Goal: Task Accomplishment & Management: Manage account settings

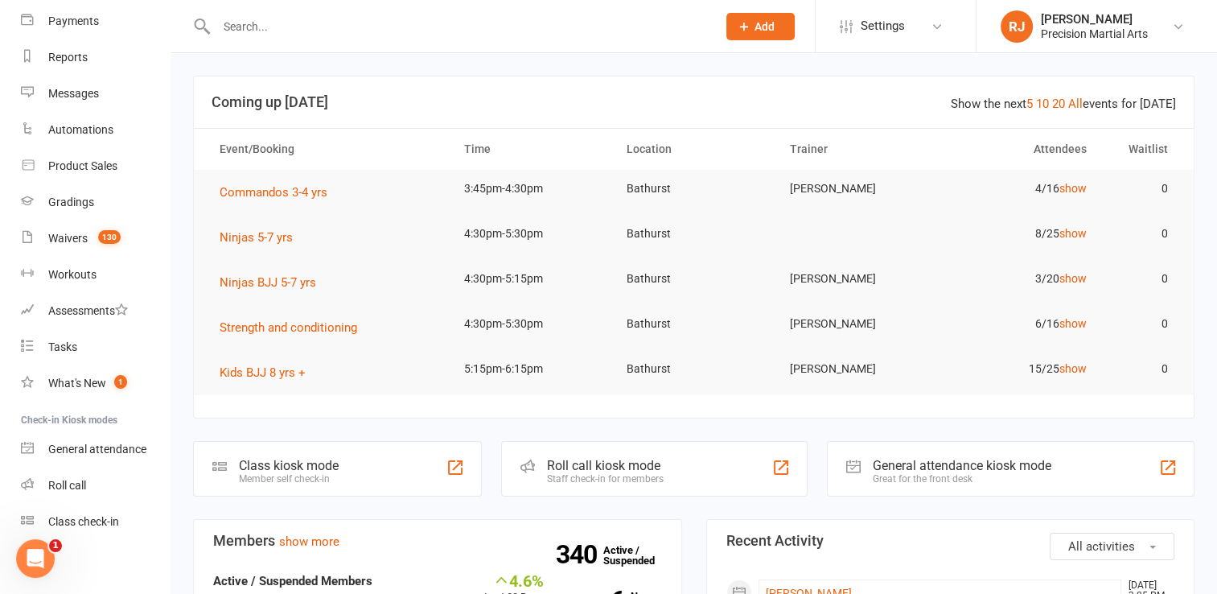
scroll to position [180, 0]
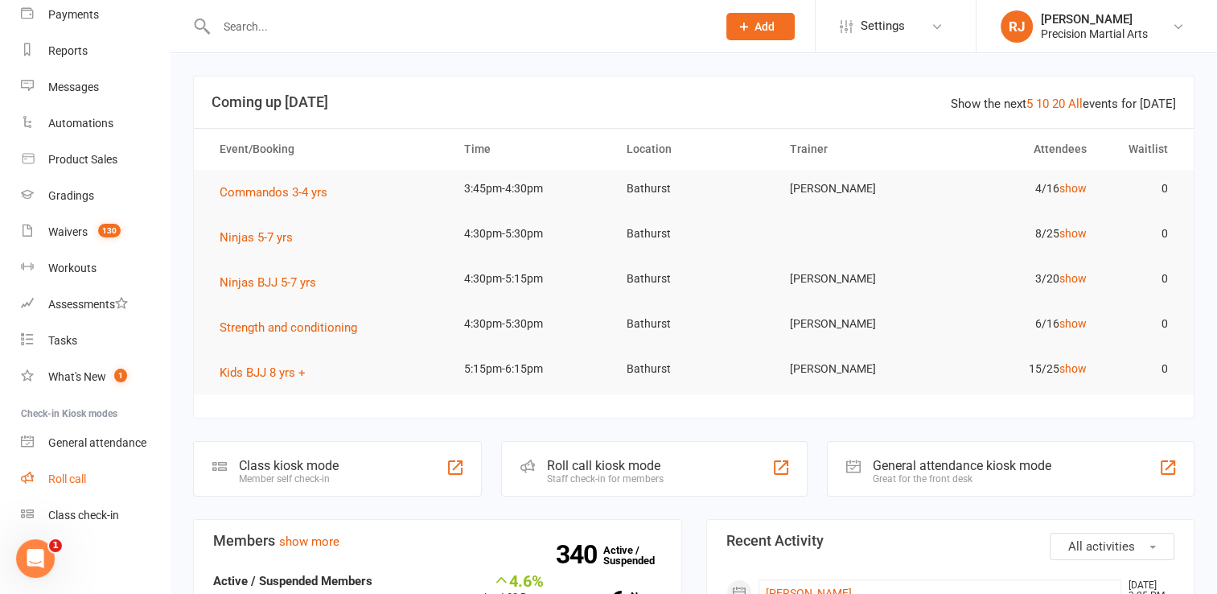
click at [101, 477] on link "Roll call" at bounding box center [95, 479] width 149 height 36
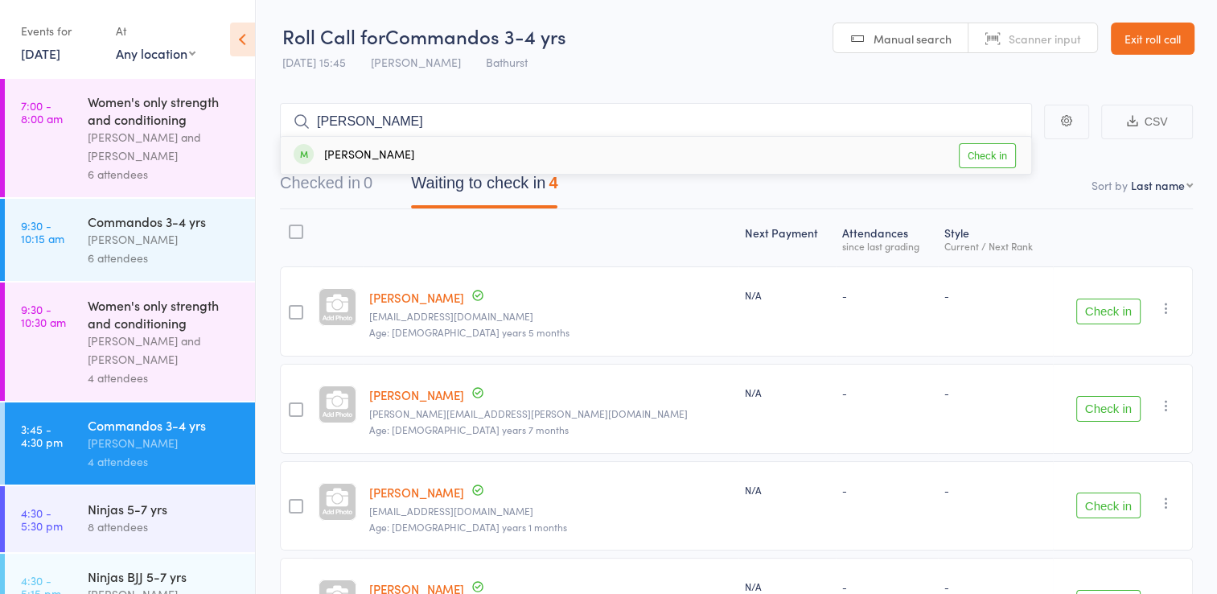
type input "esther"
click at [984, 155] on link "Check in" at bounding box center [987, 155] width 57 height 25
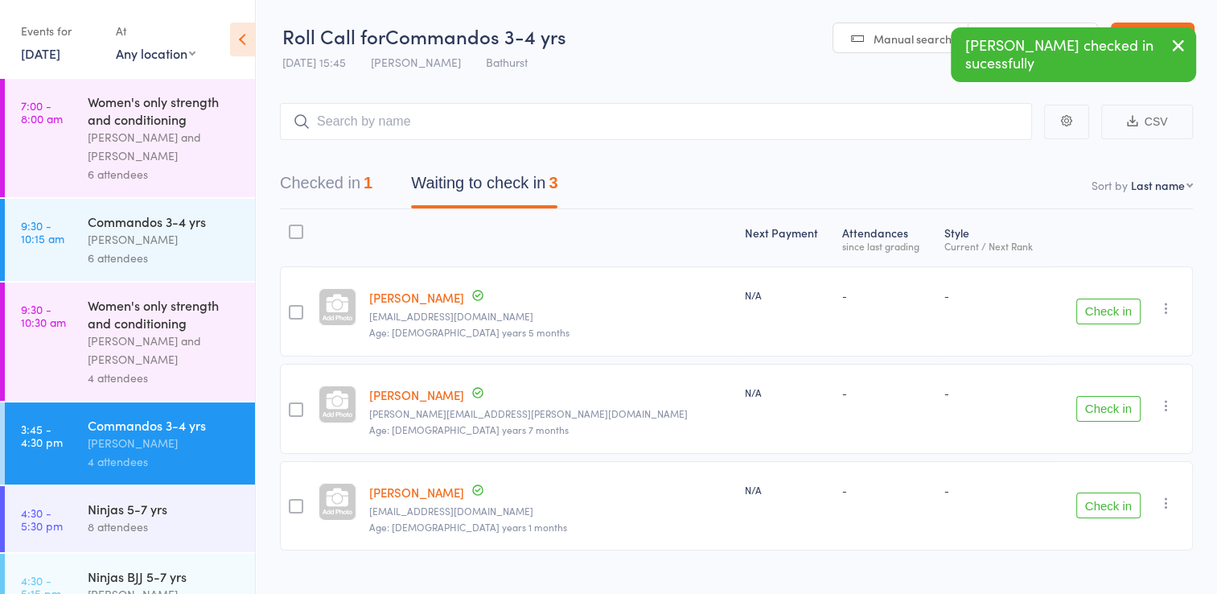
click at [1106, 496] on button "Check in" at bounding box center [1109, 505] width 64 height 26
click at [620, 112] on input "search" at bounding box center [656, 121] width 752 height 37
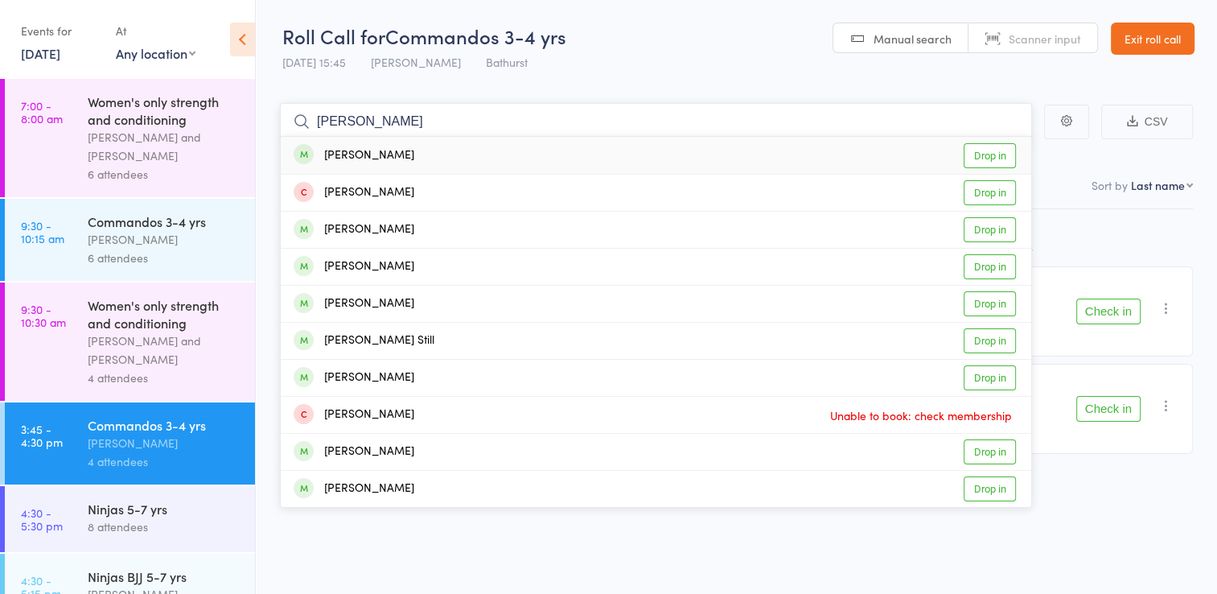
type input "maxwell"
click at [980, 150] on link "Drop in" at bounding box center [990, 155] width 52 height 25
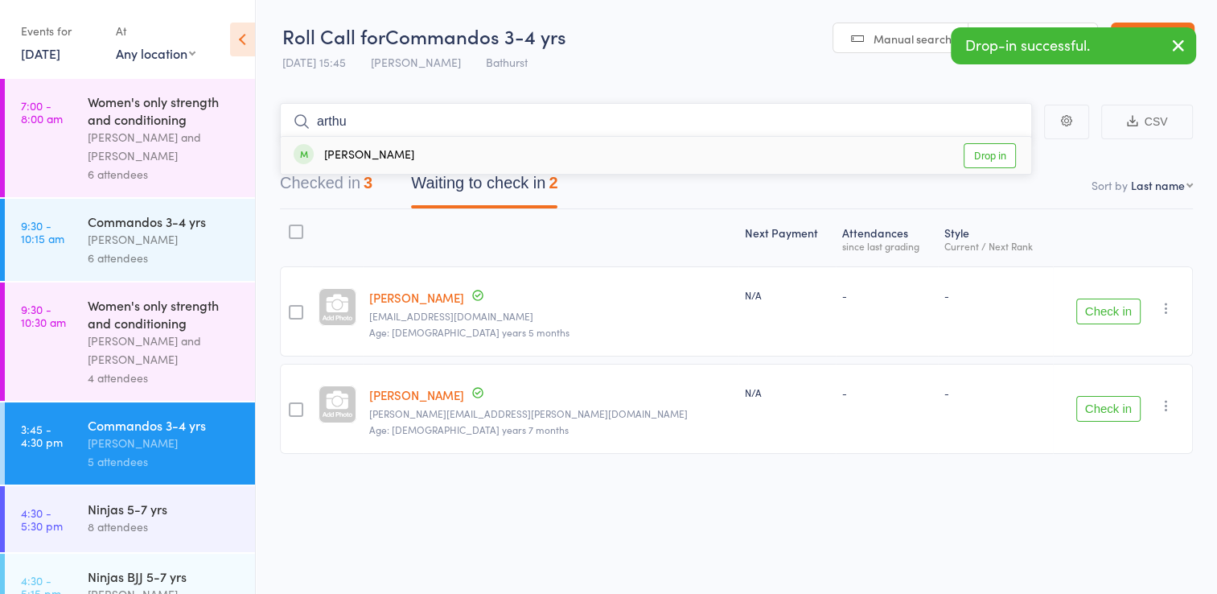
type input "arthu"
click at [992, 156] on link "Drop in" at bounding box center [990, 155] width 52 height 25
click at [930, 117] on input "search" at bounding box center [656, 121] width 752 height 37
click at [1097, 317] on button "Check in" at bounding box center [1109, 311] width 64 height 26
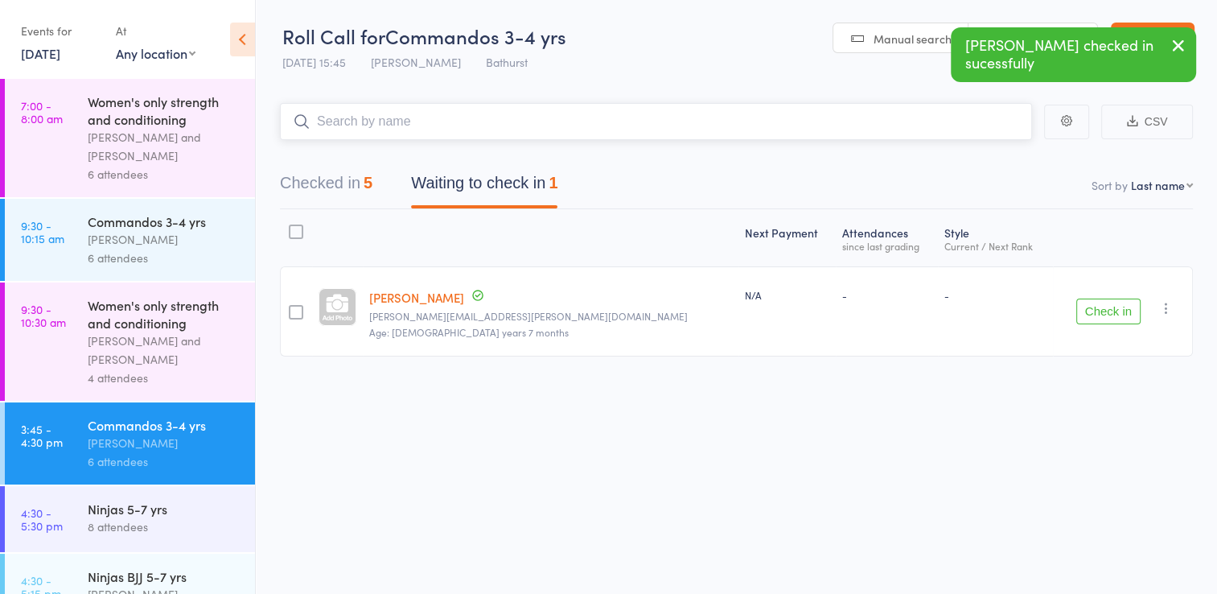
click at [860, 121] on input "search" at bounding box center [656, 121] width 752 height 37
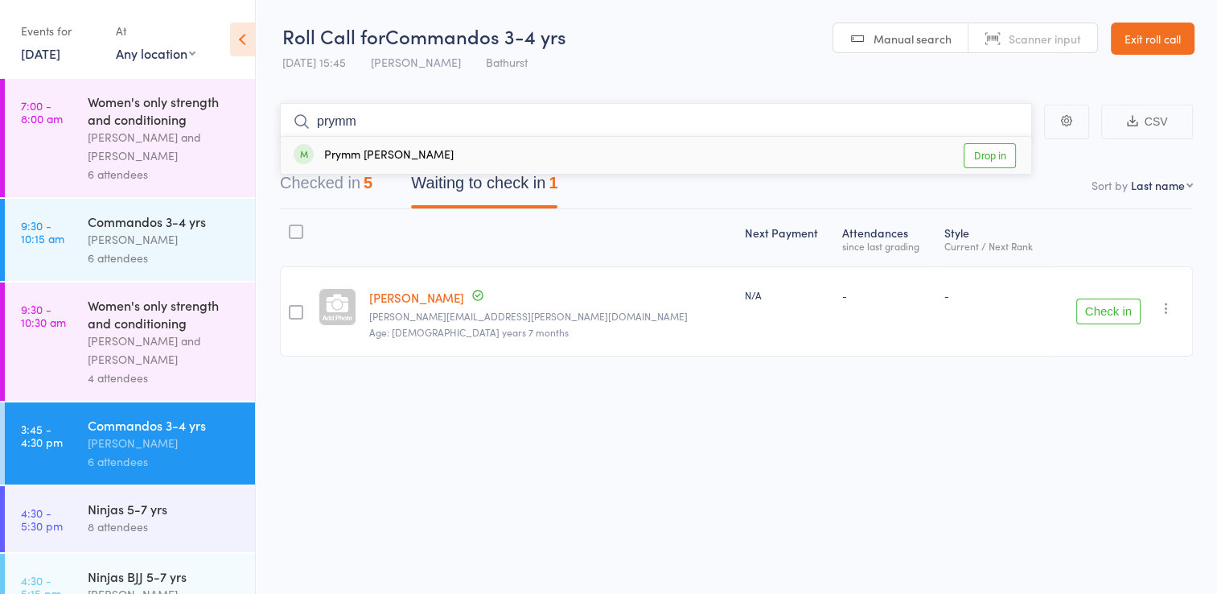
type input "prymm"
click at [998, 150] on link "Drop in" at bounding box center [990, 155] width 52 height 25
click at [1168, 304] on icon "button" at bounding box center [1167, 308] width 16 height 16
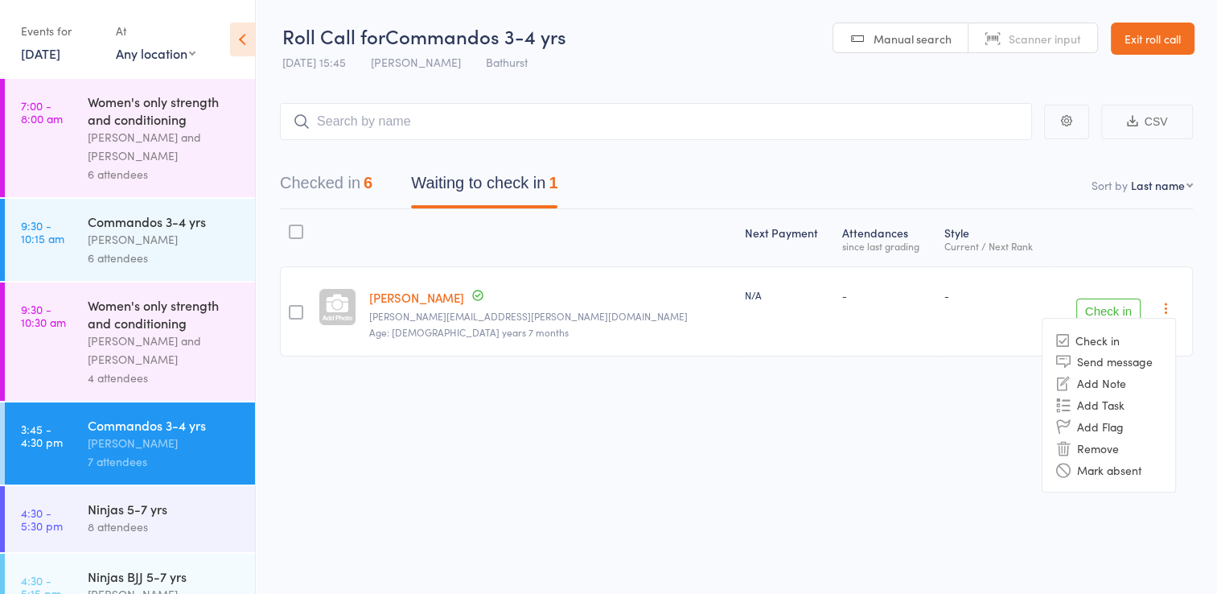
click at [930, 497] on div "Roll Call for Commandos 3-4 yrs 11 Sep 15:45 Jordan Hickey Bathurst Manual sear…" at bounding box center [608, 297] width 1217 height 594
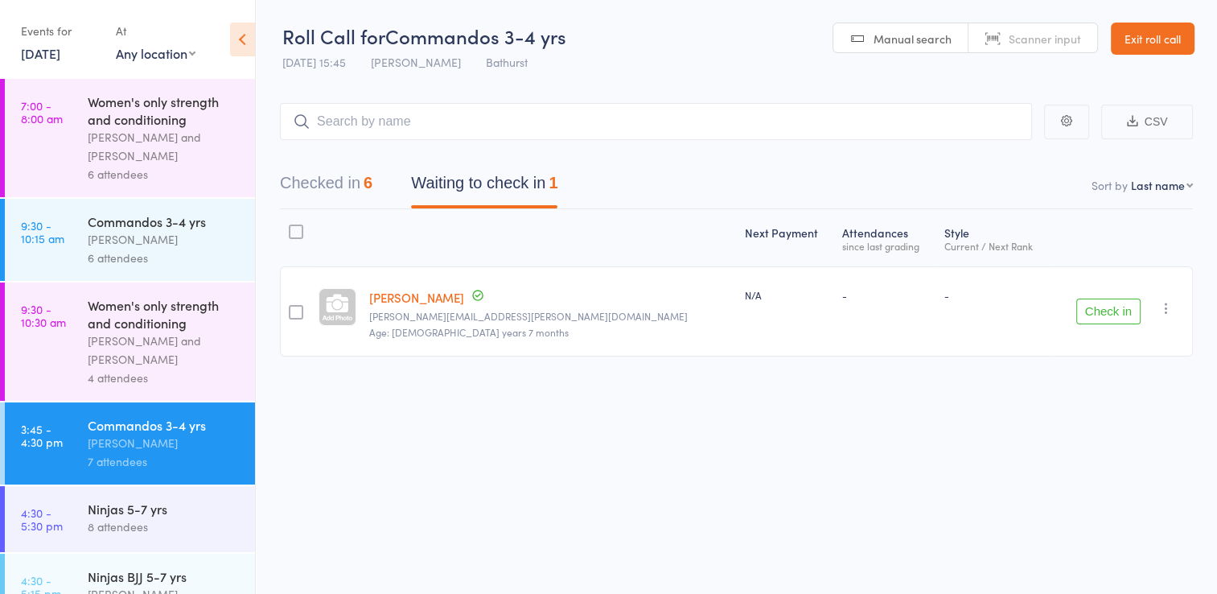
click at [1136, 37] on link "Exit roll call" at bounding box center [1153, 39] width 84 height 32
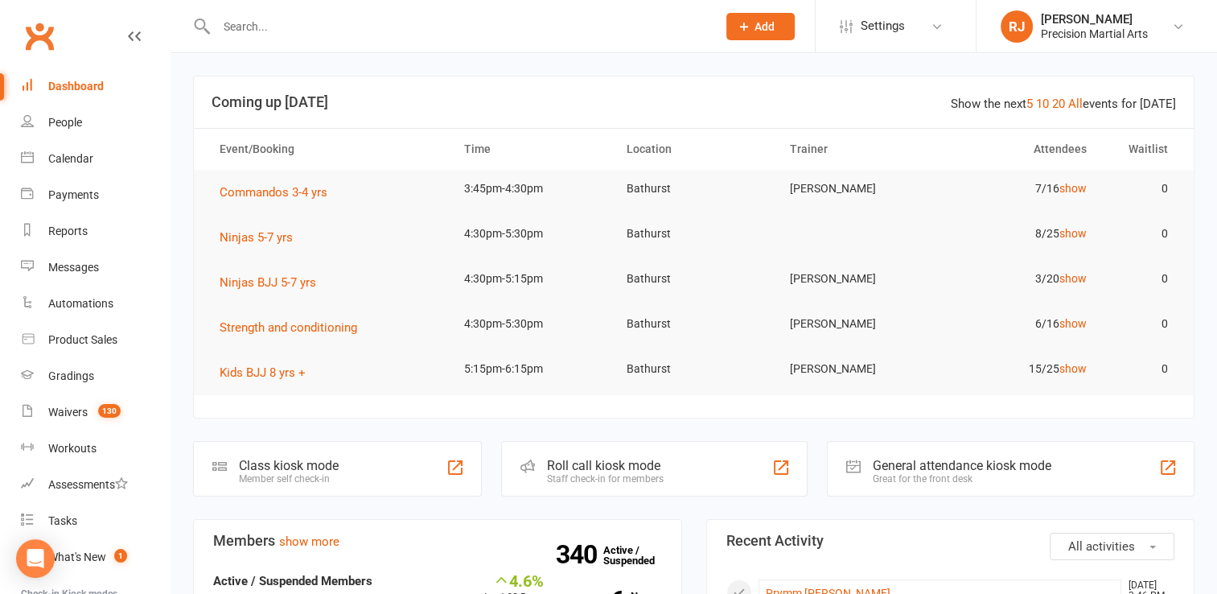
click at [438, 32] on input "text" at bounding box center [459, 26] width 494 height 23
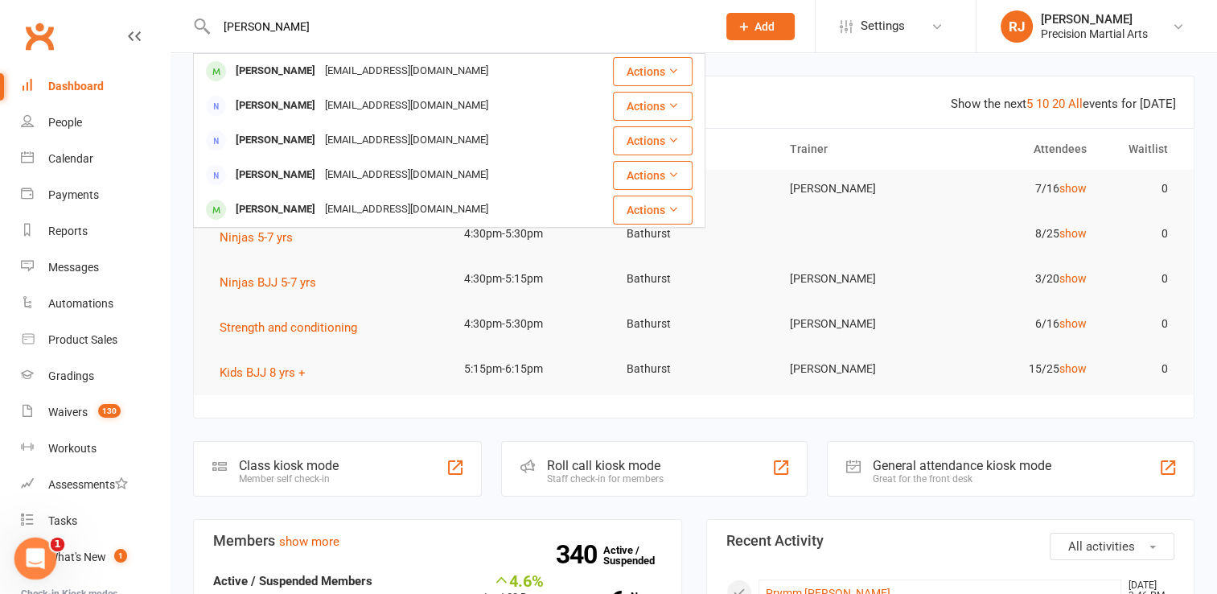
type input "tearne"
click at [29, 553] on icon "Open Intercom Messenger" at bounding box center [33, 556] width 27 height 27
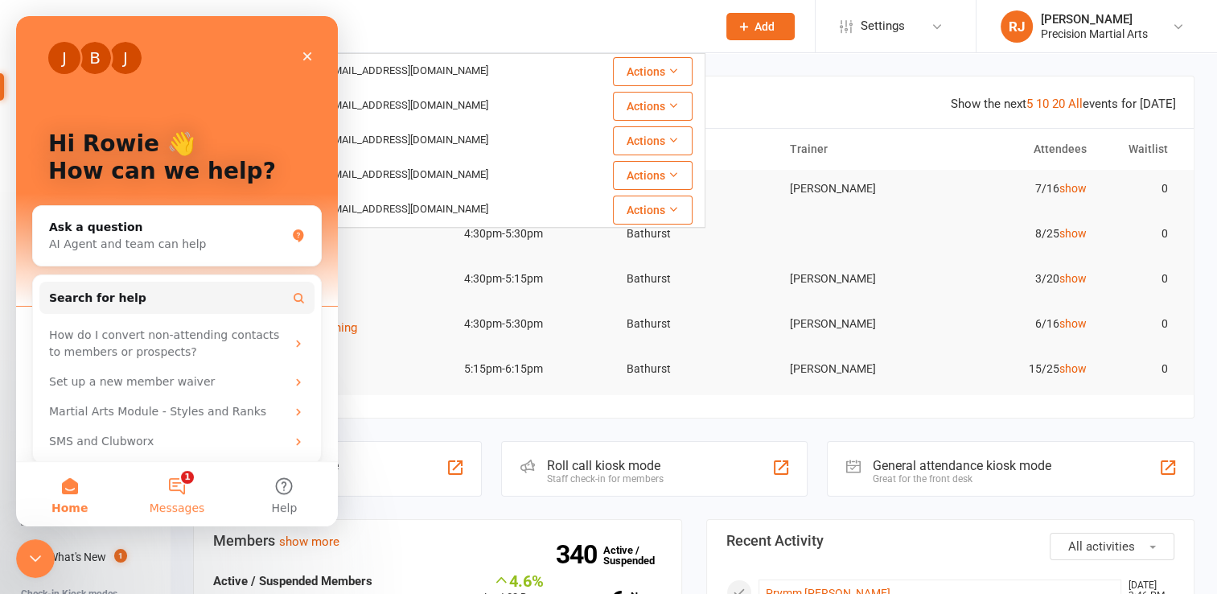
click at [184, 490] on button "1 Messages" at bounding box center [176, 494] width 107 height 64
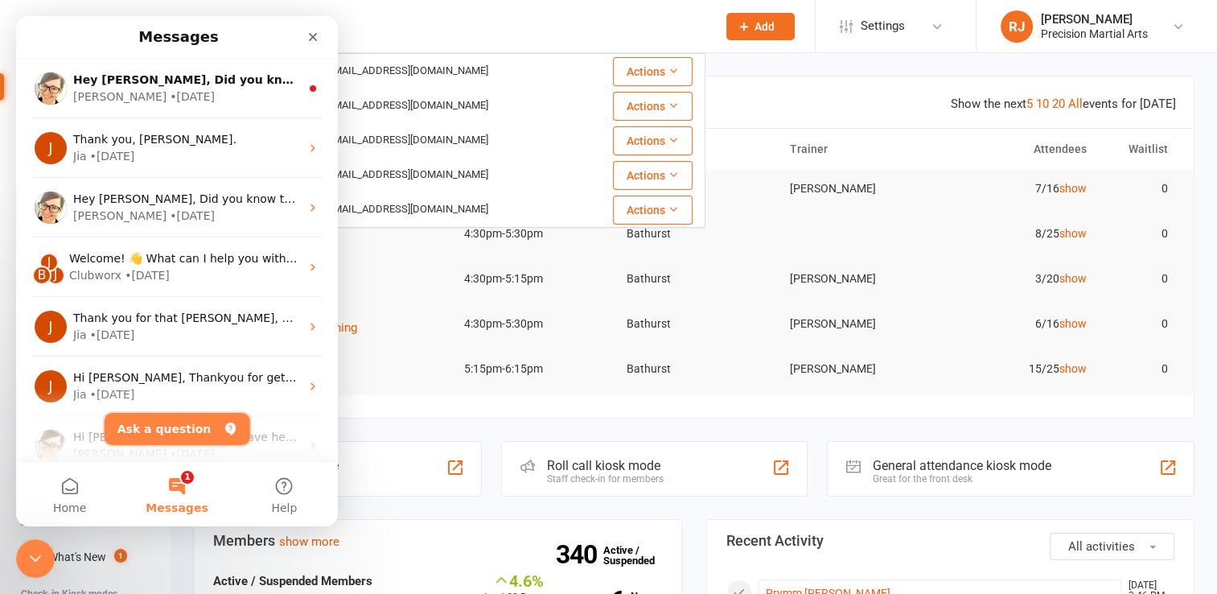
click at [188, 419] on button "Ask a question" at bounding box center [178, 429] width 146 height 32
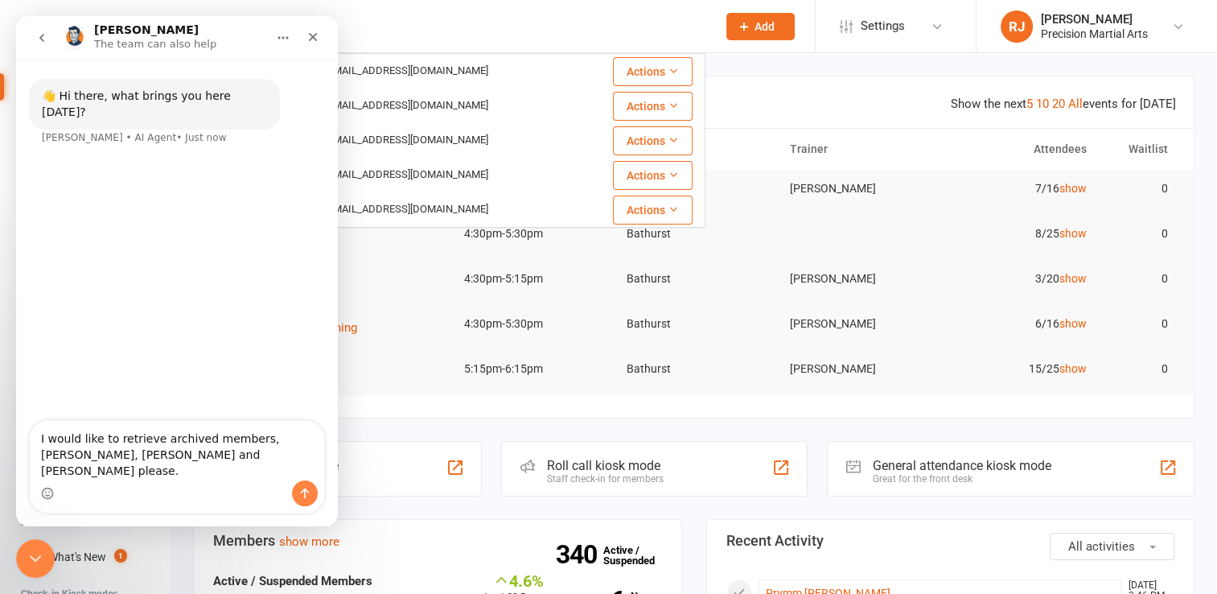
click at [248, 460] on textarea "I would like to retrieve archived members, Tearne Miles, Cooper Miles and Eli M…" at bounding box center [177, 451] width 294 height 60
type textarea "I would like to retrieve archived members: Tearne Miles, Cooper Miles and Eli M…"
click at [305, 500] on button "Send a message…" at bounding box center [305, 493] width 26 height 26
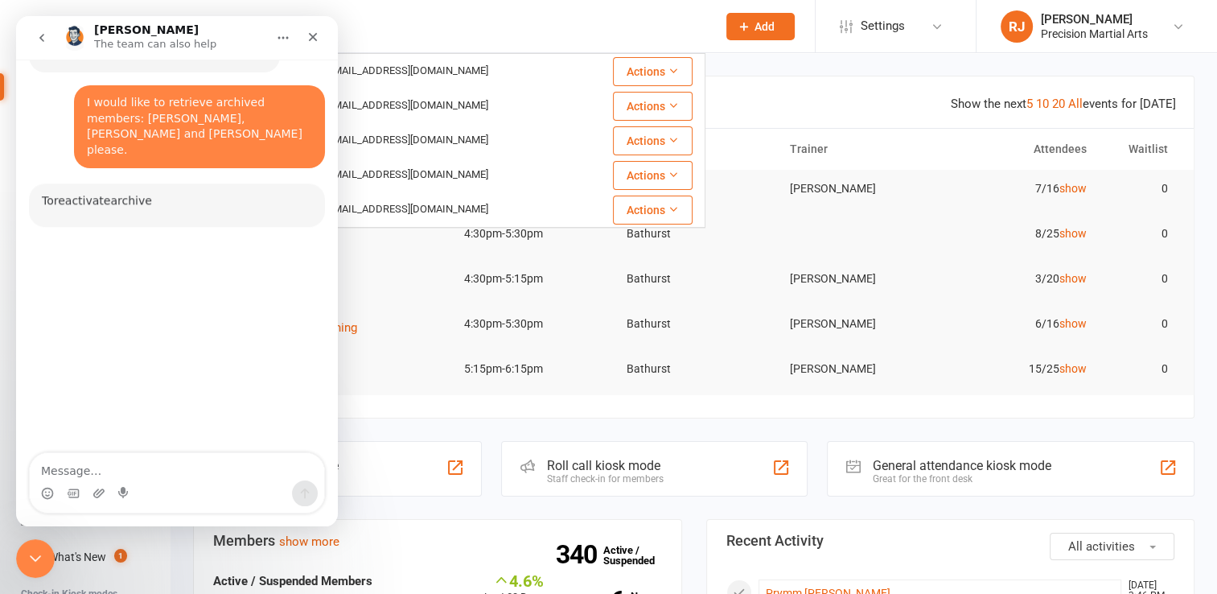
scroll to position [71, 0]
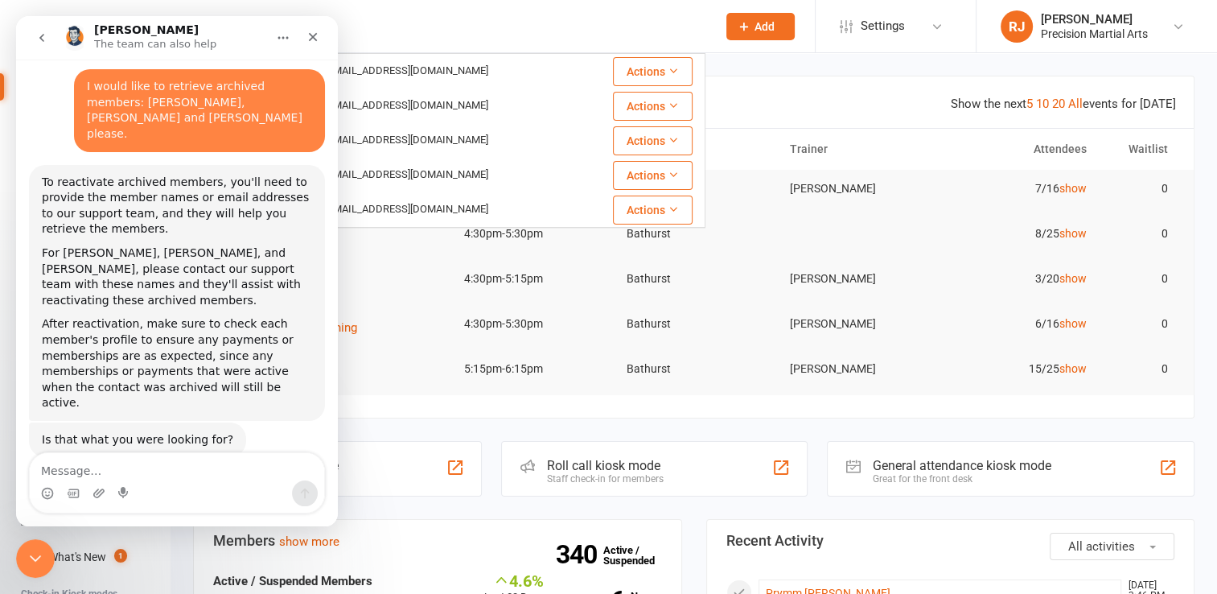
click at [87, 467] on textarea "Message…" at bounding box center [177, 466] width 294 height 27
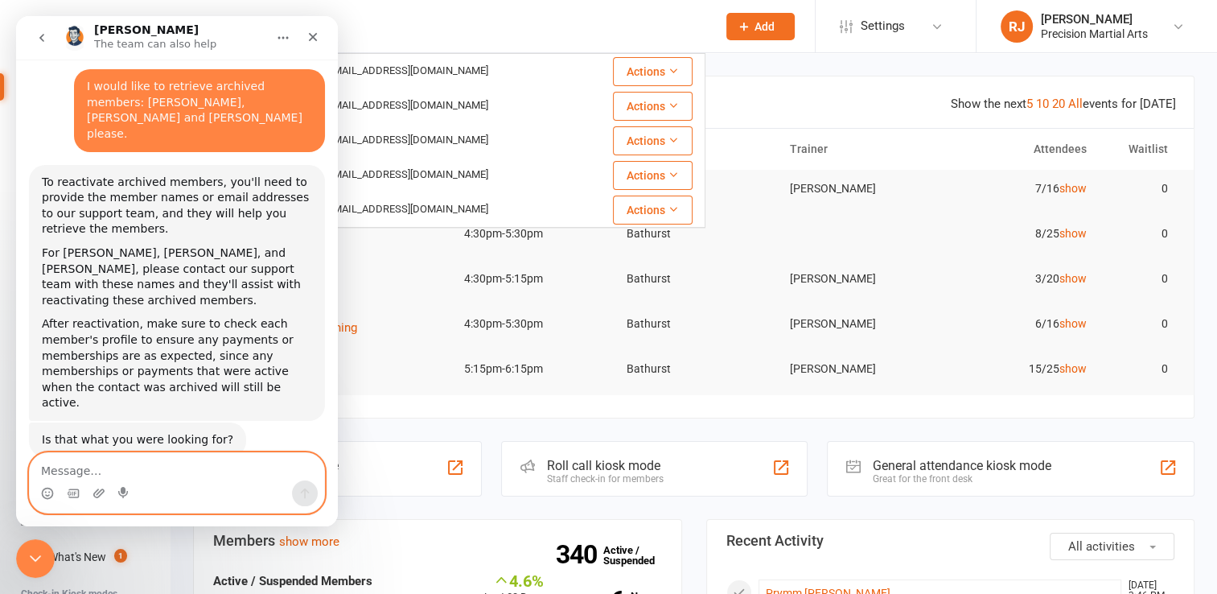
click at [118, 463] on textarea "Message…" at bounding box center [177, 466] width 294 height 27
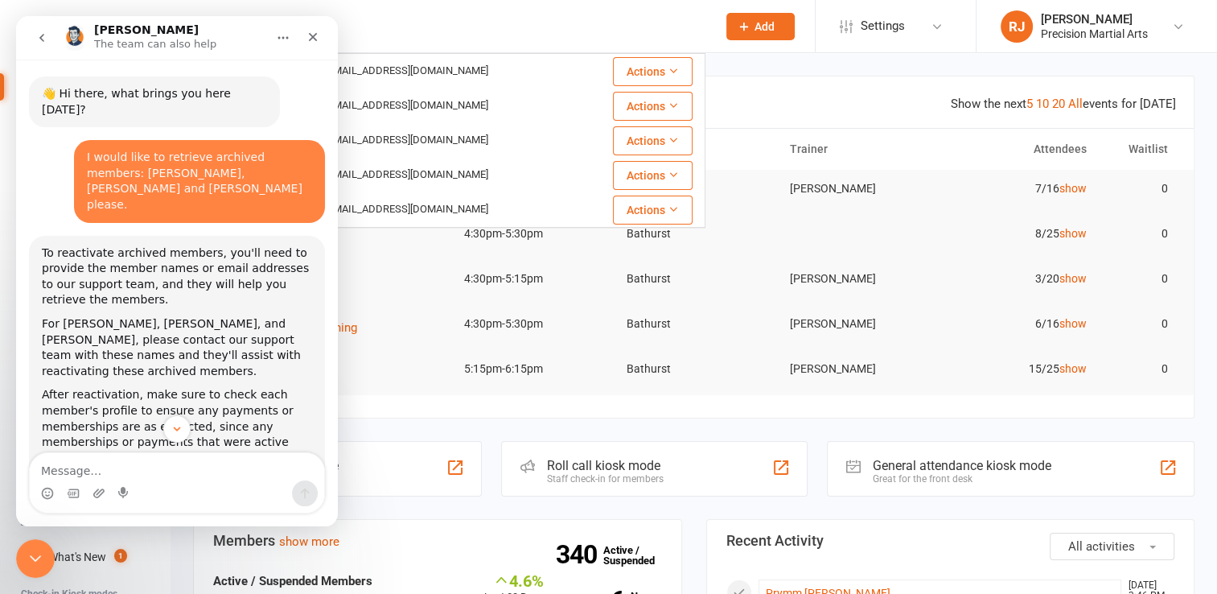
scroll to position [9, 0]
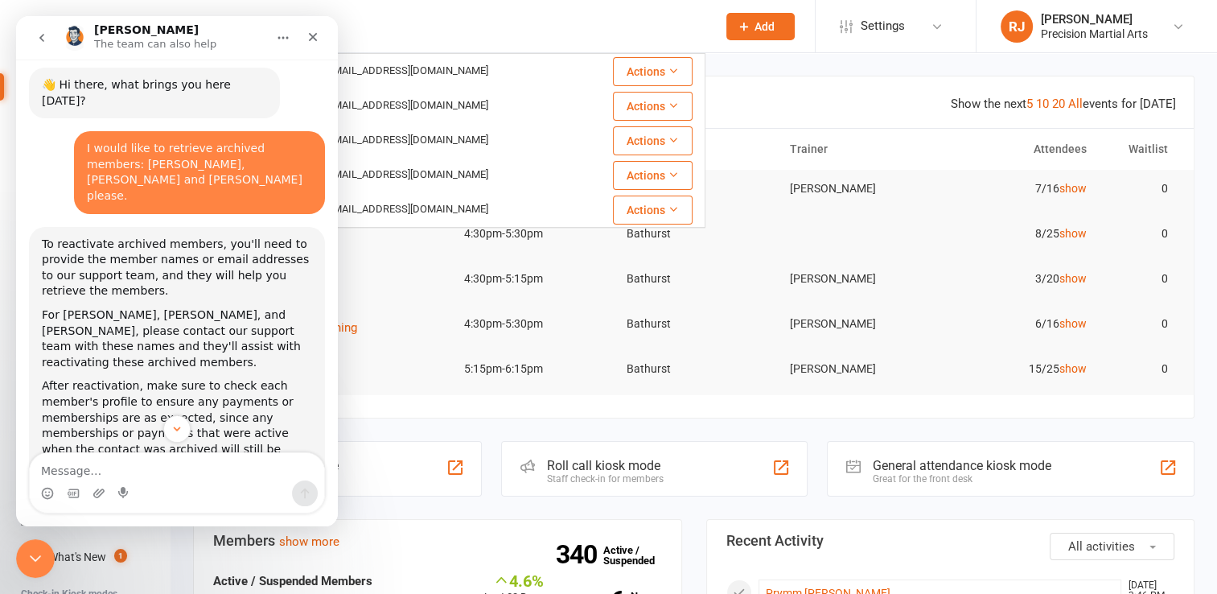
drag, startPoint x: 333, startPoint y: 333, endPoint x: 354, endPoint y: 300, distance: 39.1
click at [179, 421] on button "Scroll to bottom" at bounding box center [177, 429] width 30 height 30
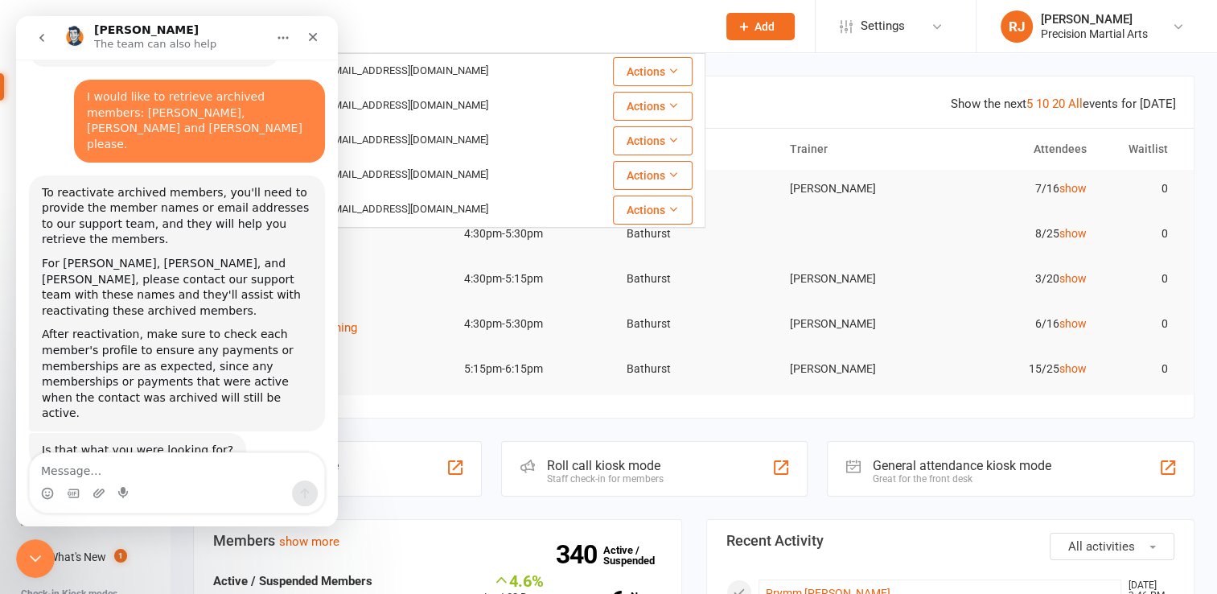
scroll to position [71, 0]
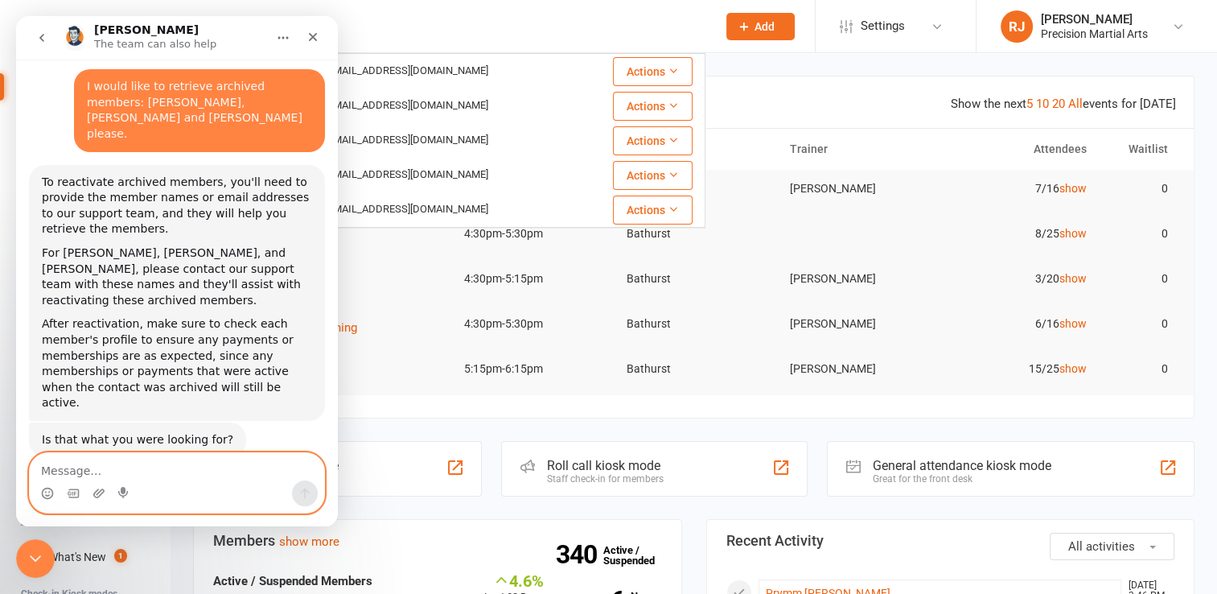
click at [130, 459] on textarea "Message…" at bounding box center [177, 466] width 294 height 27
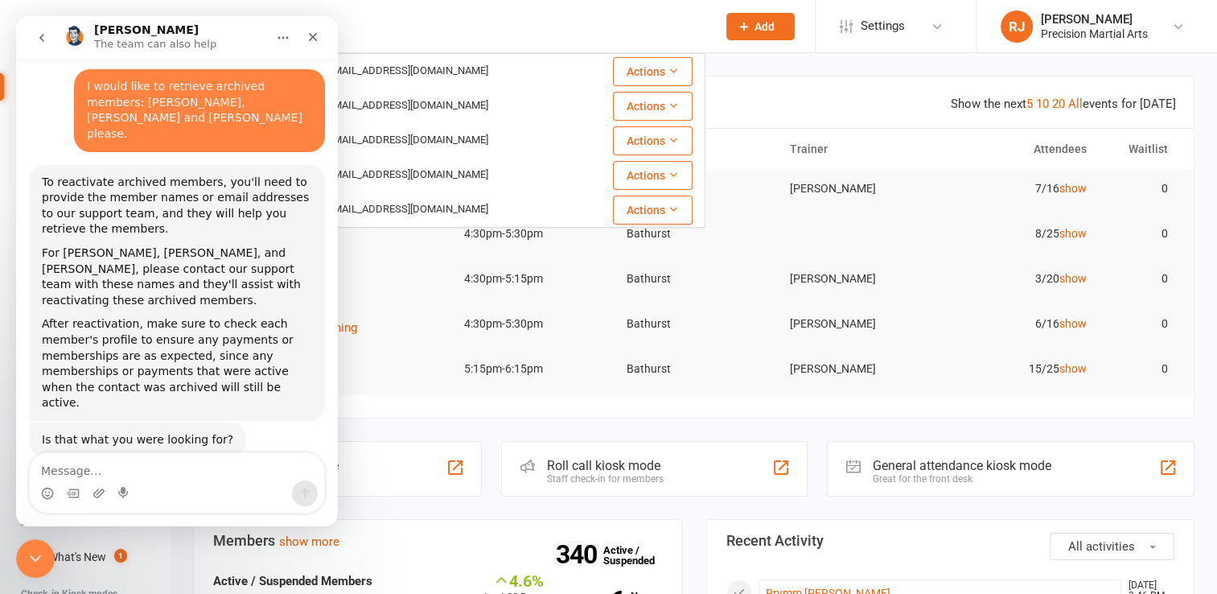
click at [45, 39] on icon "go back" at bounding box center [41, 37] width 13 height 13
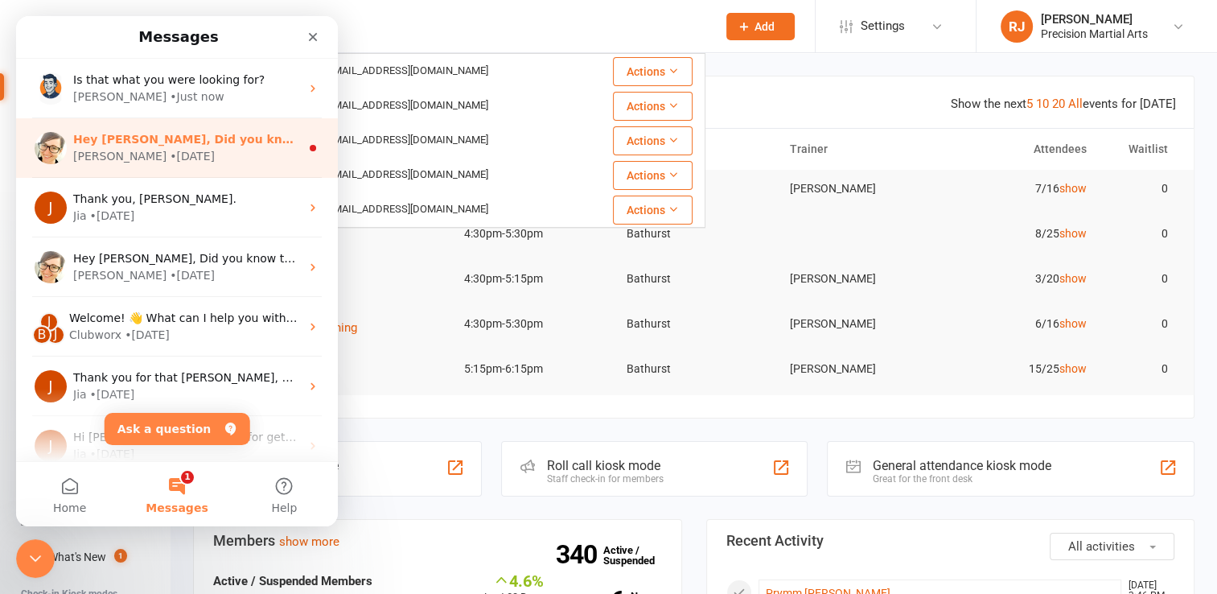
click at [181, 154] on div "Emily • 7w ago" at bounding box center [186, 156] width 227 height 17
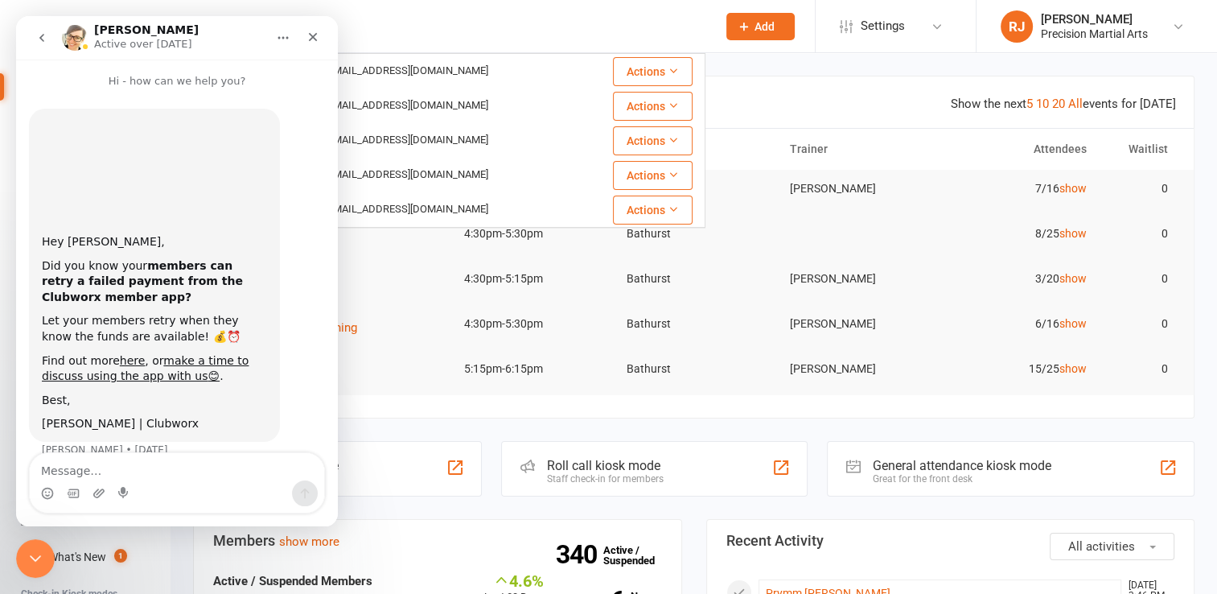
scroll to position [22, 0]
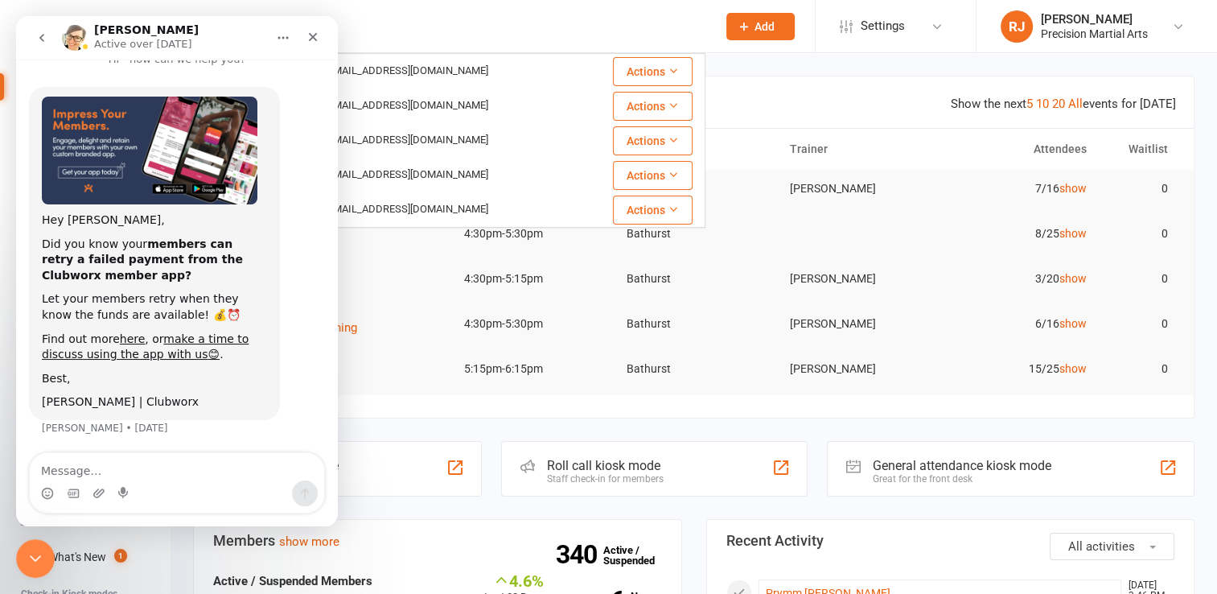
click at [46, 32] on icon "go back" at bounding box center [41, 37] width 13 height 13
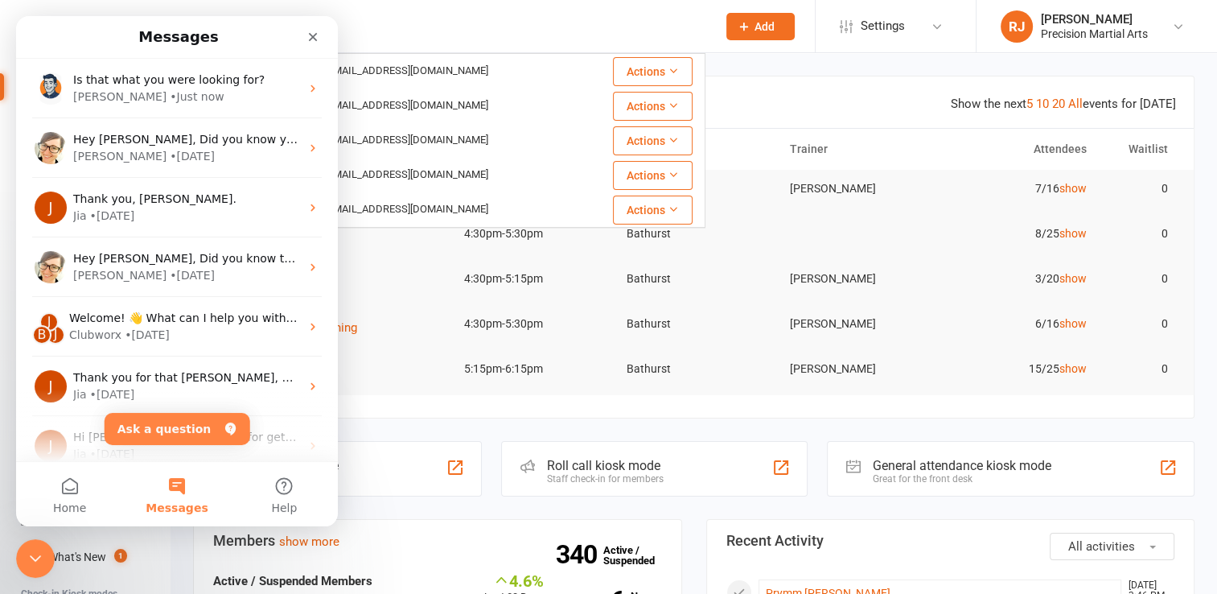
scroll to position [0, 0]
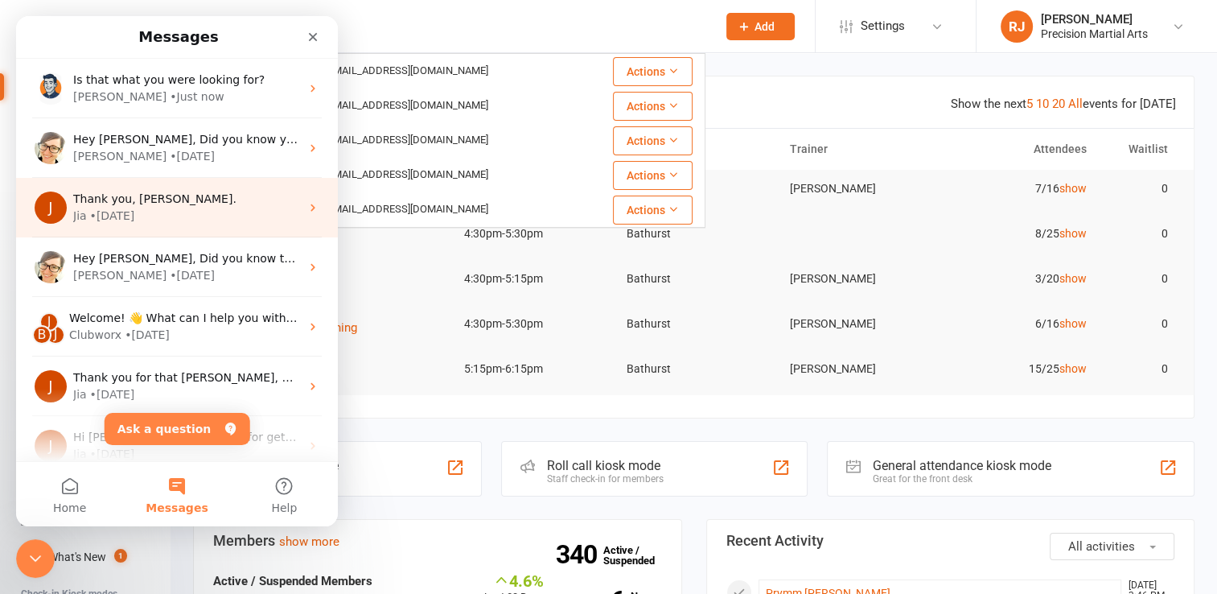
click at [116, 212] on div "• 10w ago" at bounding box center [112, 216] width 45 height 17
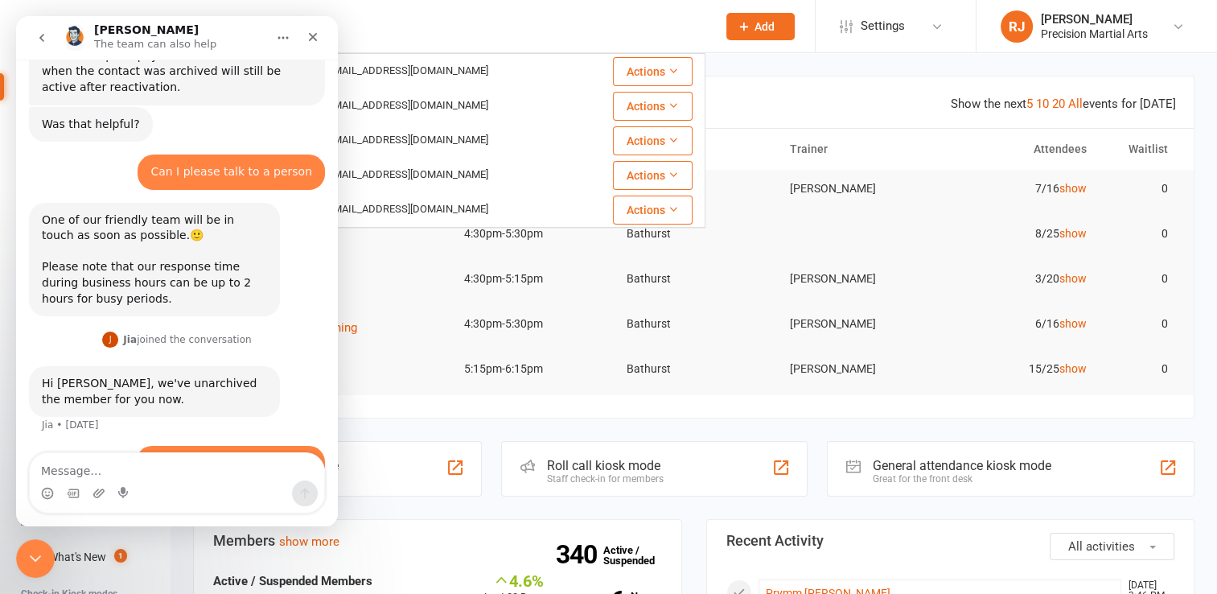
scroll to position [340, 0]
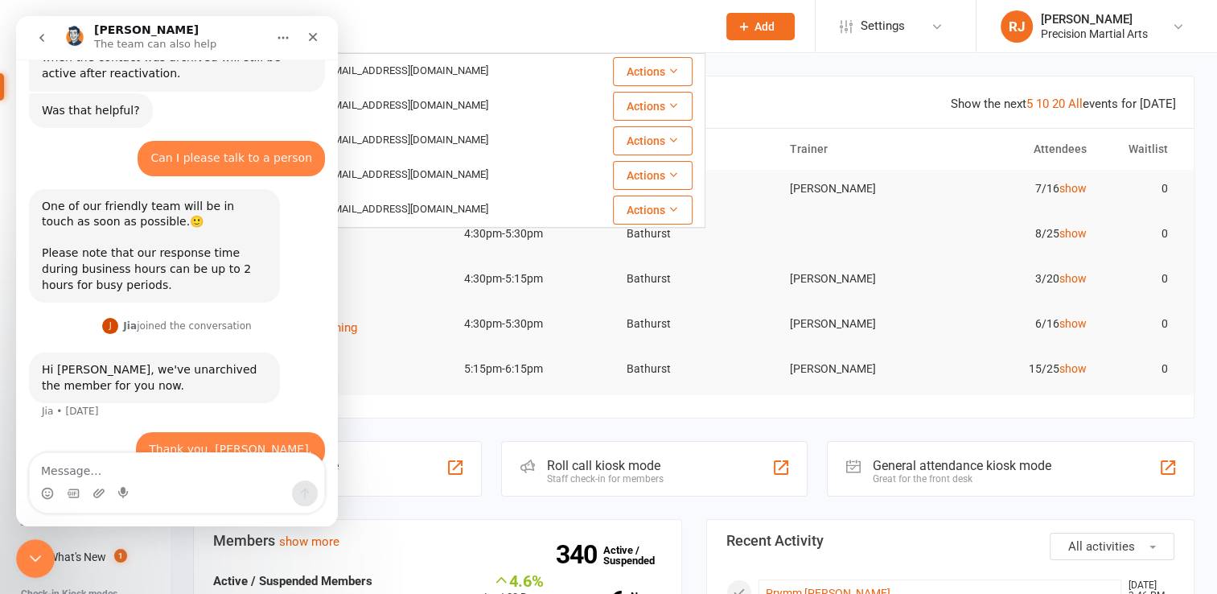
click at [41, 35] on icon "go back" at bounding box center [41, 37] width 13 height 13
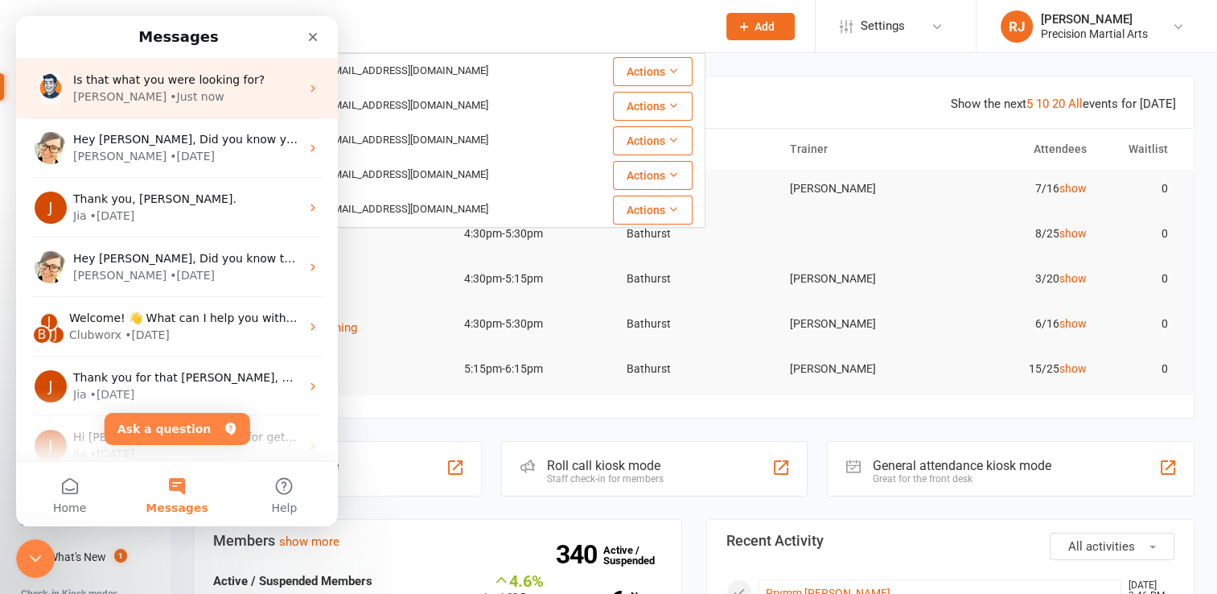
click at [137, 84] on span "Is that what you were looking for?" at bounding box center [168, 79] width 191 height 13
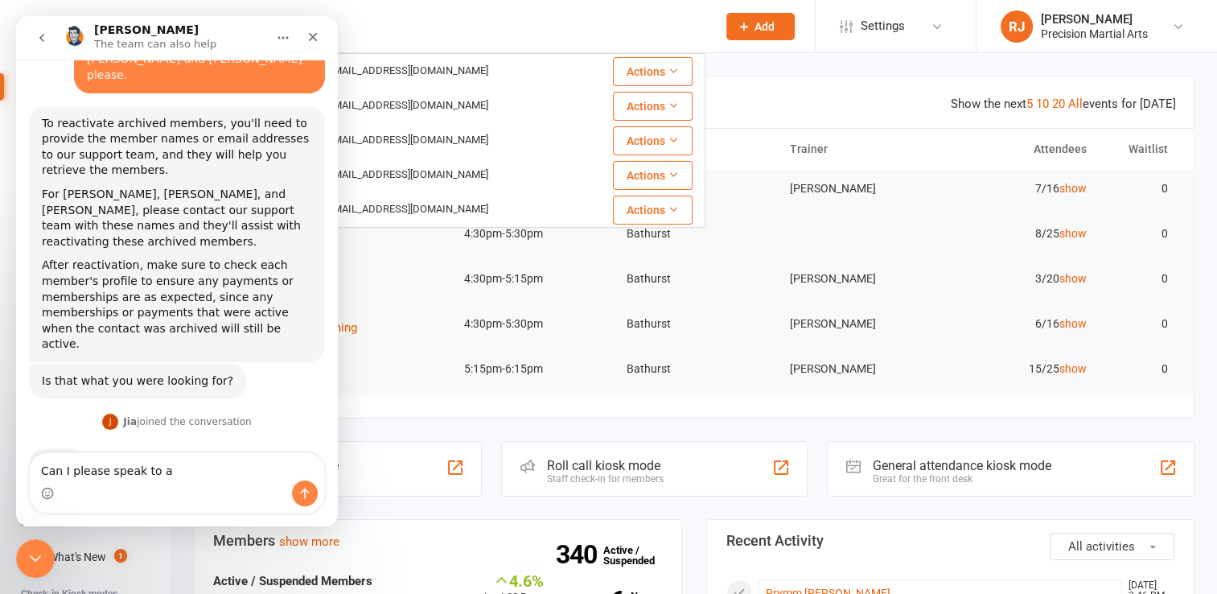
scroll to position [148, 0]
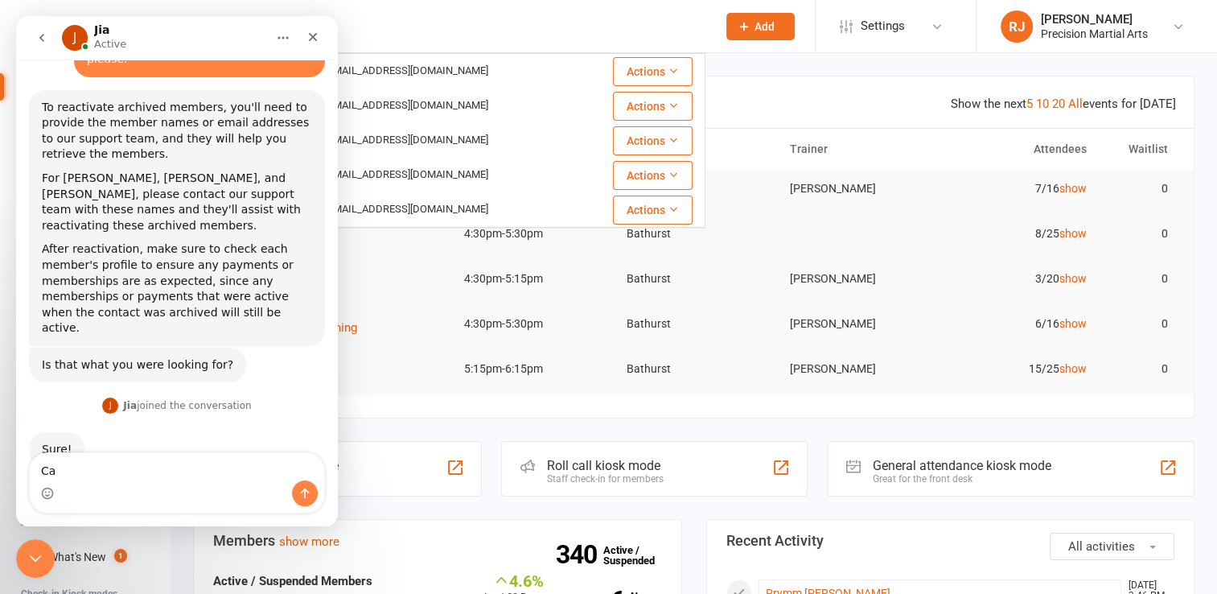
type textarea "C"
click at [126, 476] on textarea "Thank you, Jia!" at bounding box center [177, 466] width 294 height 27
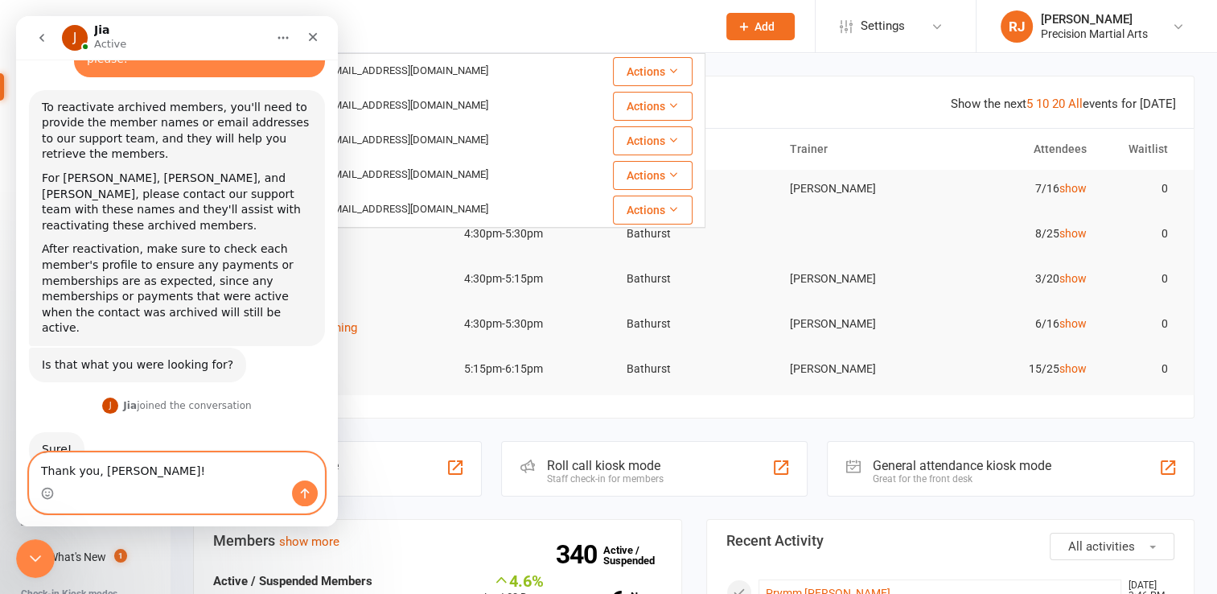
click at [125, 480] on textarea "Thank you, Jia!" at bounding box center [177, 466] width 294 height 27
click at [44, 471] on textarea "Thank you, Jia!" at bounding box center [177, 466] width 294 height 27
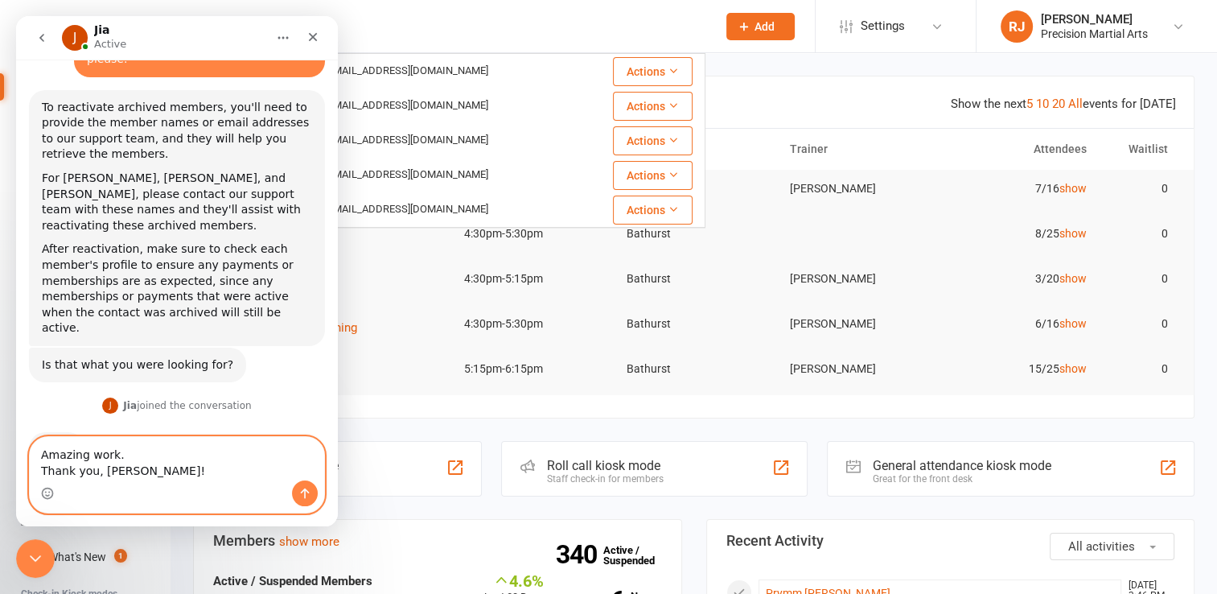
scroll to position [164, 0]
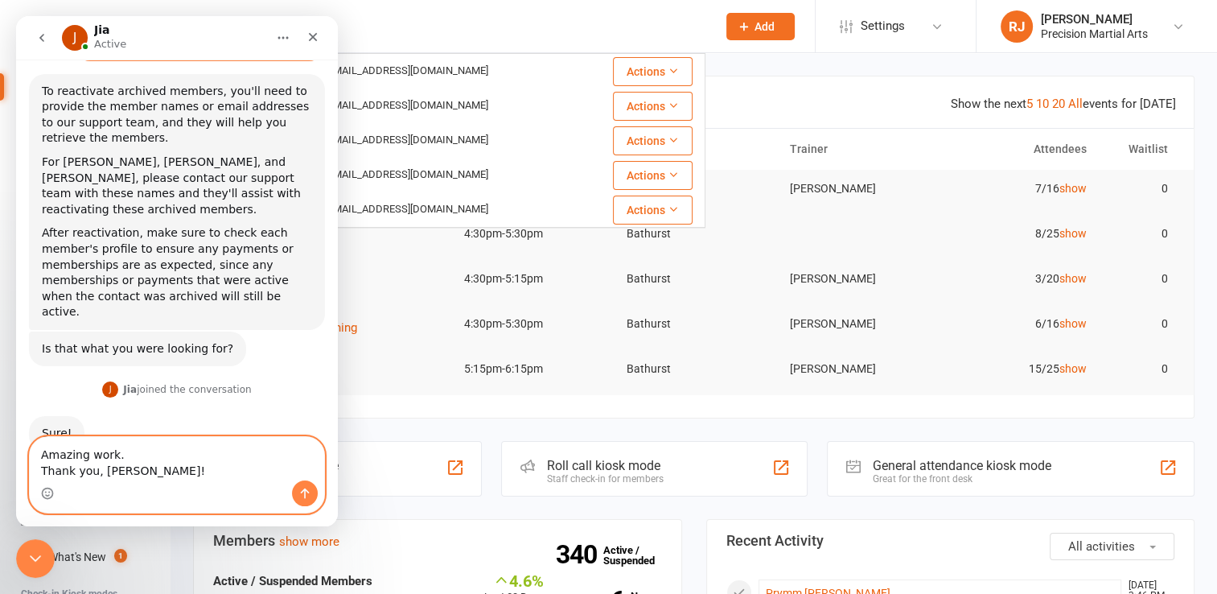
click at [120, 471] on textarea "Amazing work. Thank you, Jia!" at bounding box center [177, 458] width 294 height 43
type textarea "Amazing work. Thank you, Jia!"
click at [277, 41] on icon "Home" at bounding box center [283, 37] width 13 height 13
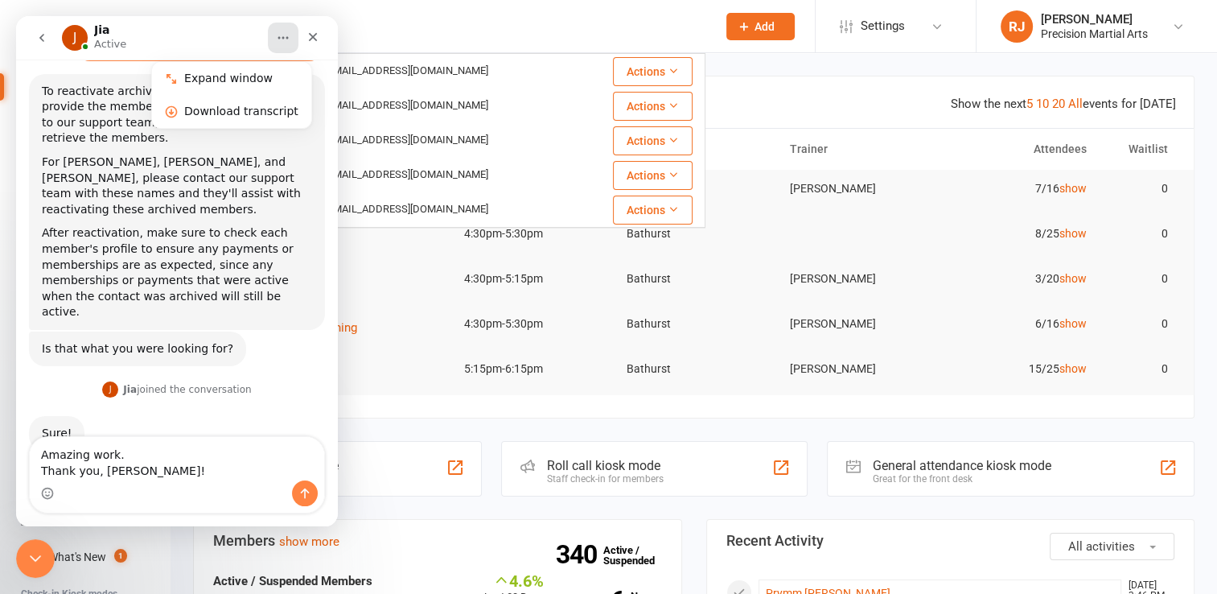
click at [154, 50] on div "J Jia Active" at bounding box center [164, 38] width 204 height 28
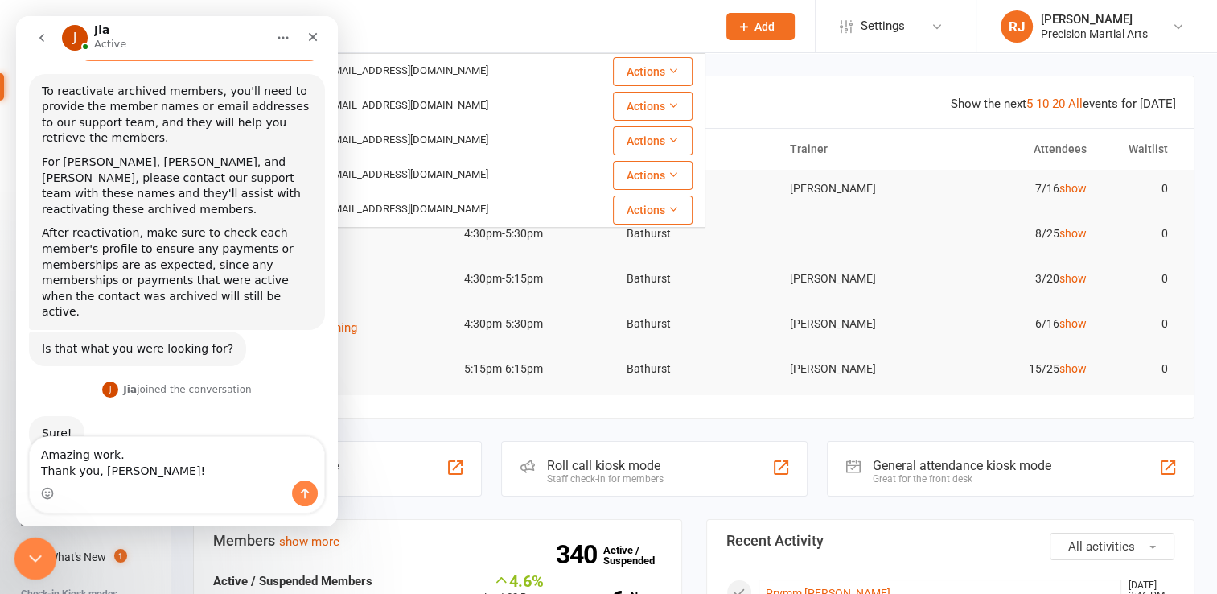
click at [44, 562] on div "Close Intercom Messenger" at bounding box center [33, 556] width 39 height 39
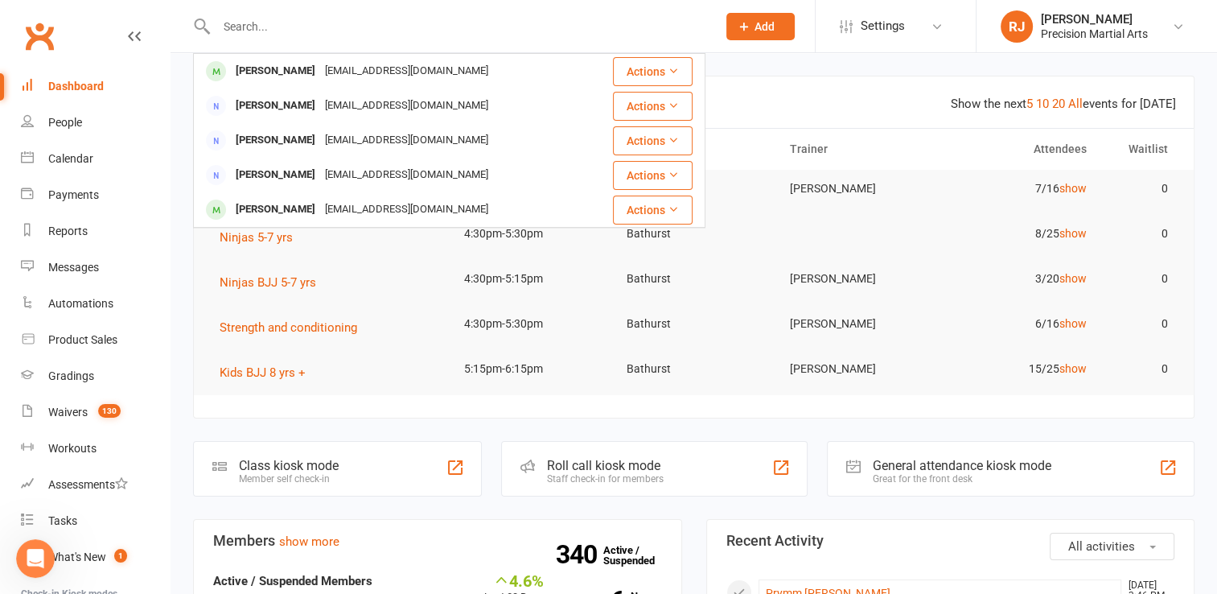
click at [79, 86] on div "Dashboard" at bounding box center [76, 86] width 56 height 13
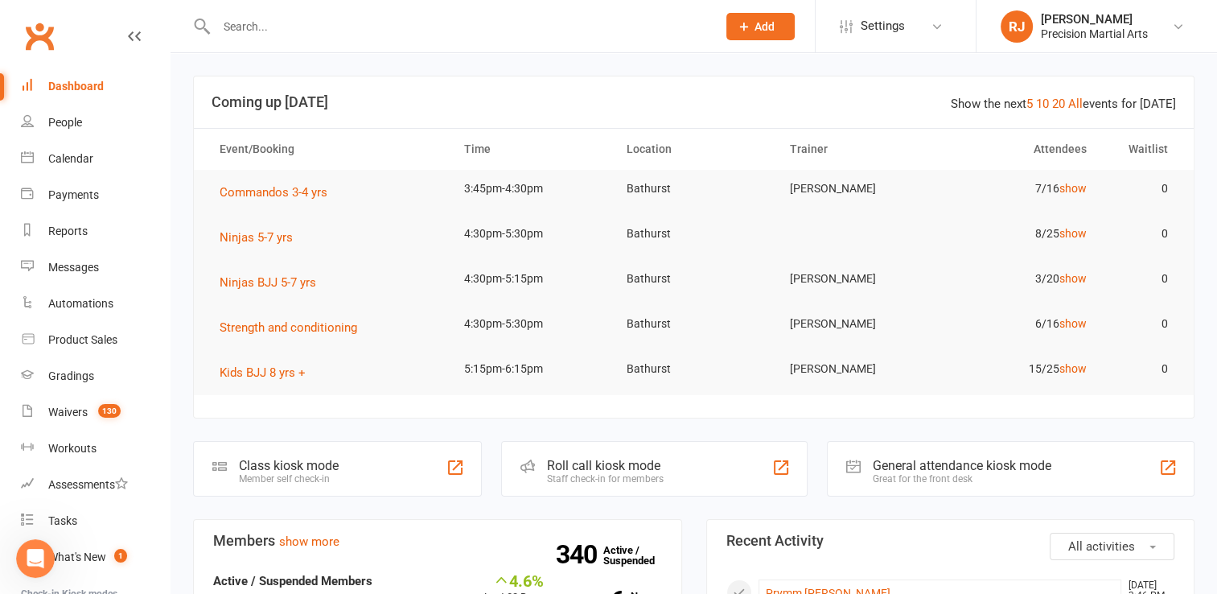
scroll to position [226, 0]
click at [233, 31] on input "text" at bounding box center [459, 26] width 494 height 23
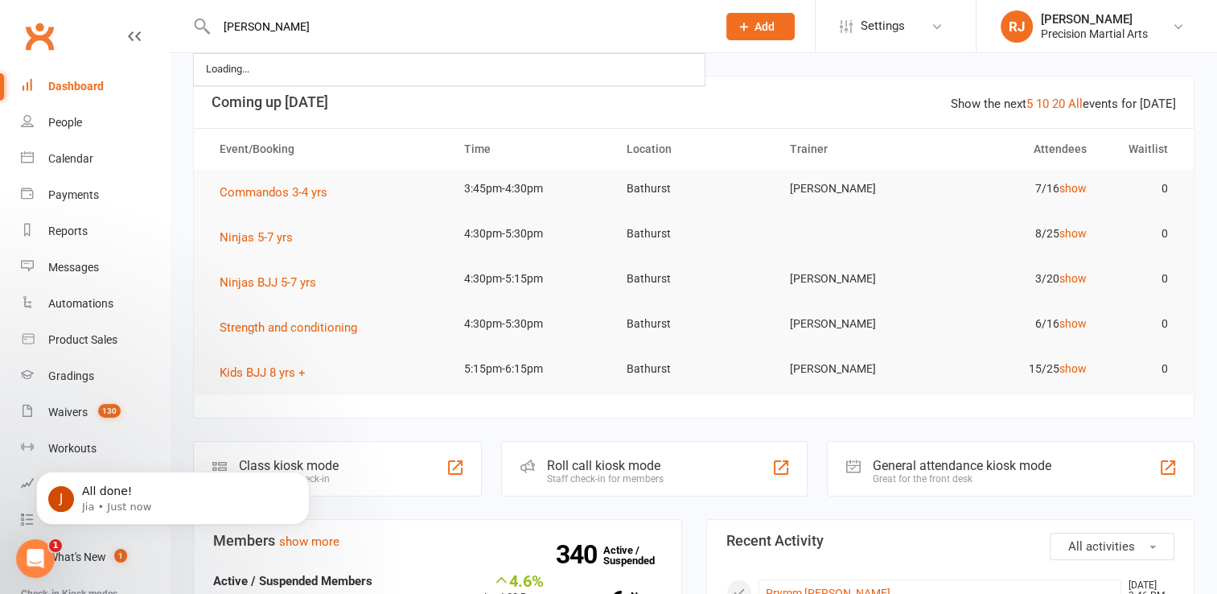
scroll to position [0, 0]
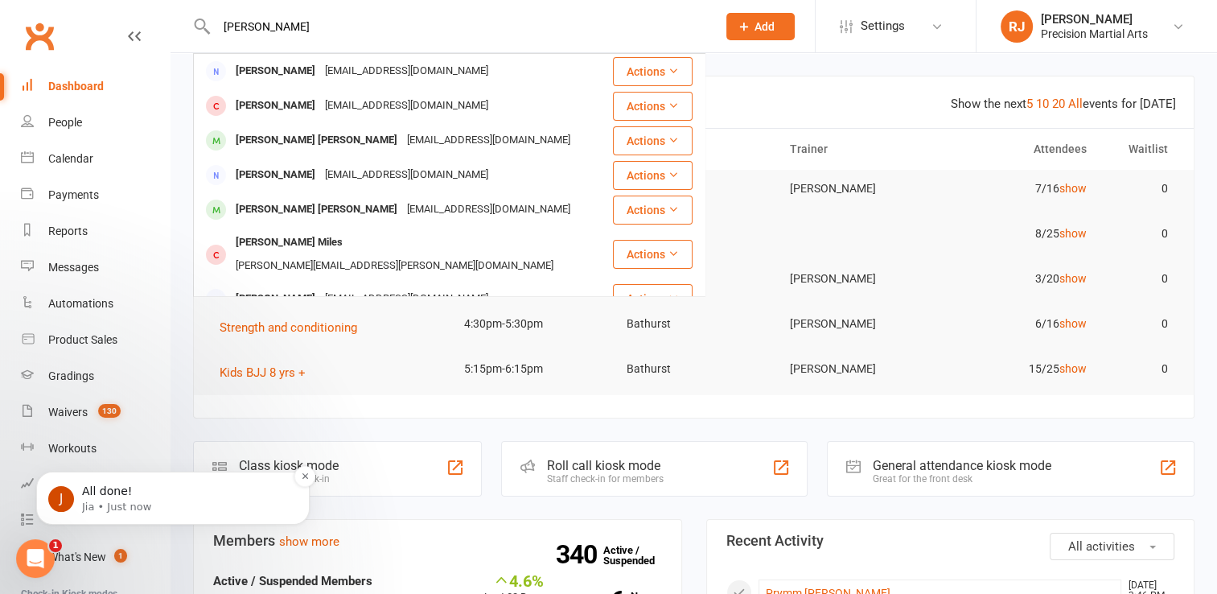
type input "cooper"
click at [128, 508] on p "Jia • Just now" at bounding box center [186, 507] width 208 height 14
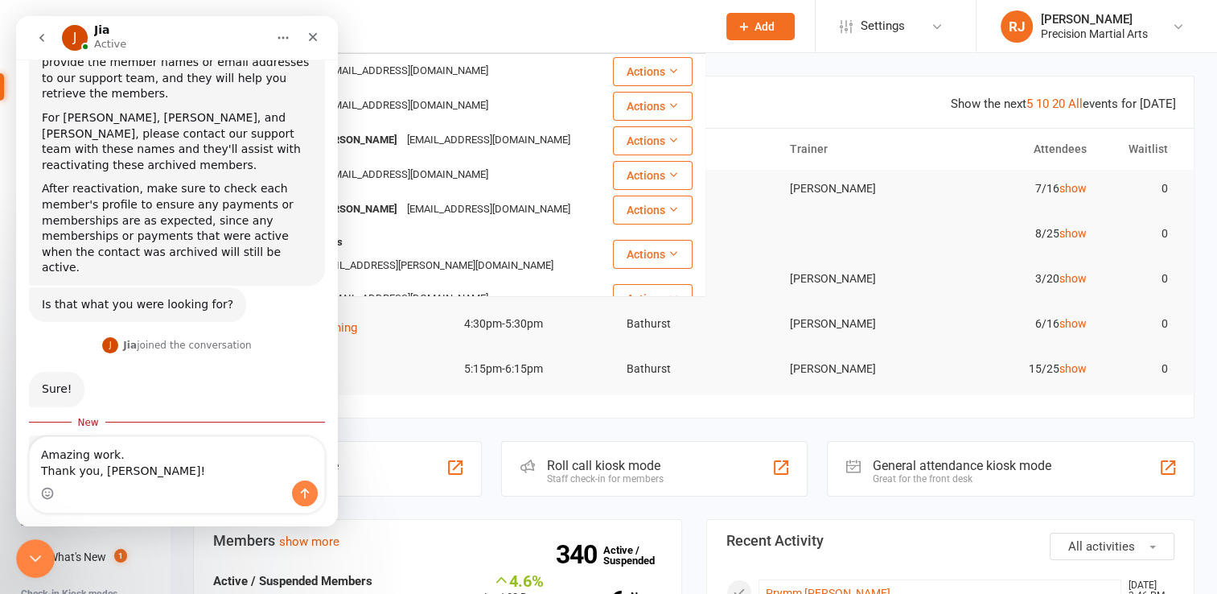
scroll to position [228, 0]
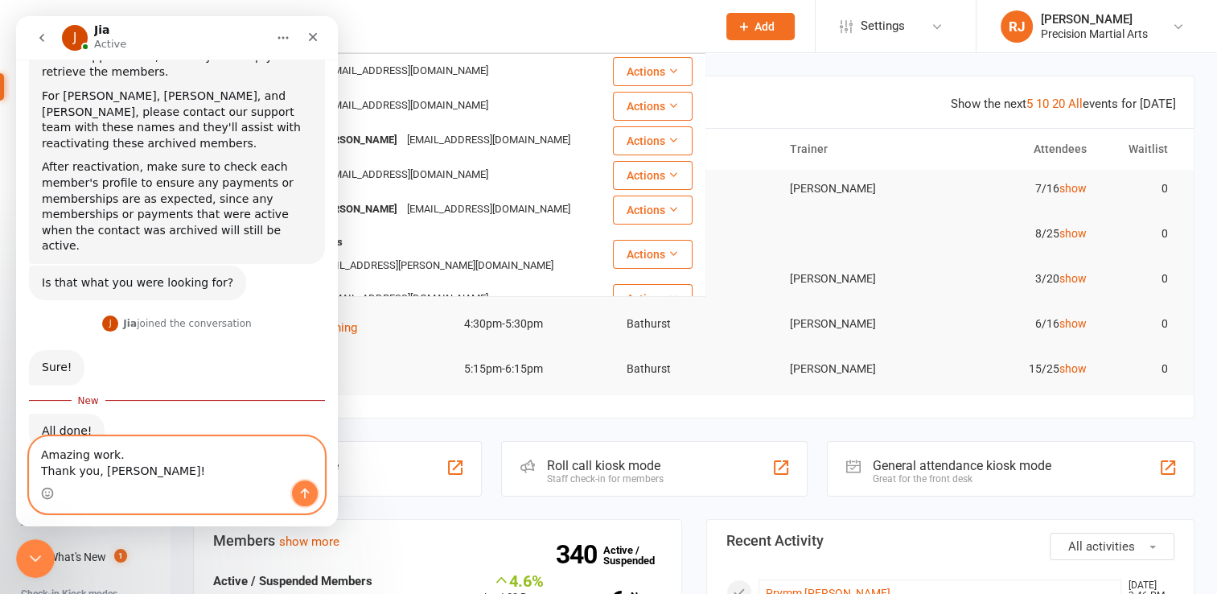
click at [306, 496] on icon "Send a message…" at bounding box center [304, 493] width 13 height 13
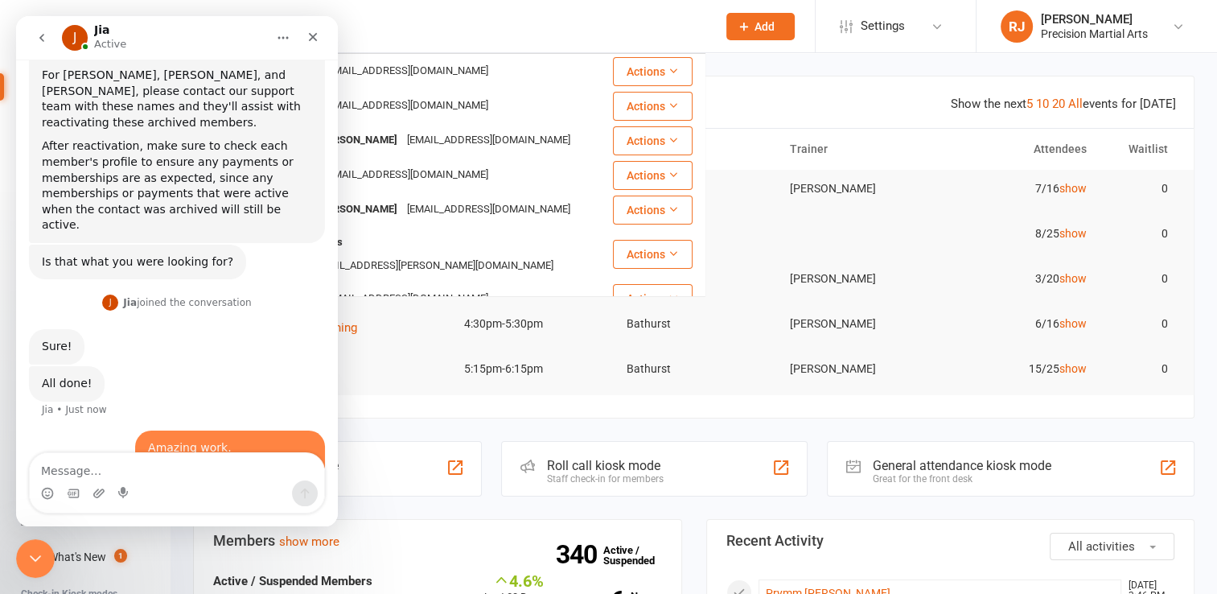
click at [285, 440] on div "Amazing work. Thank you, Jia!" at bounding box center [230, 455] width 164 height 31
click at [286, 440] on div "Amazing work. Thank you, Jia!" at bounding box center [230, 455] width 164 height 31
click at [315, 44] on div "Close" at bounding box center [312, 37] width 29 height 29
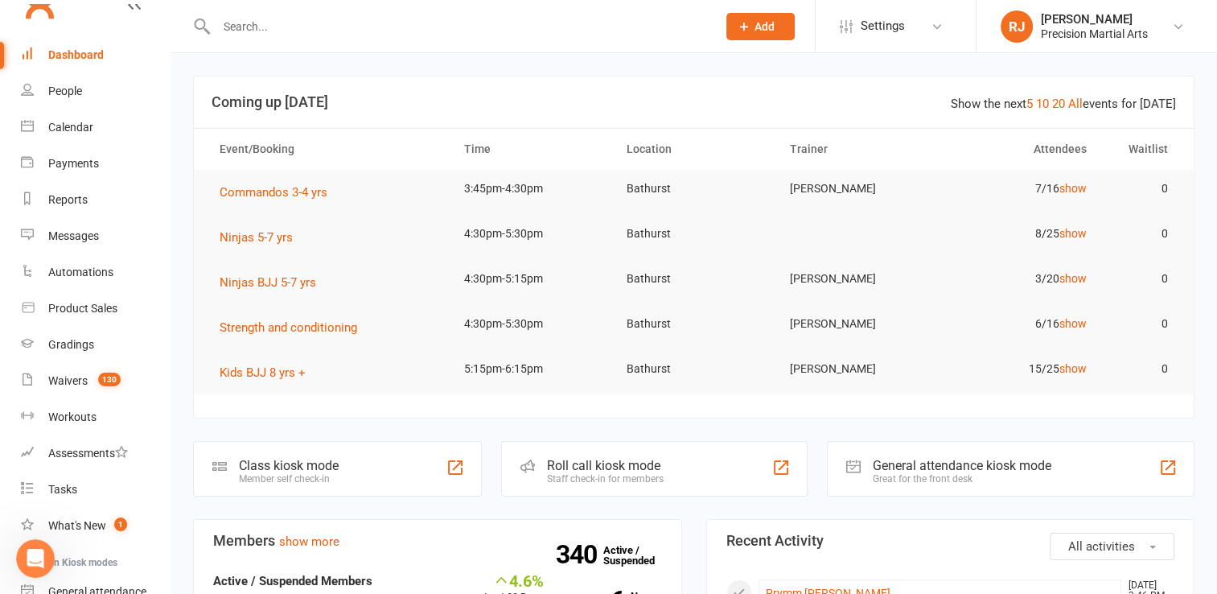
scroll to position [0, 0]
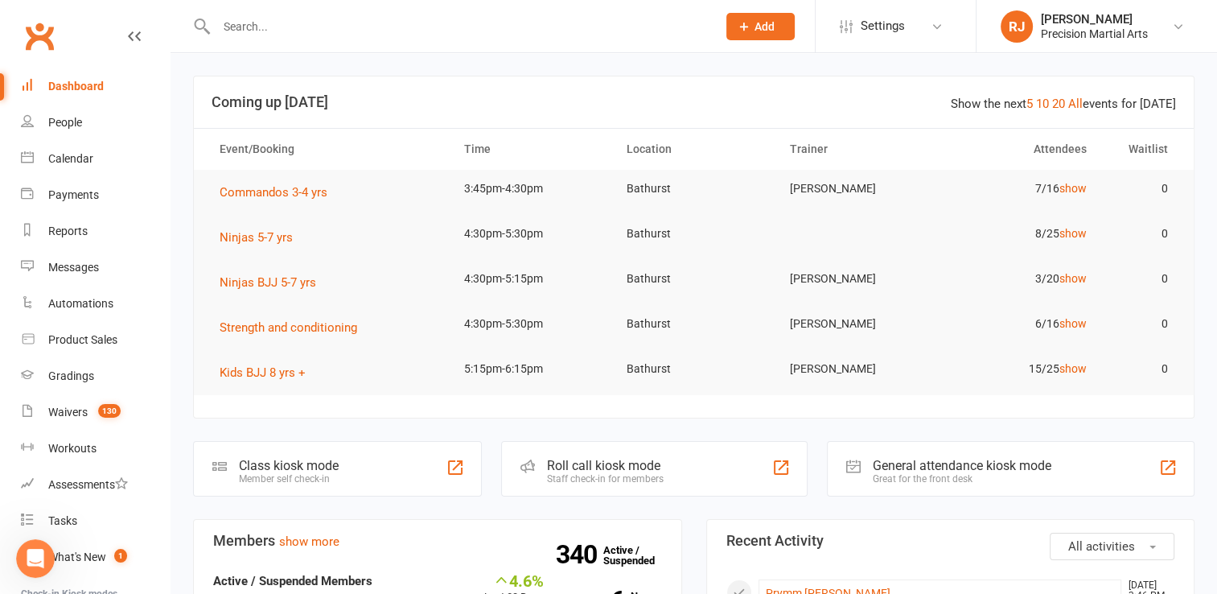
click at [245, 16] on input "text" at bounding box center [459, 26] width 494 height 23
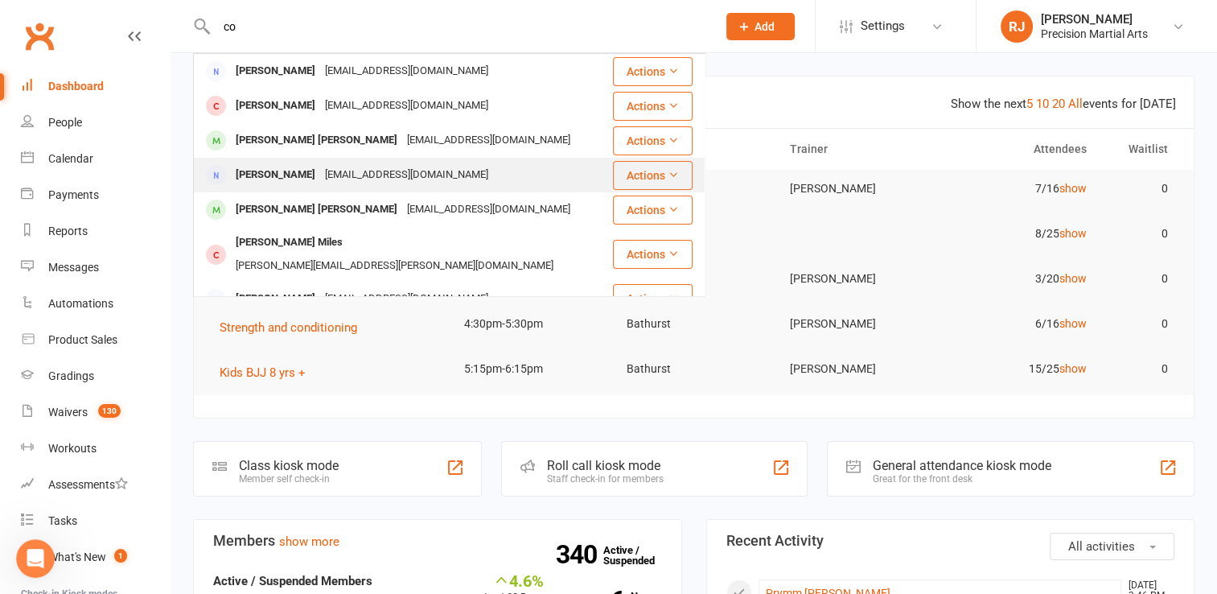
type input "c"
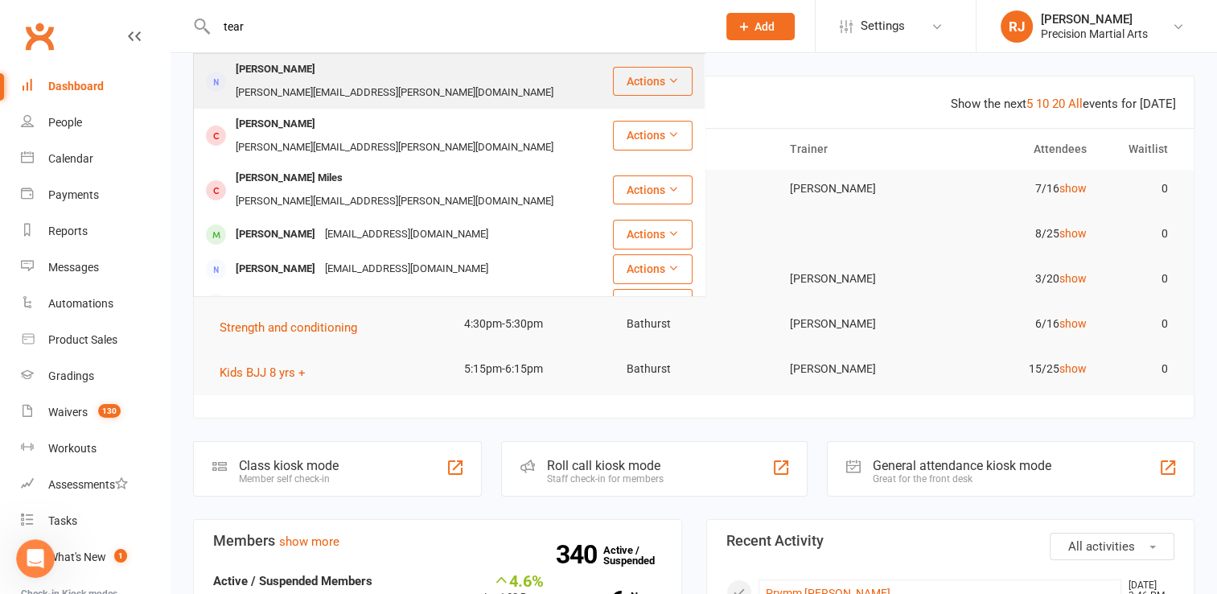
type input "tear"
click at [290, 76] on div "[PERSON_NAME]" at bounding box center [275, 69] width 89 height 23
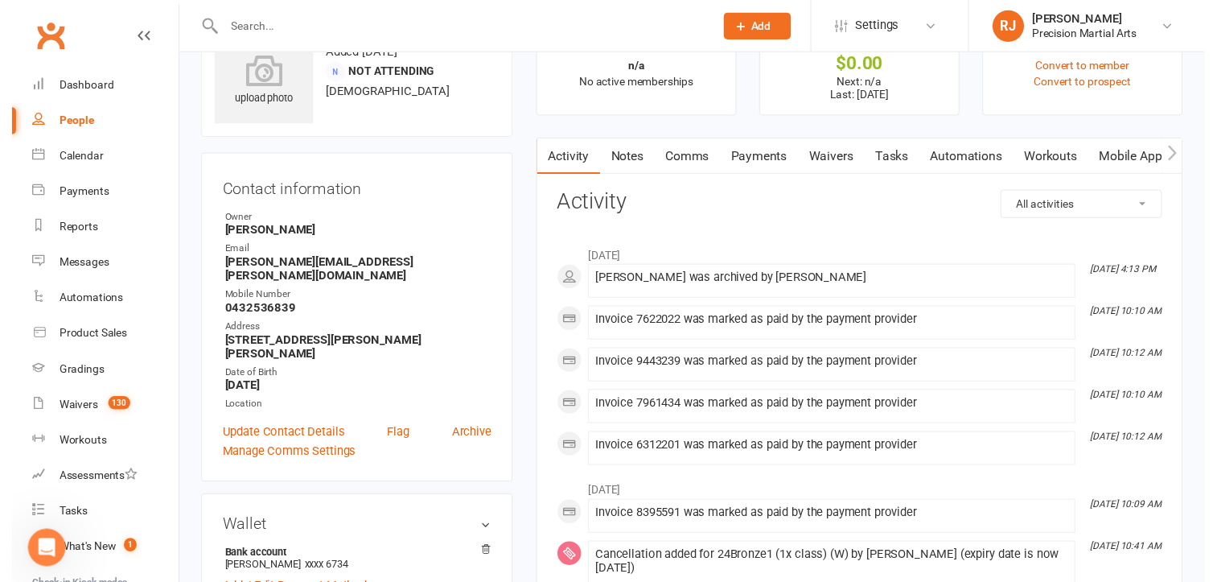
scroll to position [32, 0]
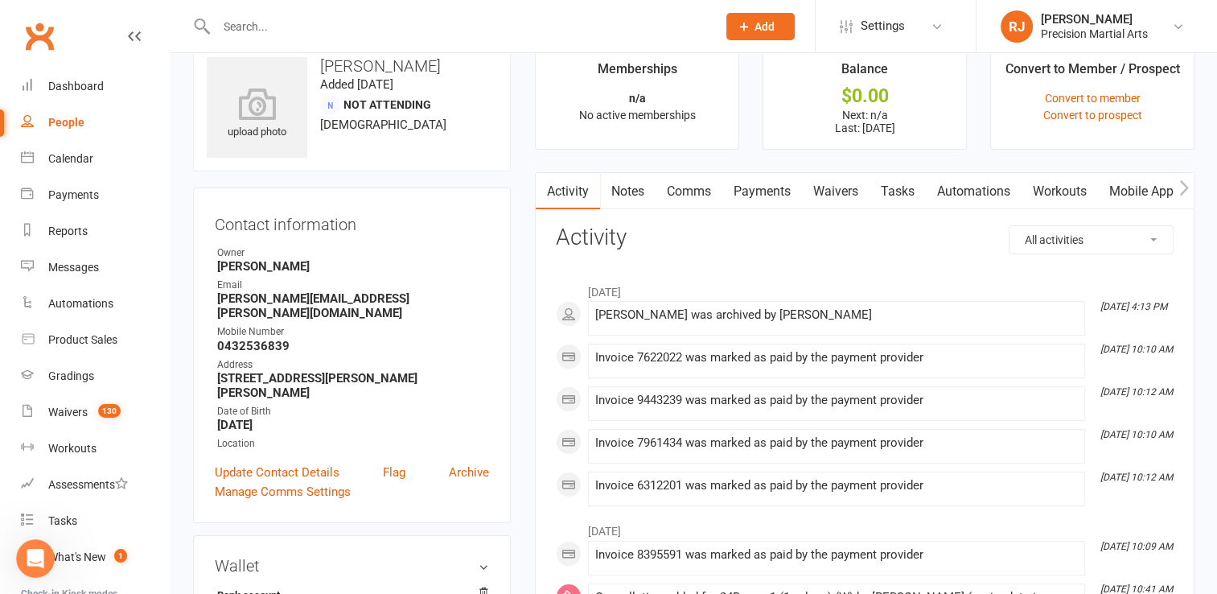
click at [852, 191] on link "Waivers" at bounding box center [836, 191] width 68 height 37
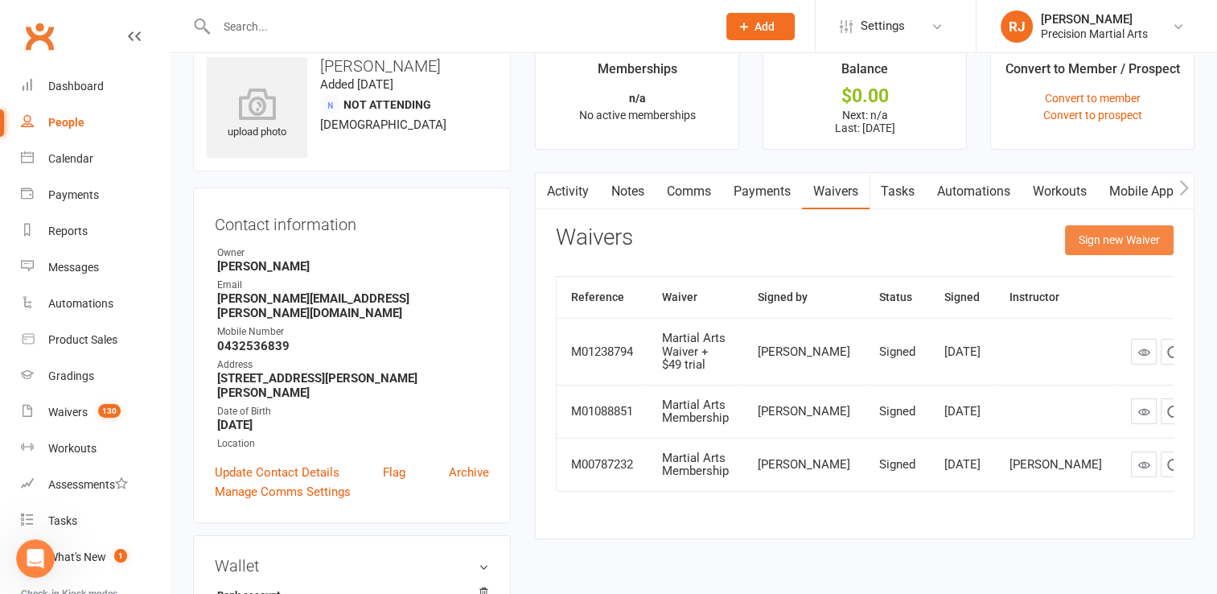
click at [1093, 248] on button "Sign new Waiver" at bounding box center [1119, 239] width 109 height 29
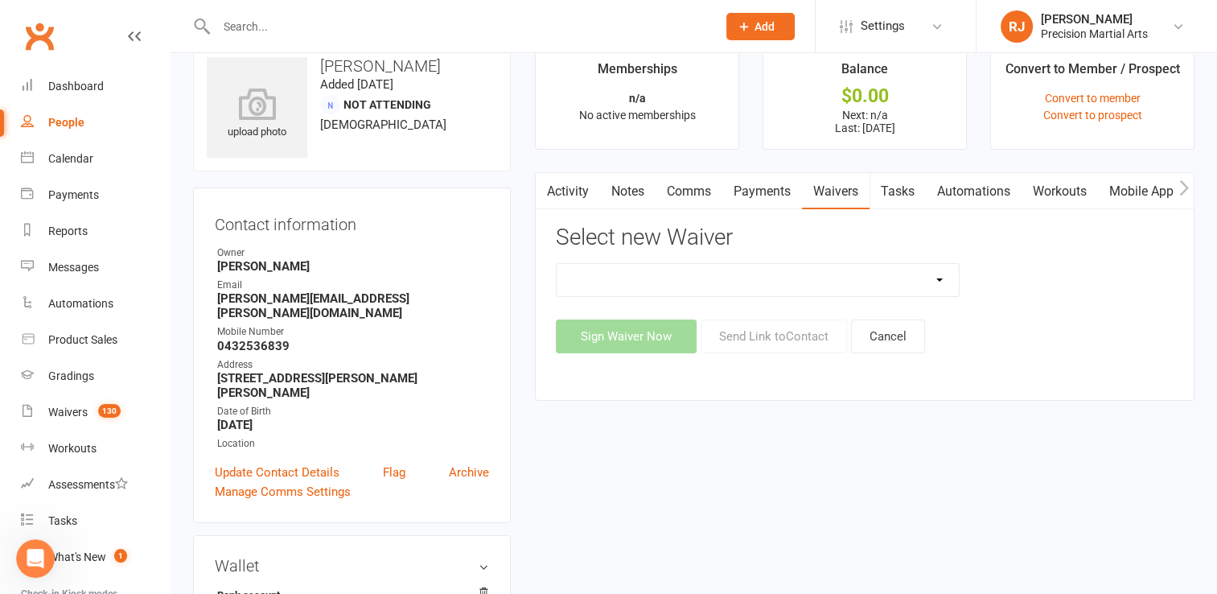
click at [901, 288] on select "4 week program 8 Wk restore Adults free session Adults PT session Adults PT ses…" at bounding box center [758, 280] width 402 height 32
select select "10717"
click at [557, 264] on select "4 week program 8 Wk restore Adults free session Adults PT session Adults PT ses…" at bounding box center [758, 280] width 402 height 32
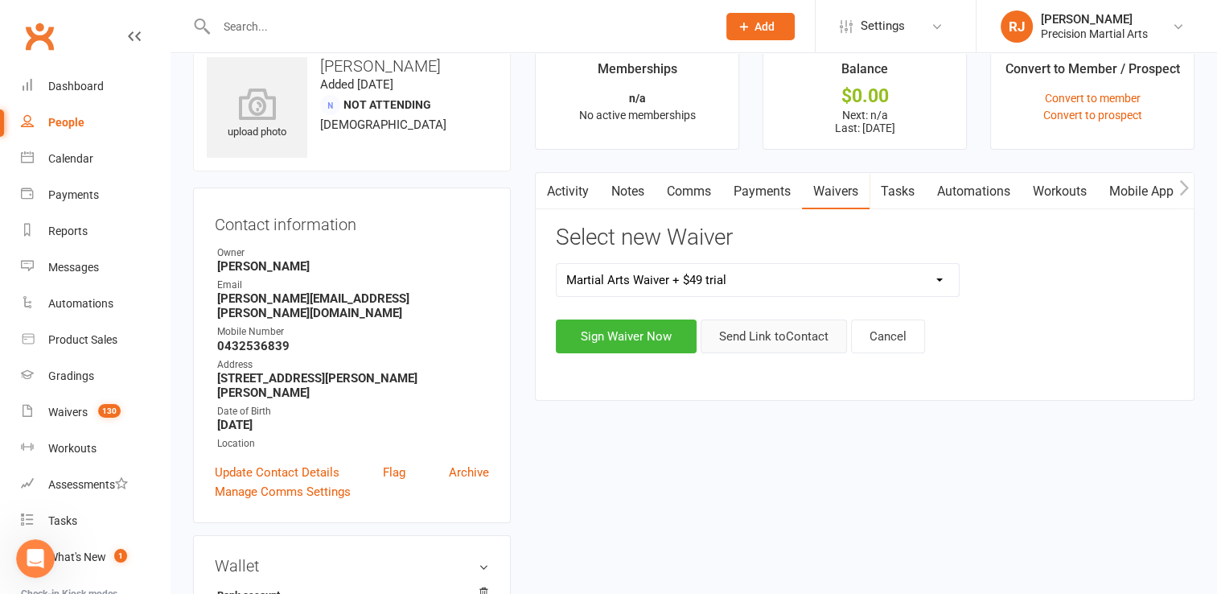
click at [737, 331] on button "Send Link to Contact" at bounding box center [774, 336] width 146 height 34
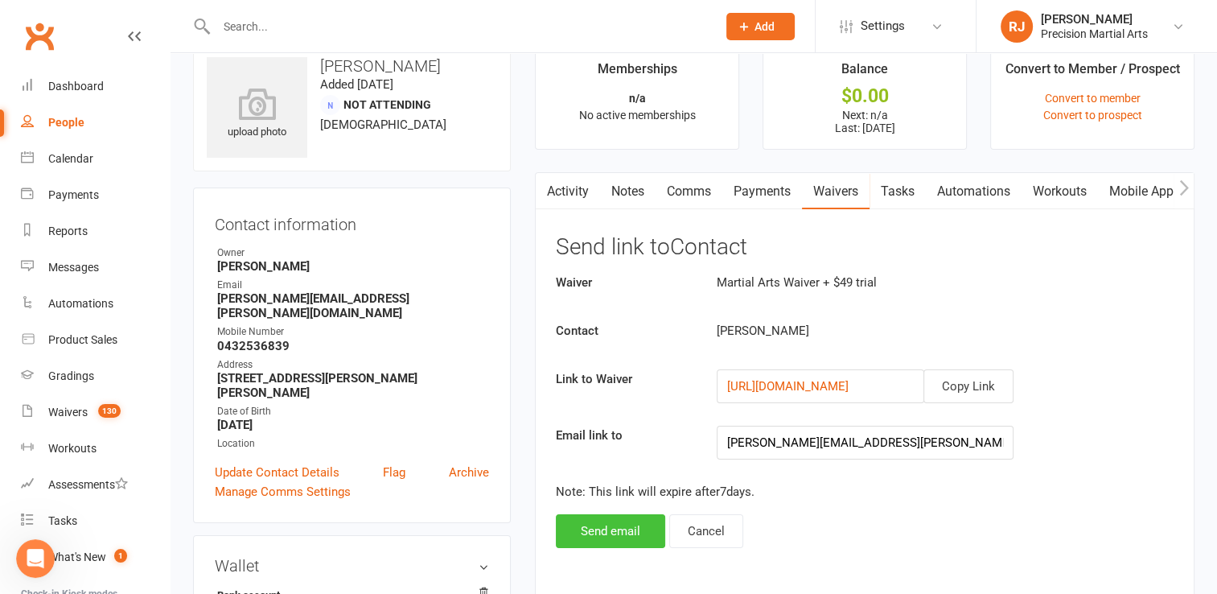
click at [634, 532] on button "Send email" at bounding box center [610, 531] width 109 height 34
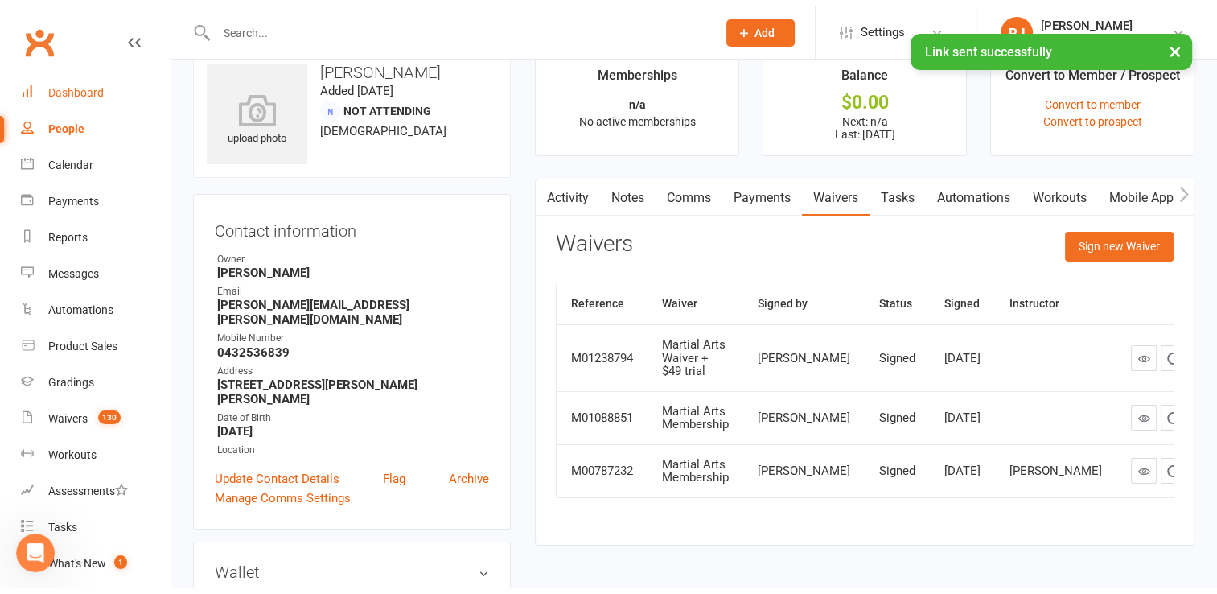
scroll to position [249, 0]
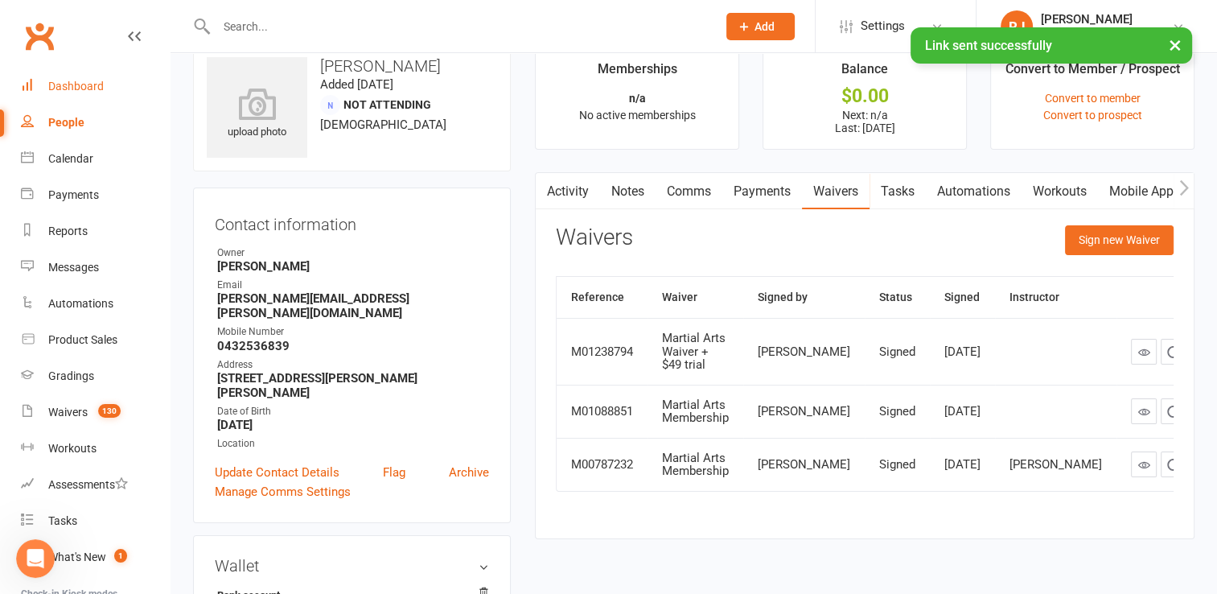
click at [88, 80] on div "Dashboard" at bounding box center [76, 86] width 56 height 13
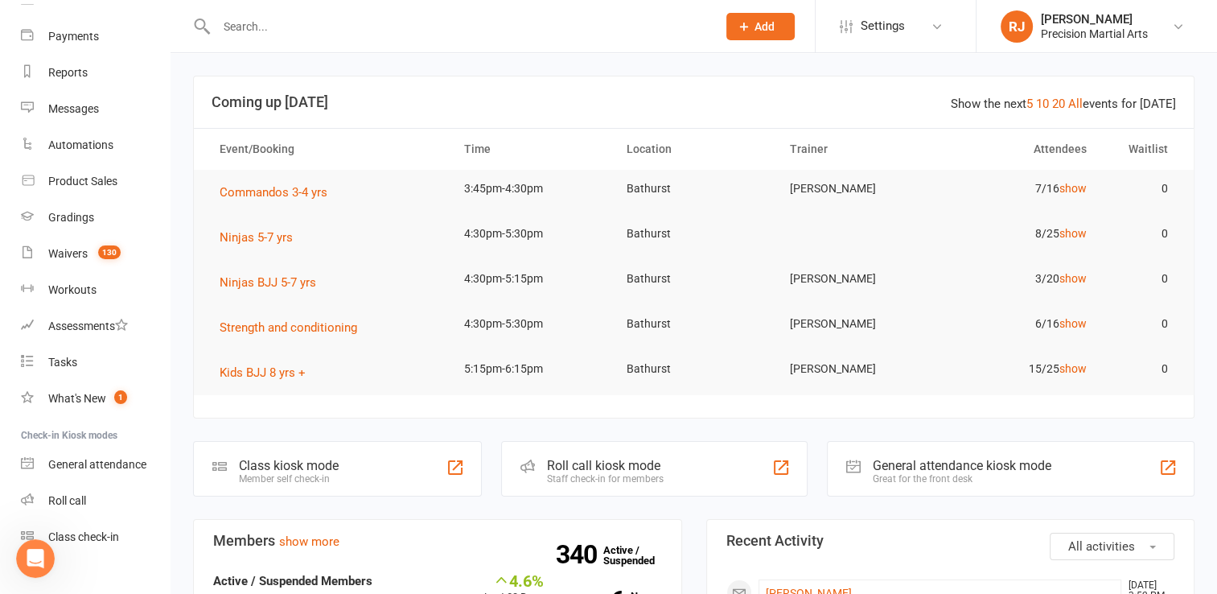
scroll to position [180, 0]
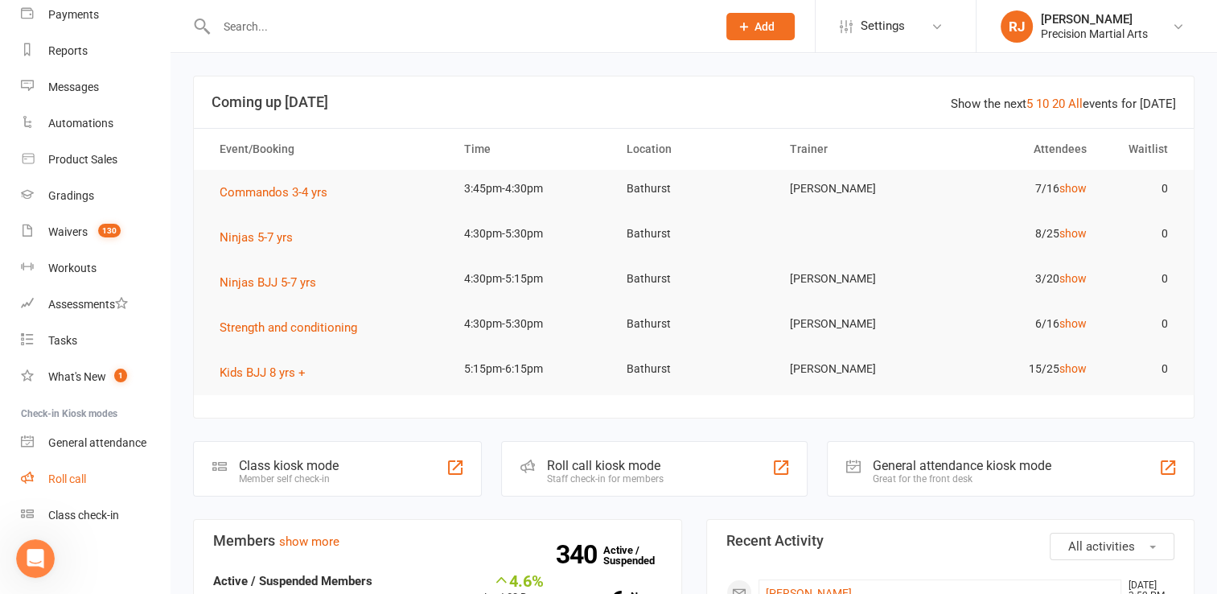
click at [93, 480] on link "Roll call" at bounding box center [95, 479] width 149 height 36
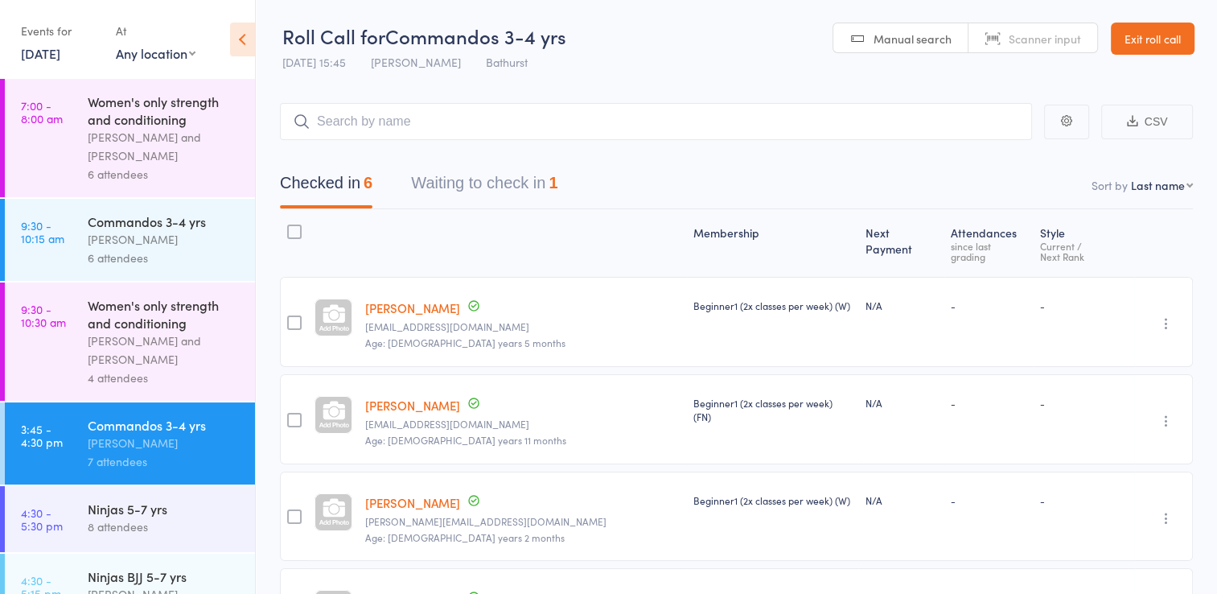
click at [459, 113] on input "search" at bounding box center [656, 121] width 752 height 37
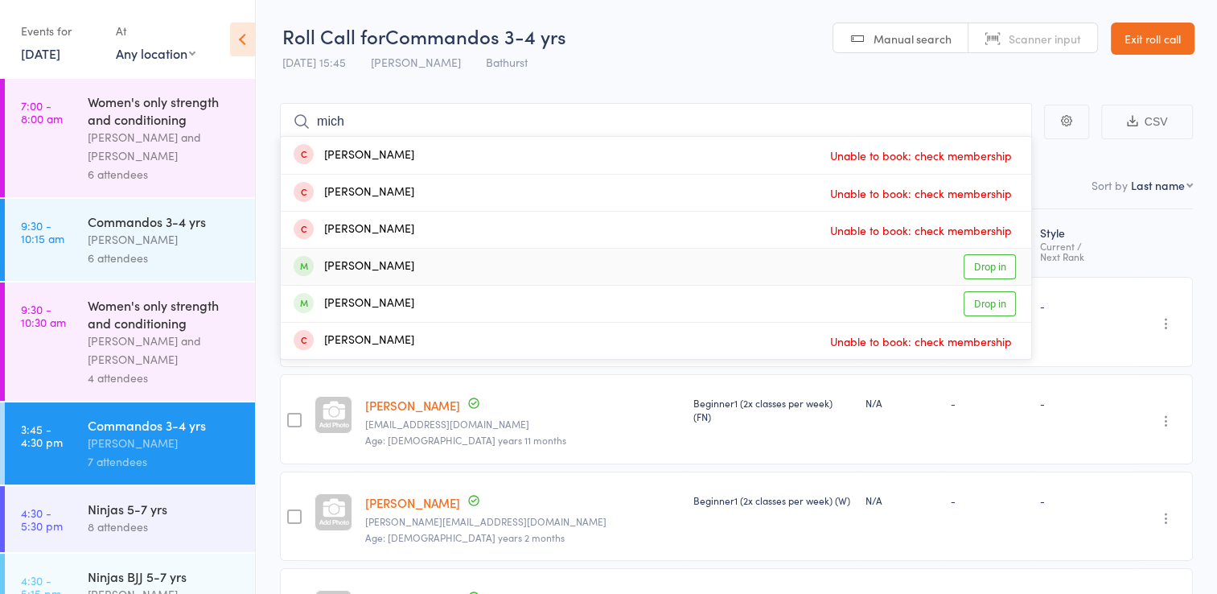
type input "mich"
click at [992, 271] on link "Drop in" at bounding box center [990, 266] width 52 height 25
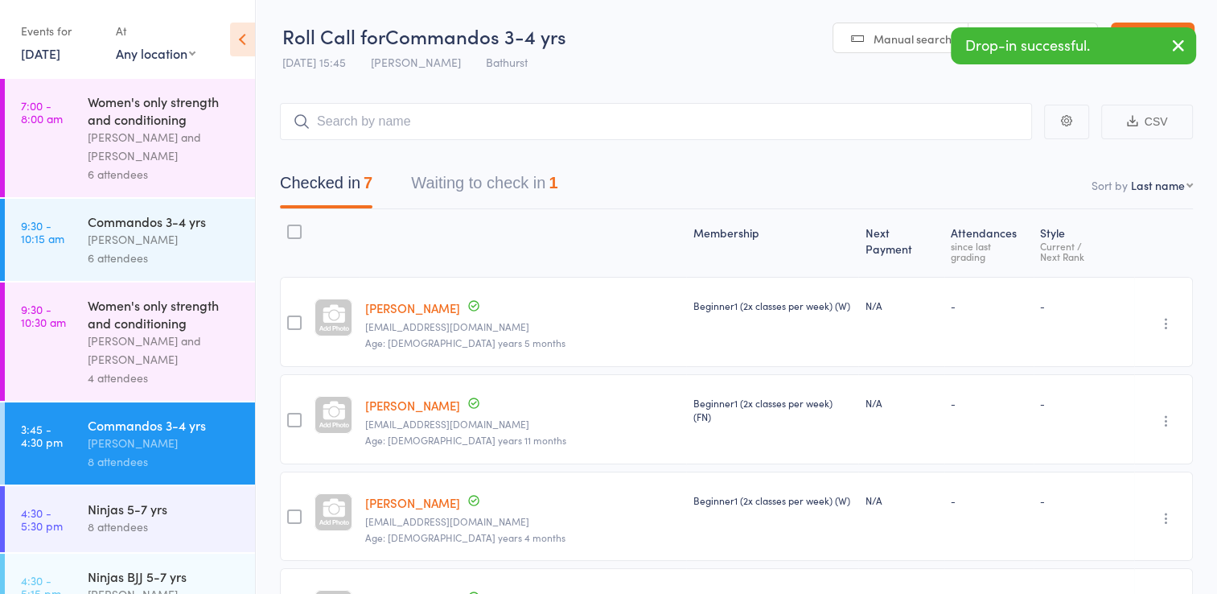
click at [1184, 43] on icon "button" at bounding box center [1178, 45] width 19 height 20
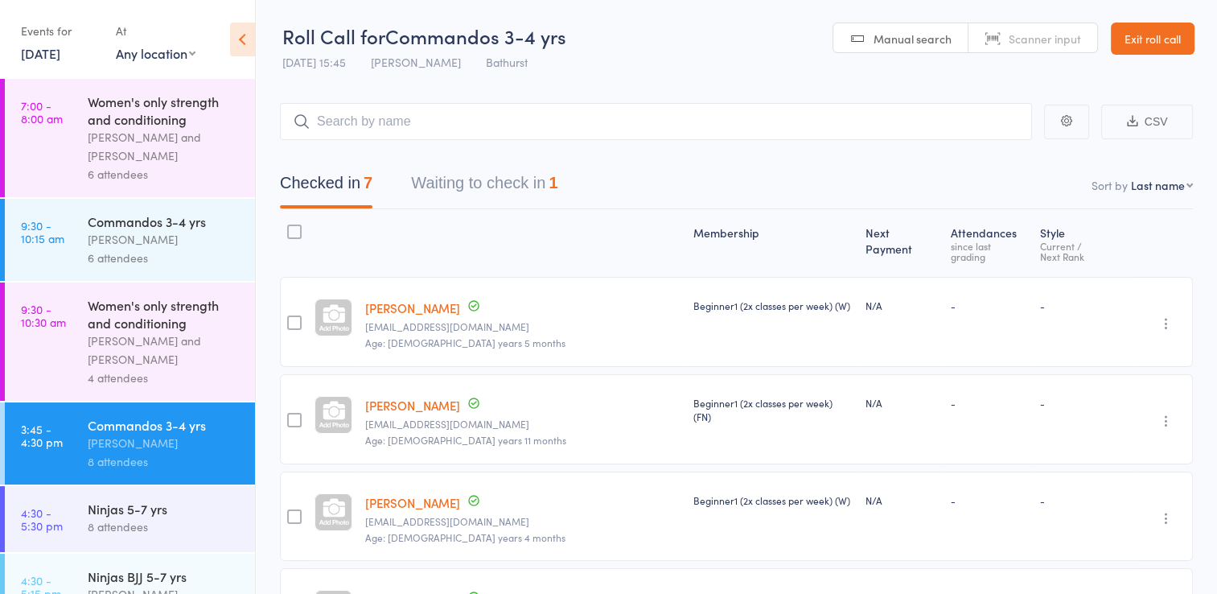
click at [1166, 43] on link "Exit roll call" at bounding box center [1153, 39] width 84 height 32
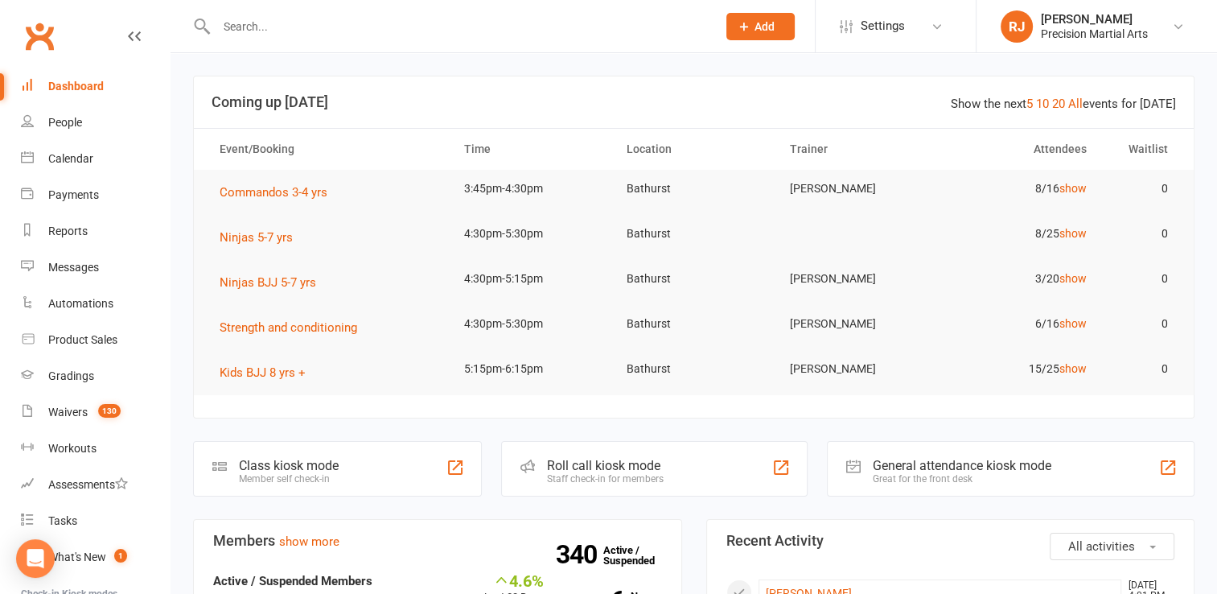
click at [448, 24] on input "text" at bounding box center [459, 26] width 494 height 23
click at [296, 31] on input "text" at bounding box center [459, 26] width 494 height 23
click at [281, 27] on input "text" at bounding box center [459, 26] width 494 height 23
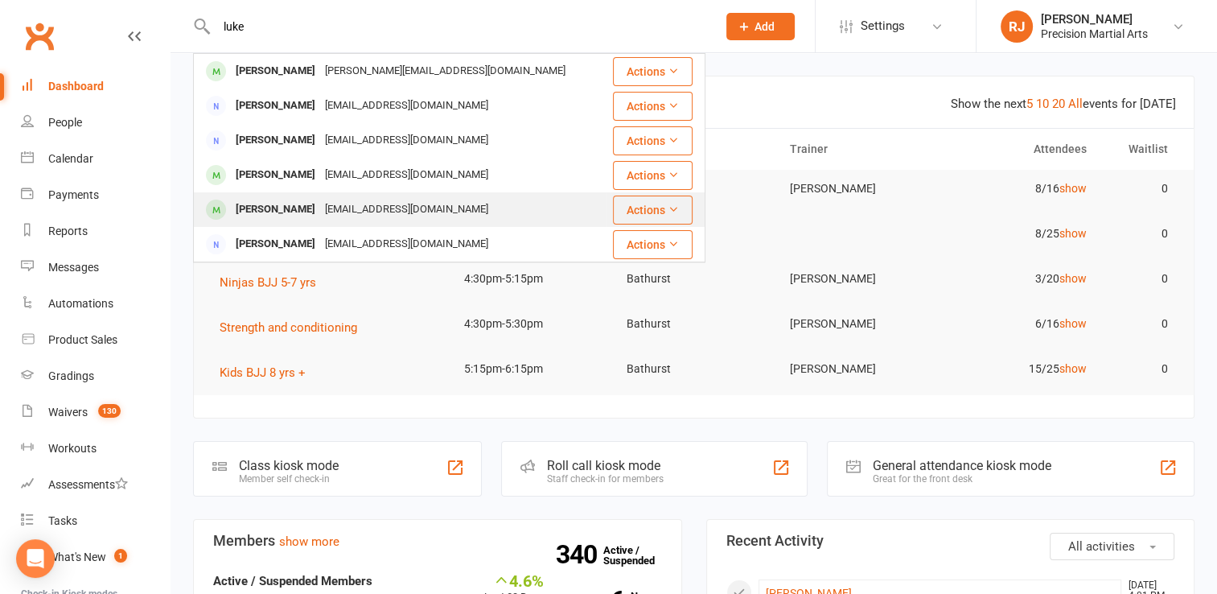
type input "luke"
click at [295, 216] on div "[PERSON_NAME]" at bounding box center [275, 209] width 89 height 23
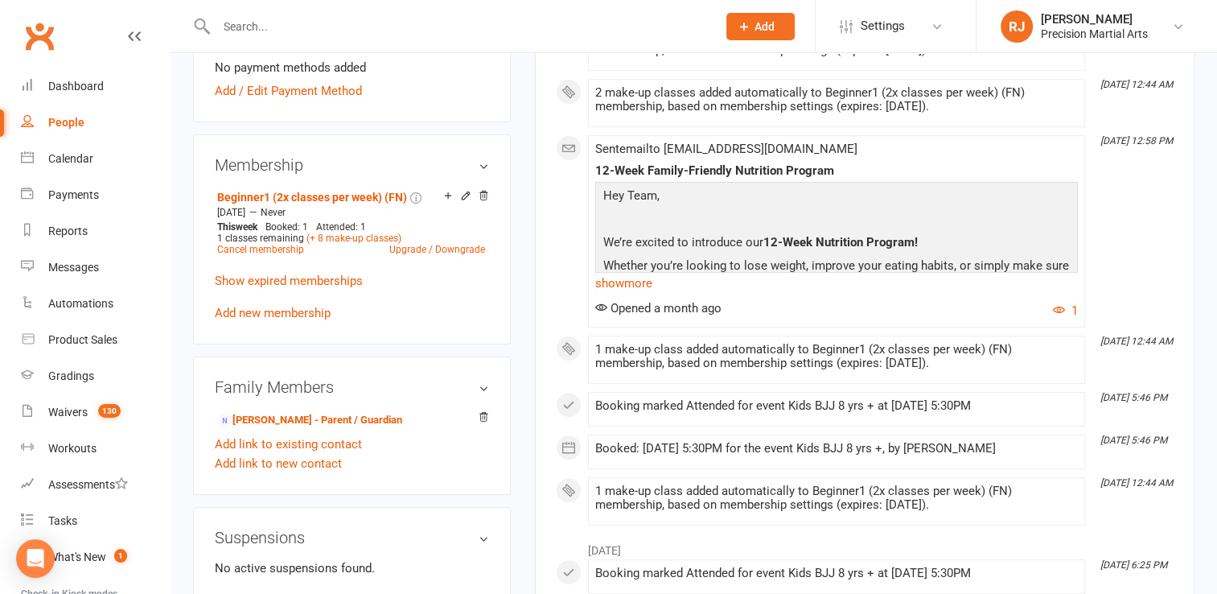
scroll to position [579, 0]
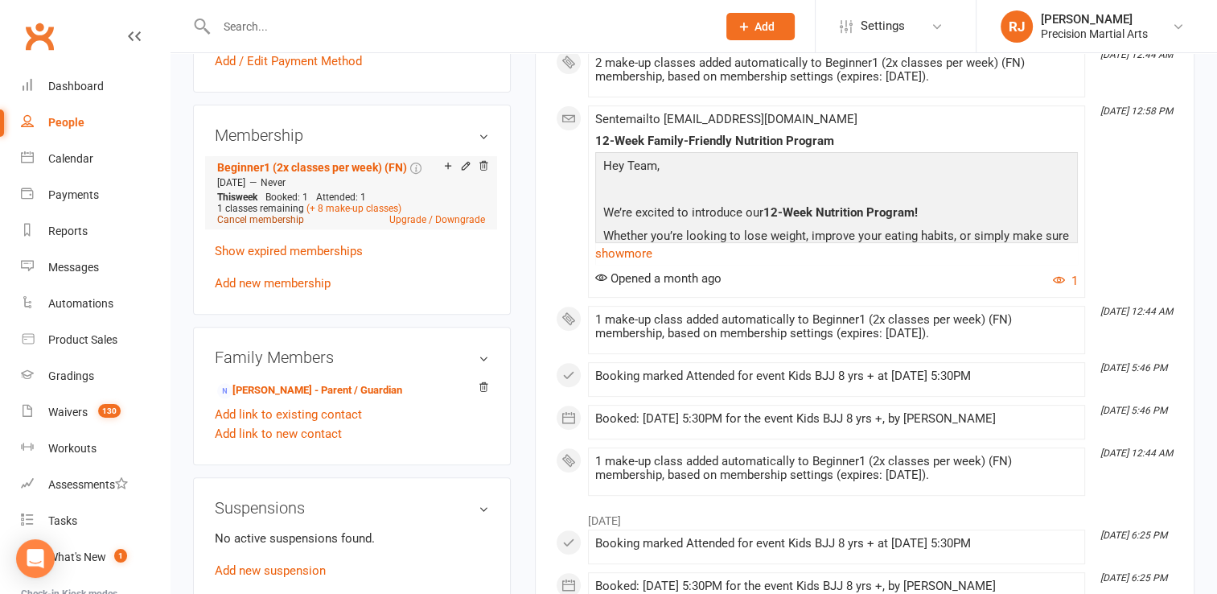
click at [290, 214] on link "Cancel membership" at bounding box center [260, 219] width 87 height 11
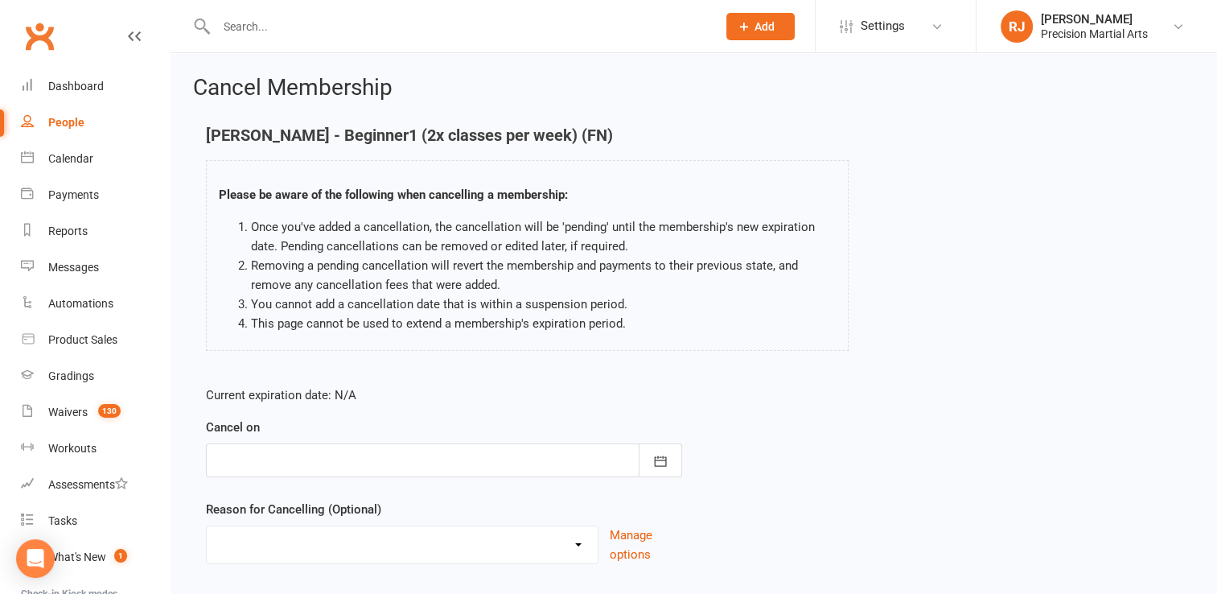
click at [241, 452] on div at bounding box center [444, 460] width 476 height 34
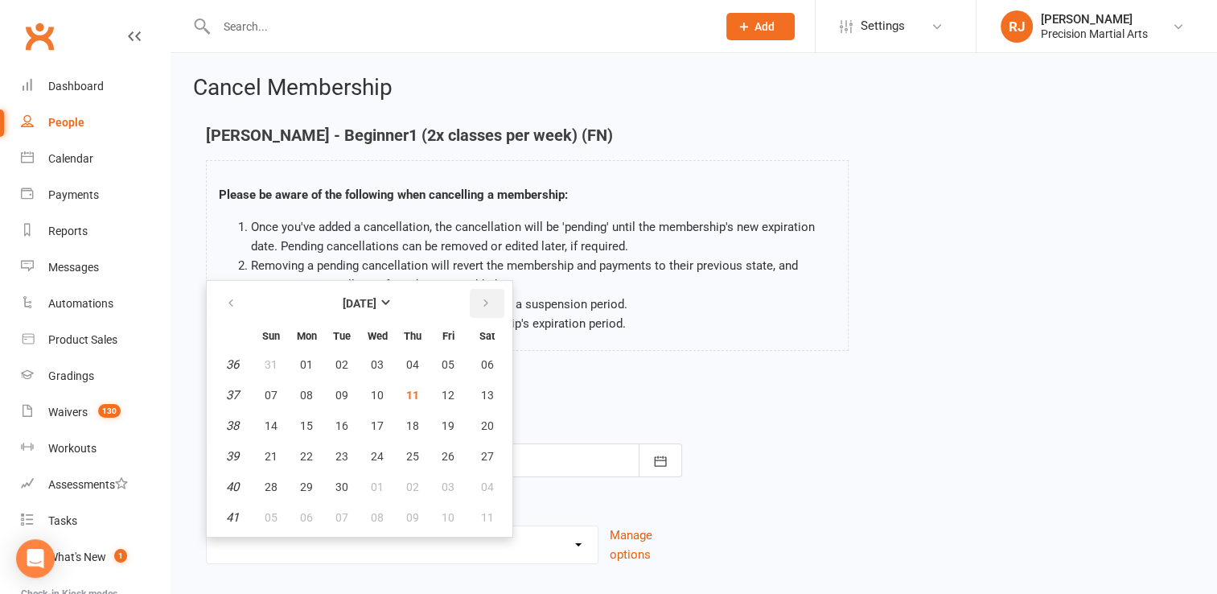
click at [488, 303] on button "button" at bounding box center [487, 303] width 35 height 29
click at [410, 393] on span "09" at bounding box center [412, 395] width 13 height 13
type input "[DATE]"
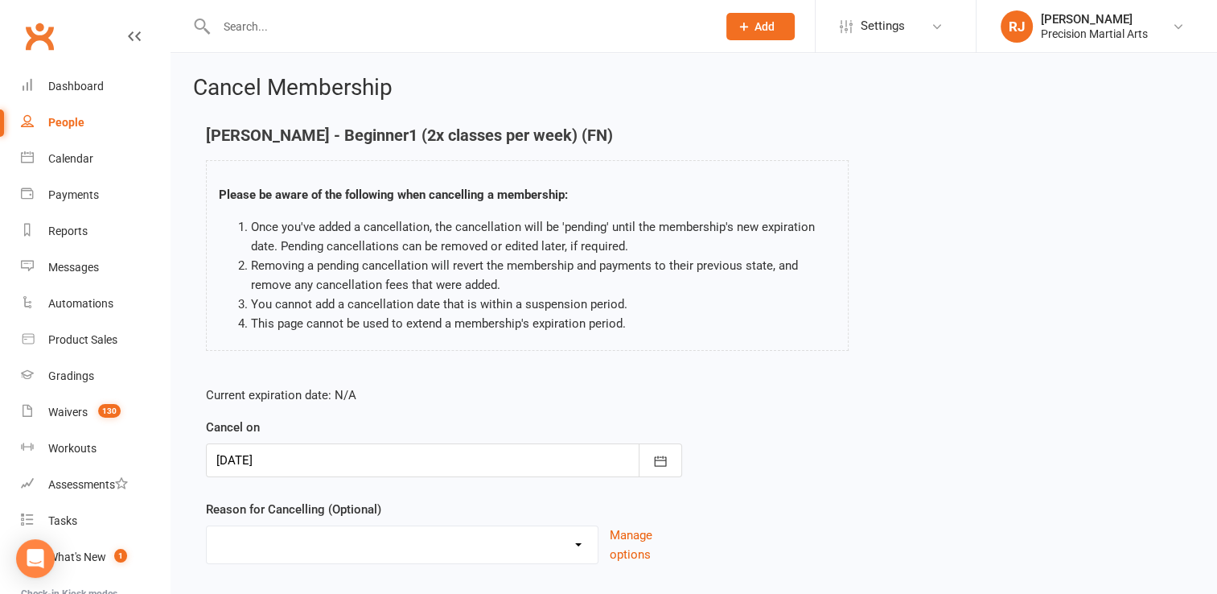
click at [410, 393] on p "Current expiration date: N/A" at bounding box center [444, 394] width 476 height 19
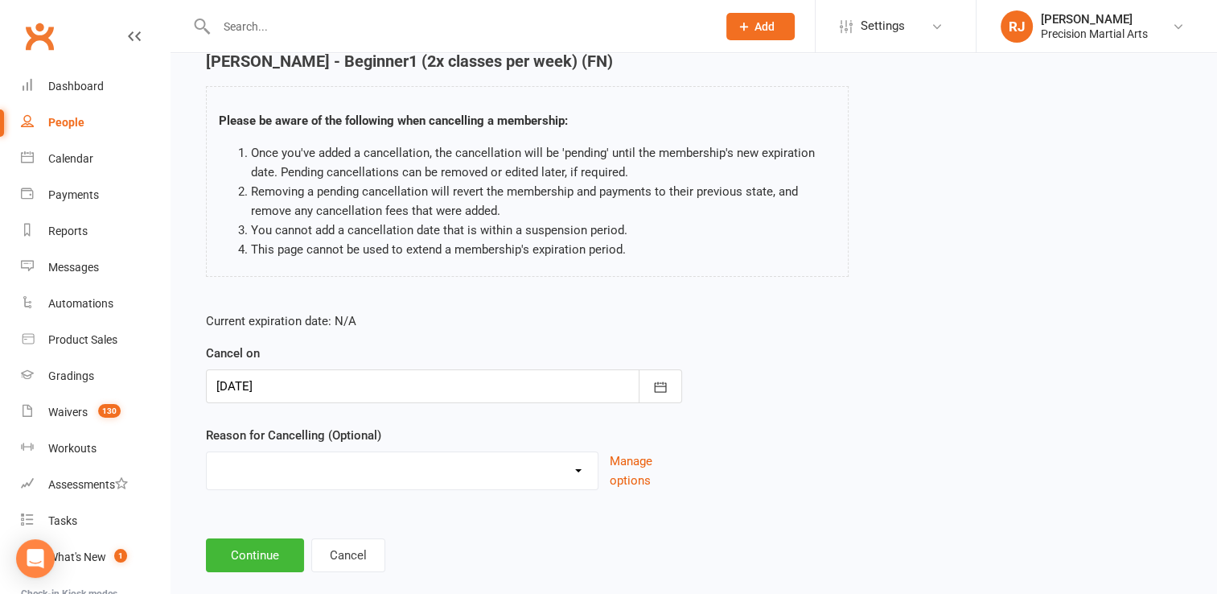
scroll to position [100, 0]
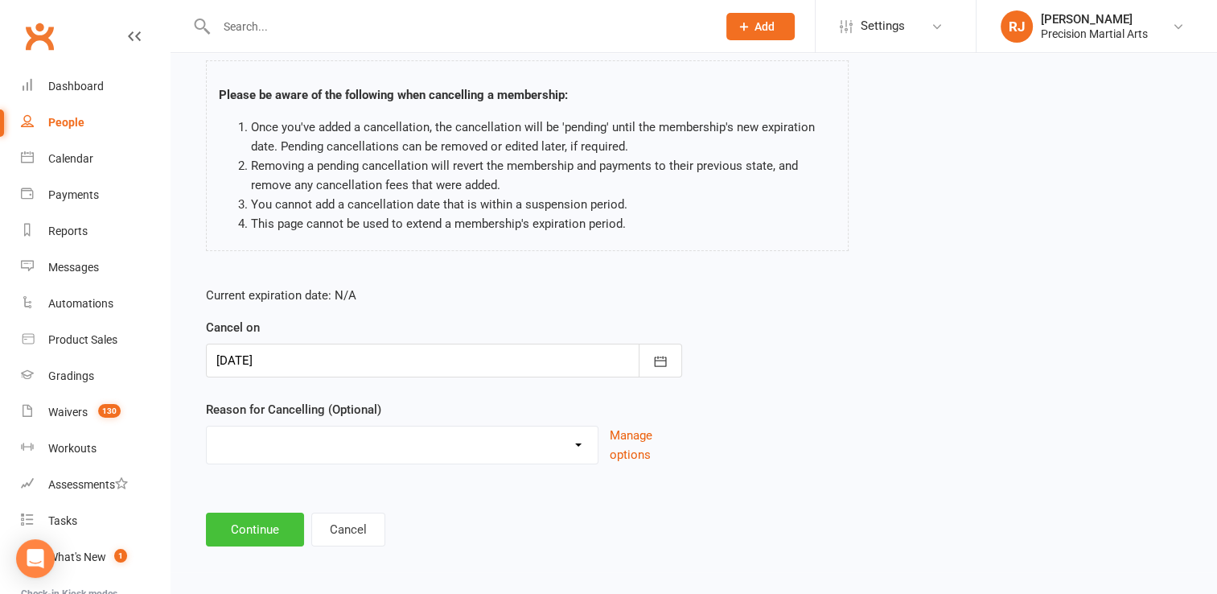
click at [260, 529] on button "Continue" at bounding box center [255, 530] width 98 height 34
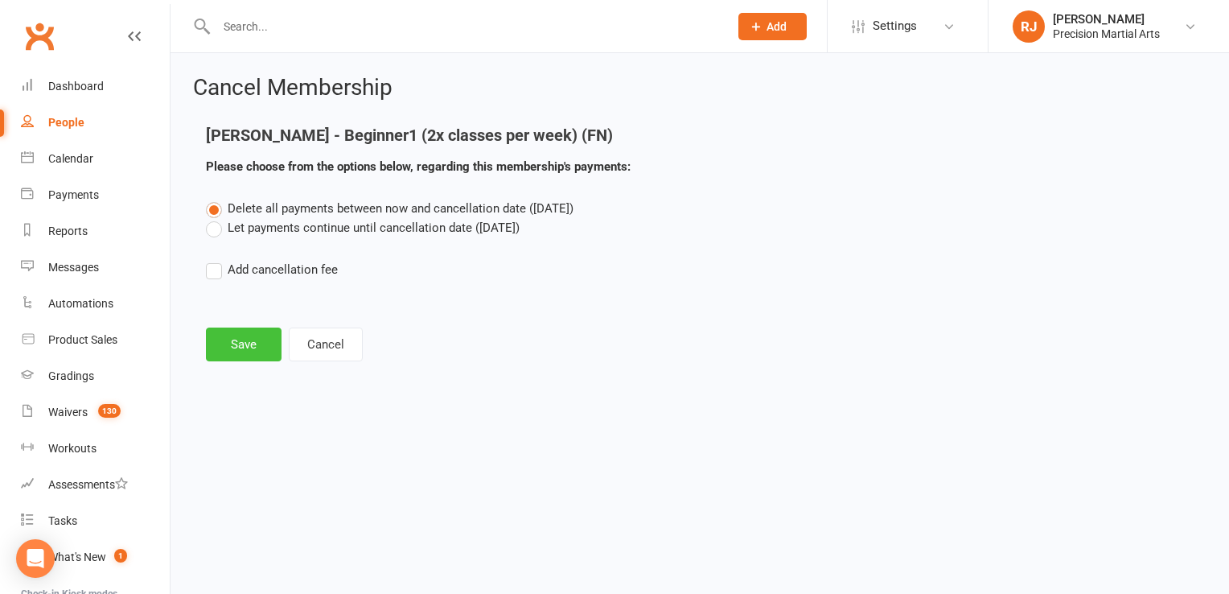
click at [232, 346] on button "Save" at bounding box center [244, 344] width 76 height 34
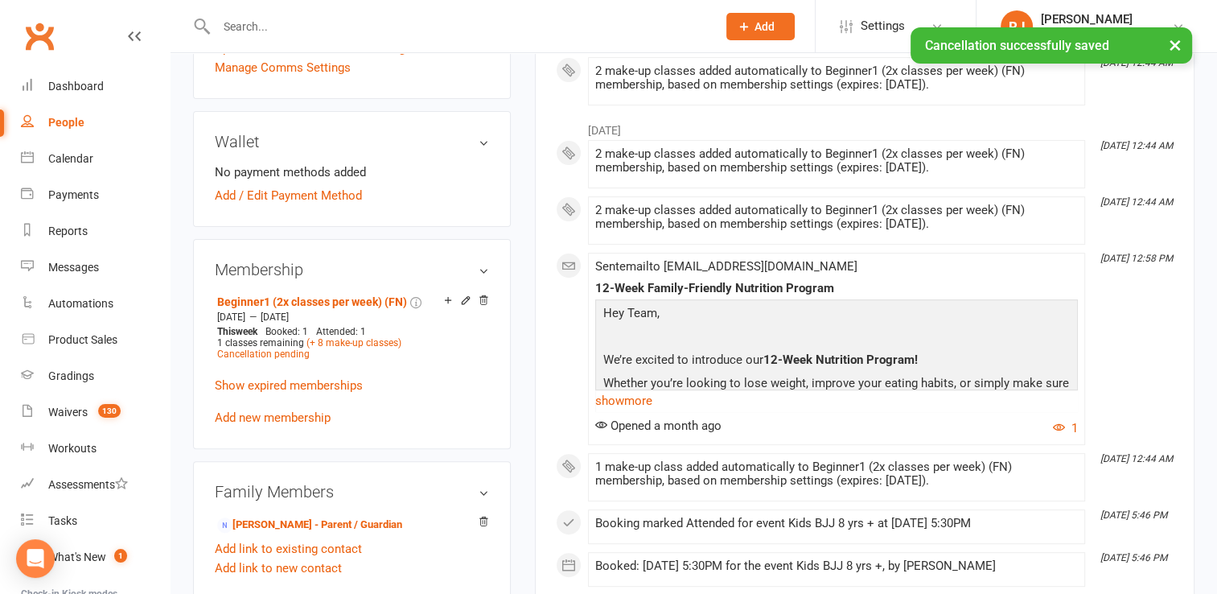
scroll to position [611, 0]
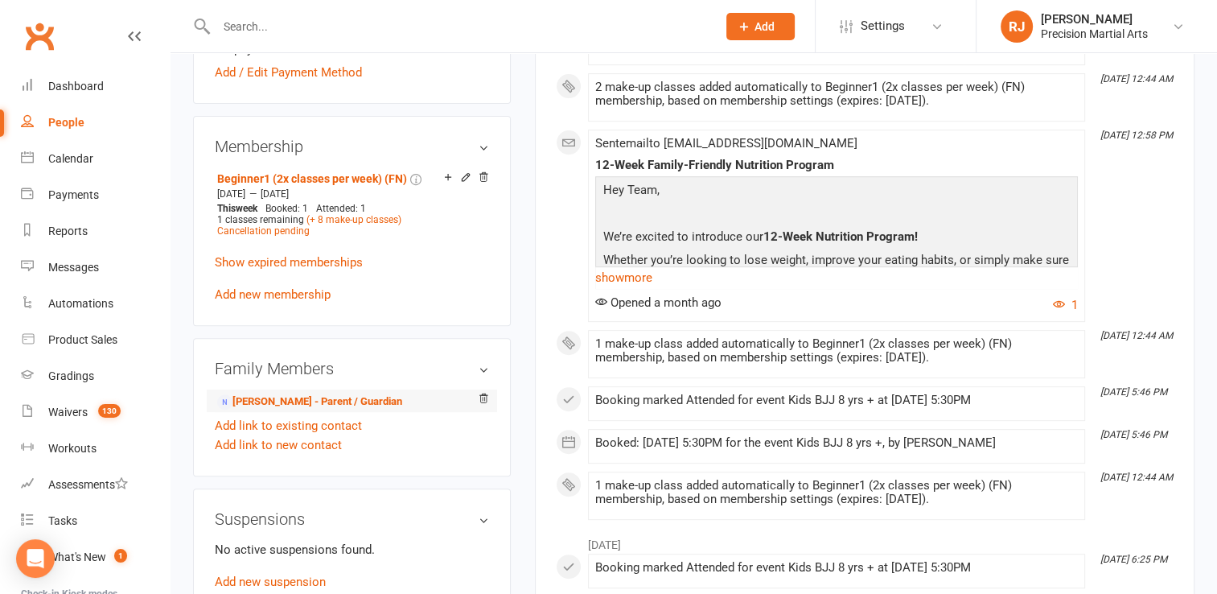
click at [250, 389] on li "[PERSON_NAME] - Parent / Guardian" at bounding box center [352, 400] width 274 height 23
click at [252, 393] on link "[PERSON_NAME] - Parent / Guardian" at bounding box center [309, 401] width 185 height 17
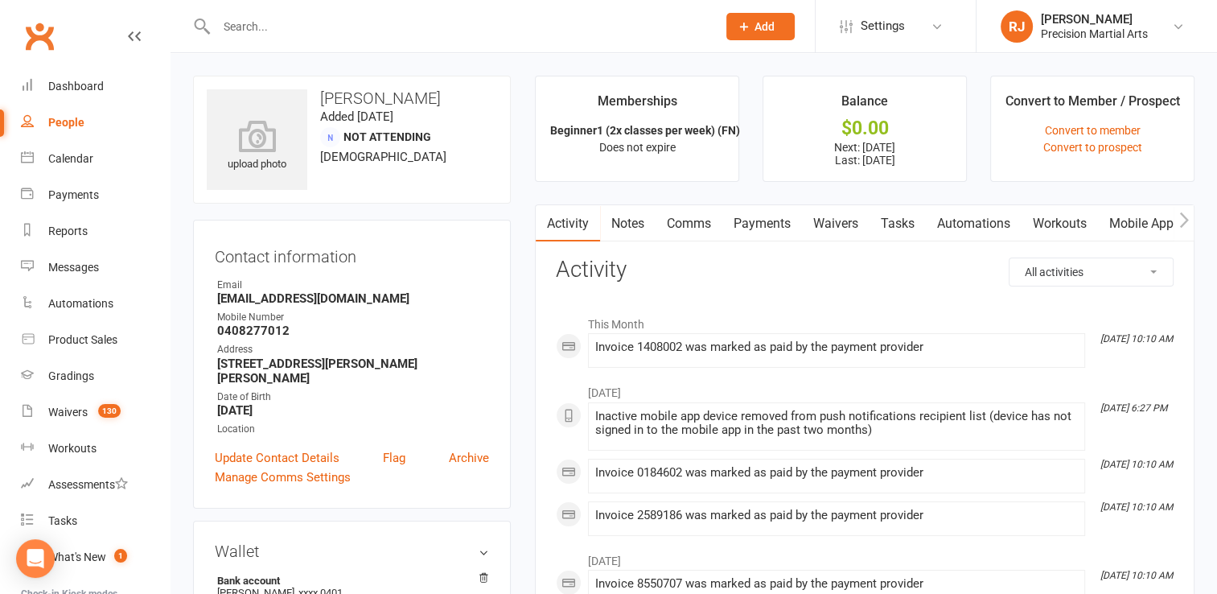
click at [780, 217] on link "Payments" at bounding box center [763, 223] width 80 height 37
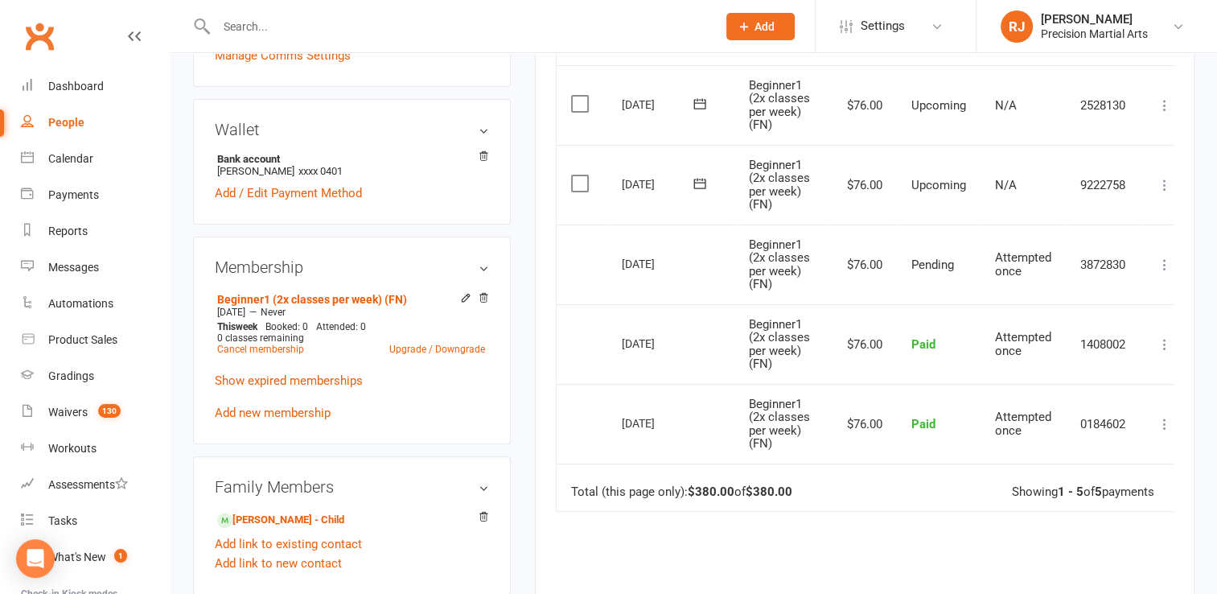
scroll to position [426, 0]
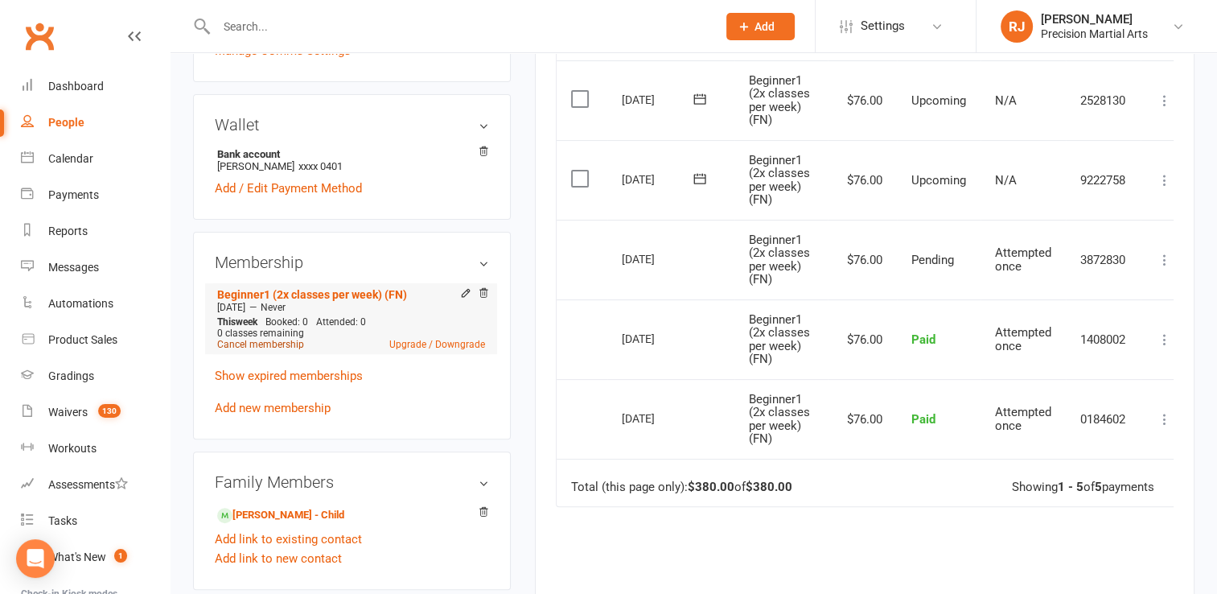
click at [254, 339] on link "Cancel membership" at bounding box center [260, 344] width 87 height 11
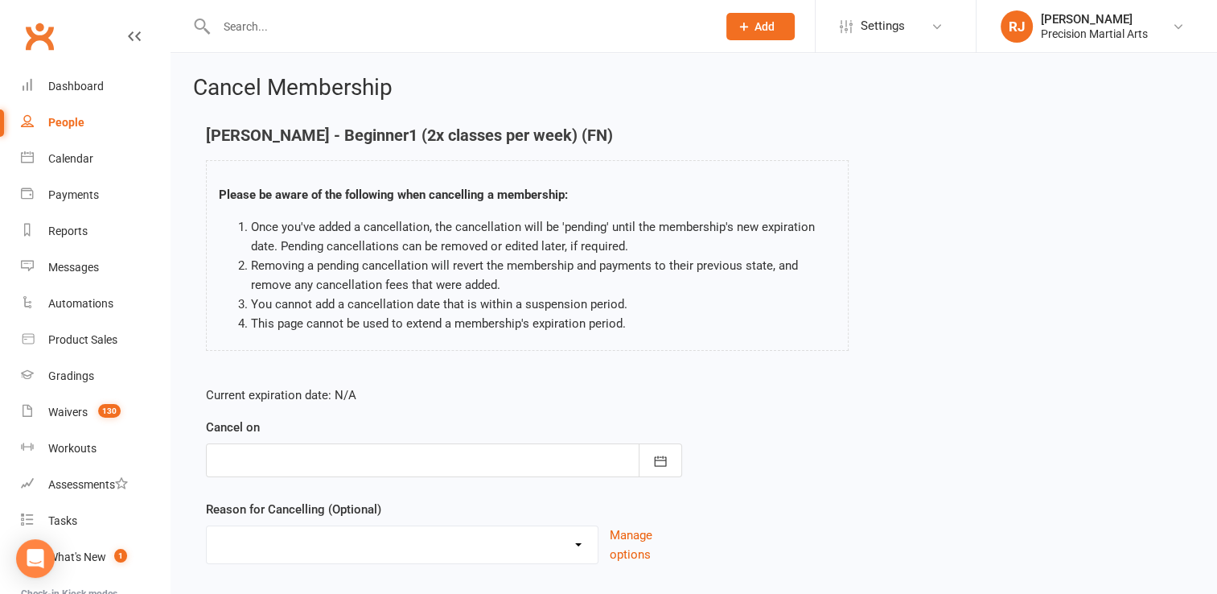
click at [371, 466] on div at bounding box center [444, 460] width 476 height 34
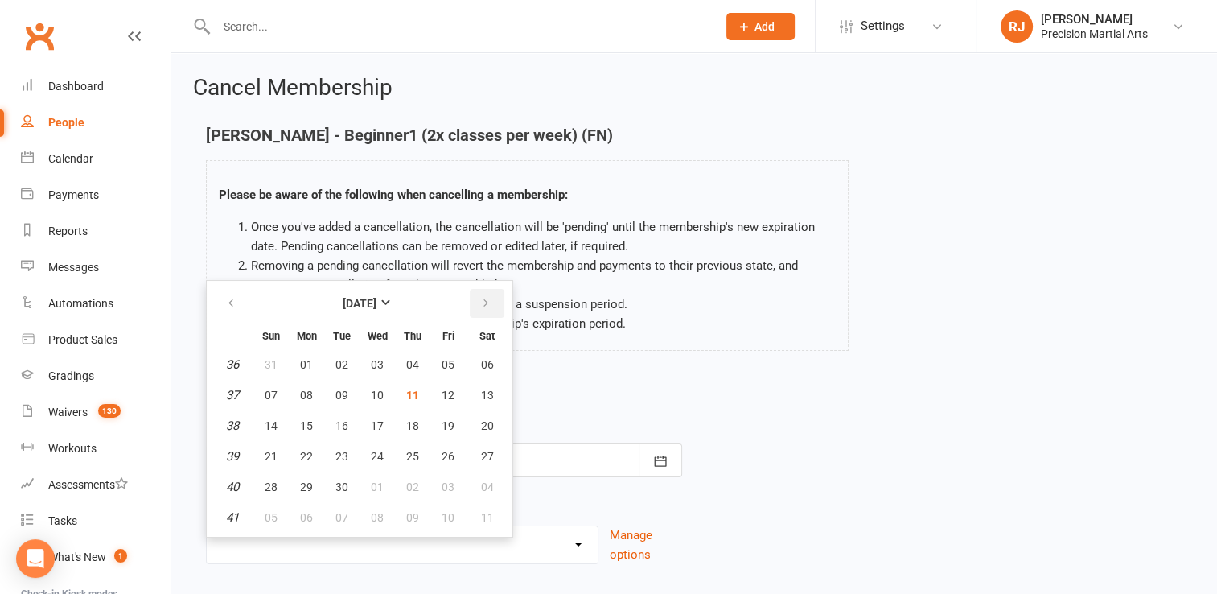
click at [486, 298] on icon "button" at bounding box center [485, 303] width 11 height 13
click at [406, 397] on span "09" at bounding box center [412, 395] width 13 height 13
type input "[DATE]"
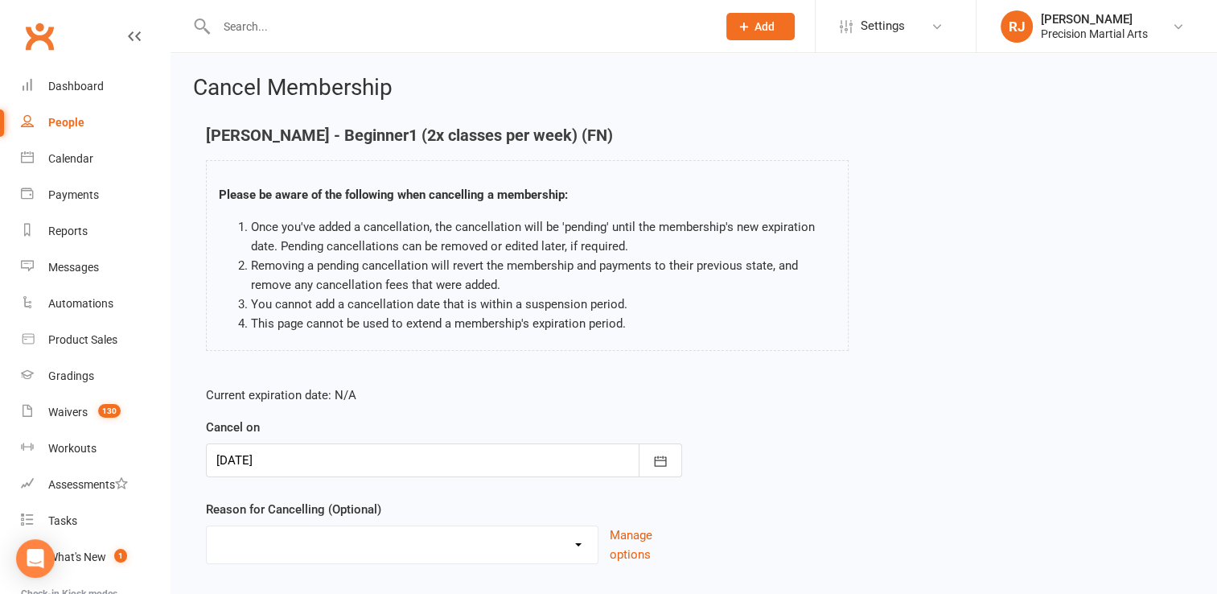
click at [406, 397] on p "Current expiration date: N/A" at bounding box center [444, 394] width 476 height 19
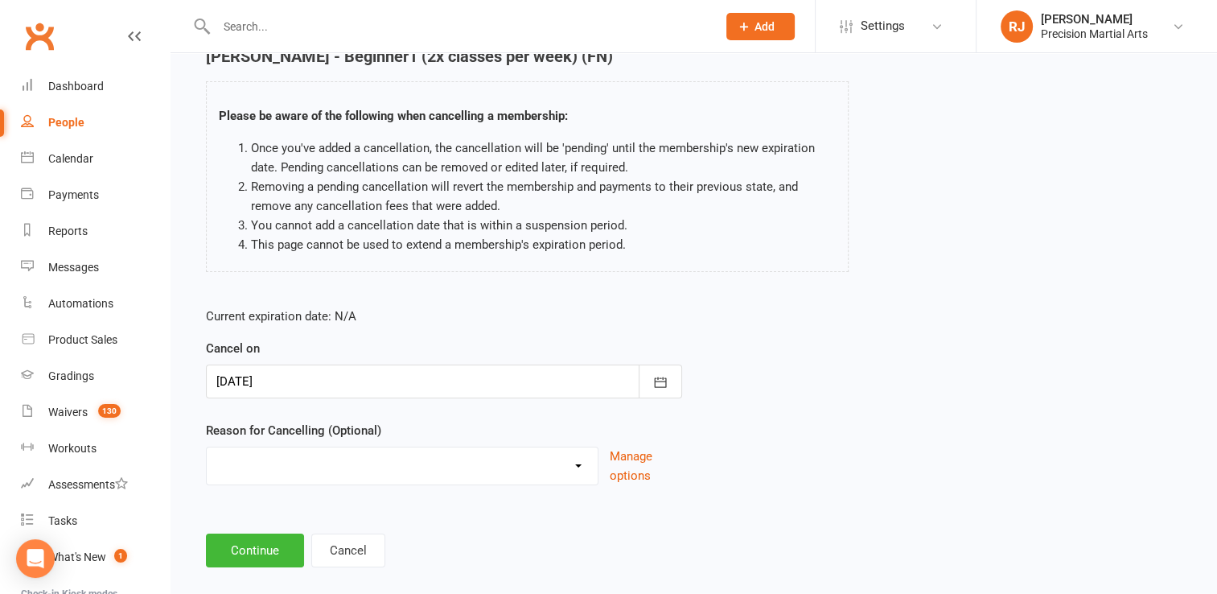
scroll to position [100, 0]
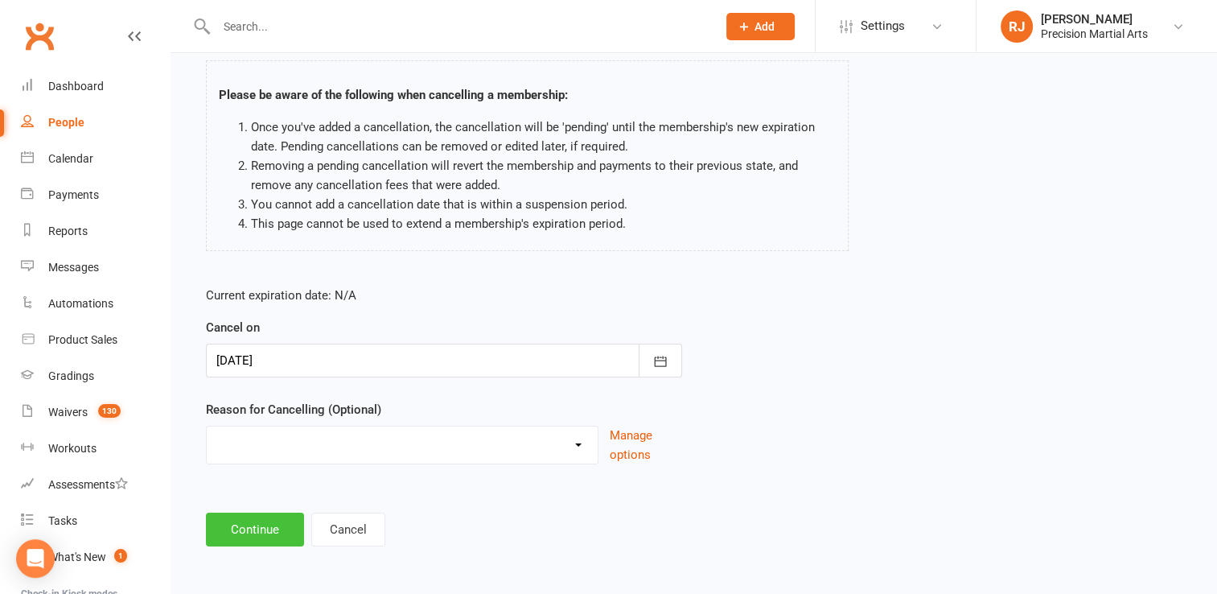
click at [277, 526] on button "Continue" at bounding box center [255, 530] width 98 height 34
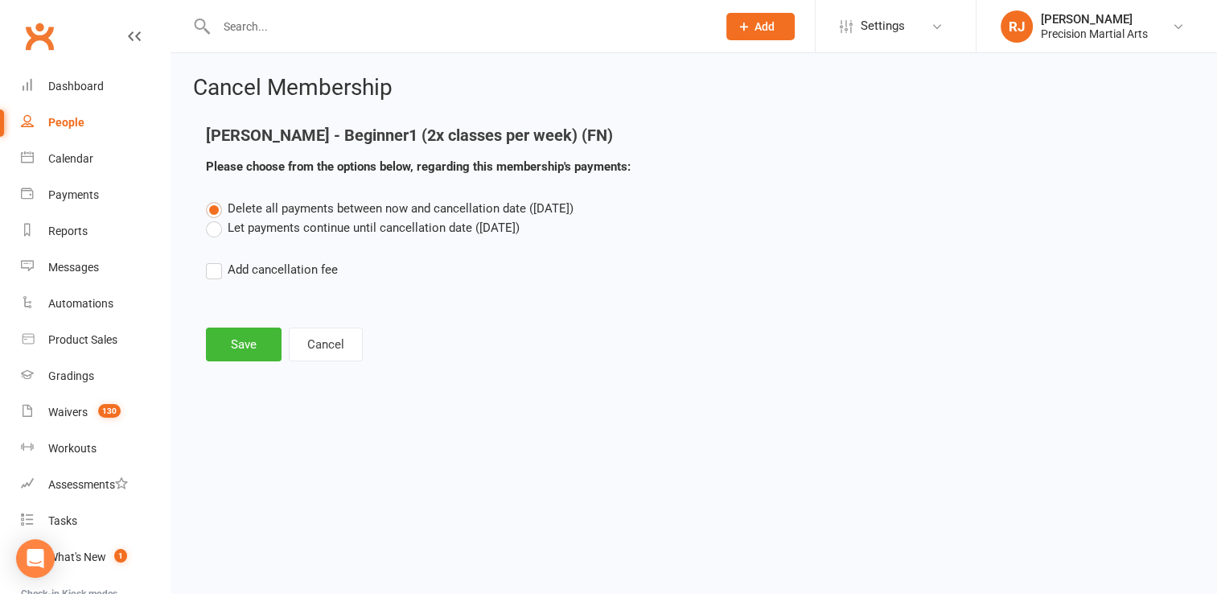
scroll to position [0, 0]
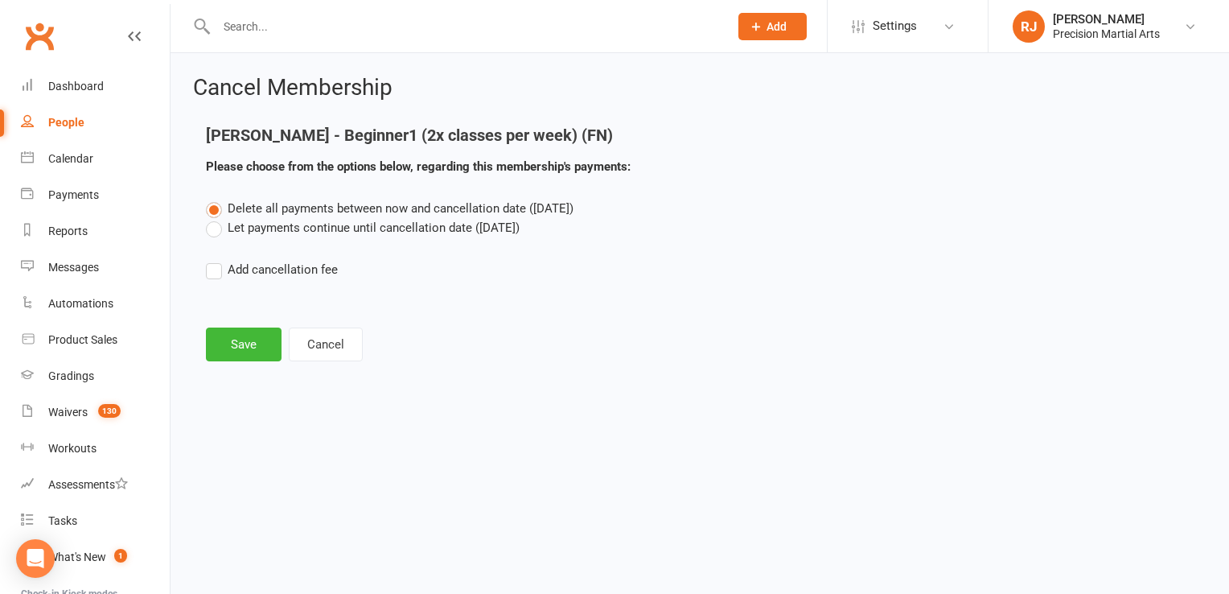
click at [218, 224] on label "Let payments continue until cancellation date ([DATE])" at bounding box center [363, 227] width 314 height 19
click at [216, 218] on input "Let payments continue until cancellation date ([DATE])" at bounding box center [211, 218] width 10 height 0
click at [239, 341] on button "Save" at bounding box center [244, 344] width 76 height 34
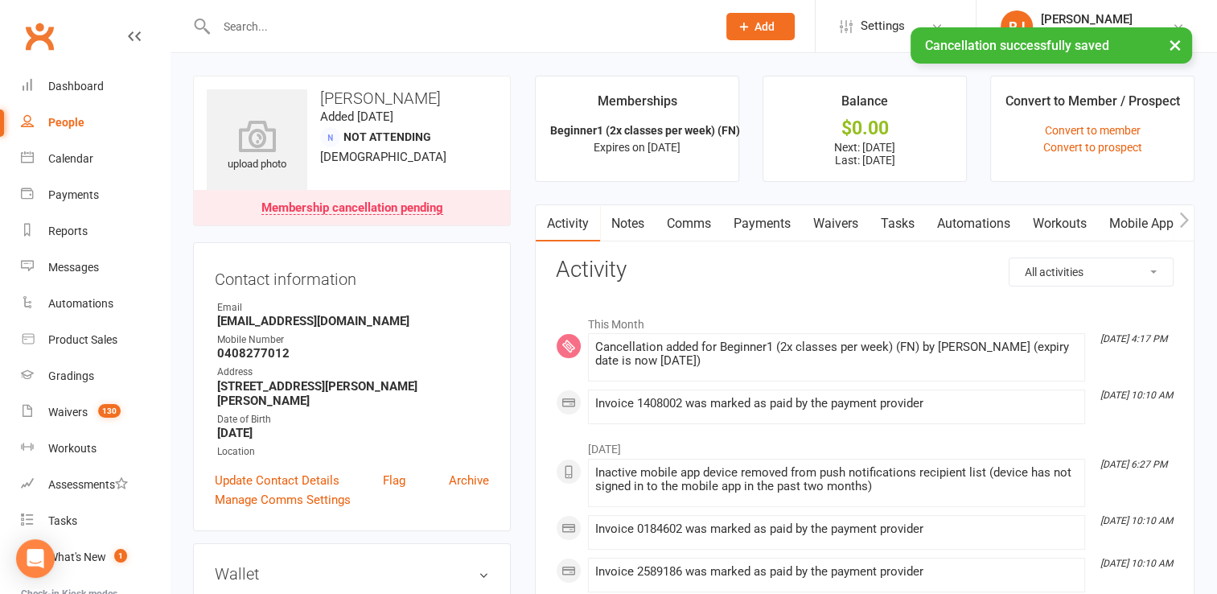
click at [759, 228] on link "Payments" at bounding box center [763, 223] width 80 height 37
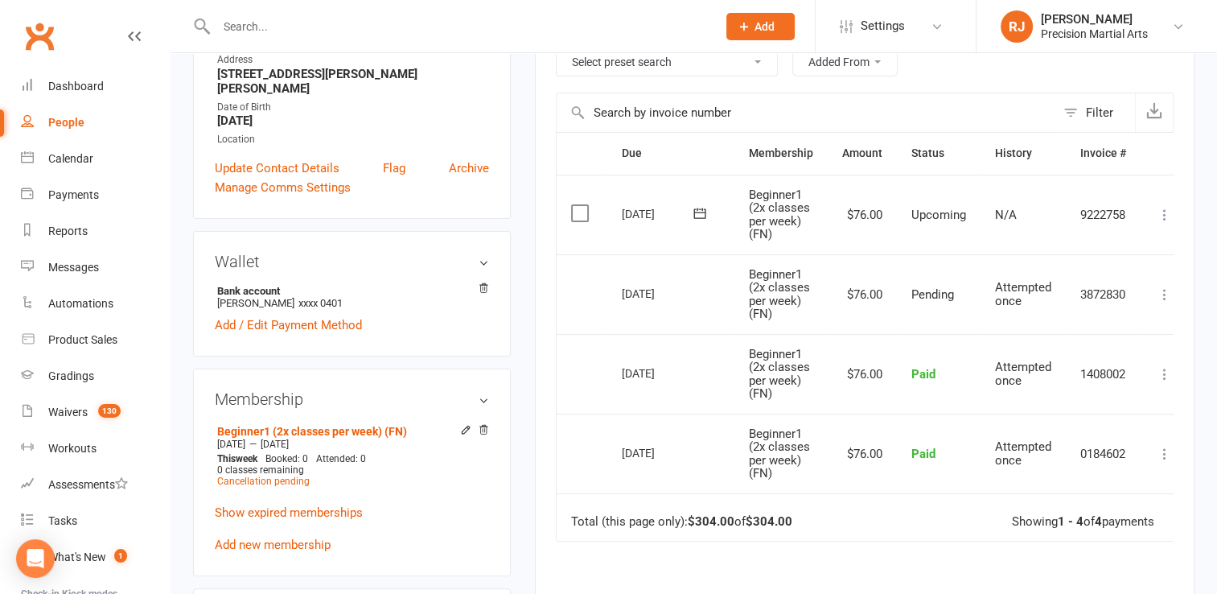
scroll to position [310, 0]
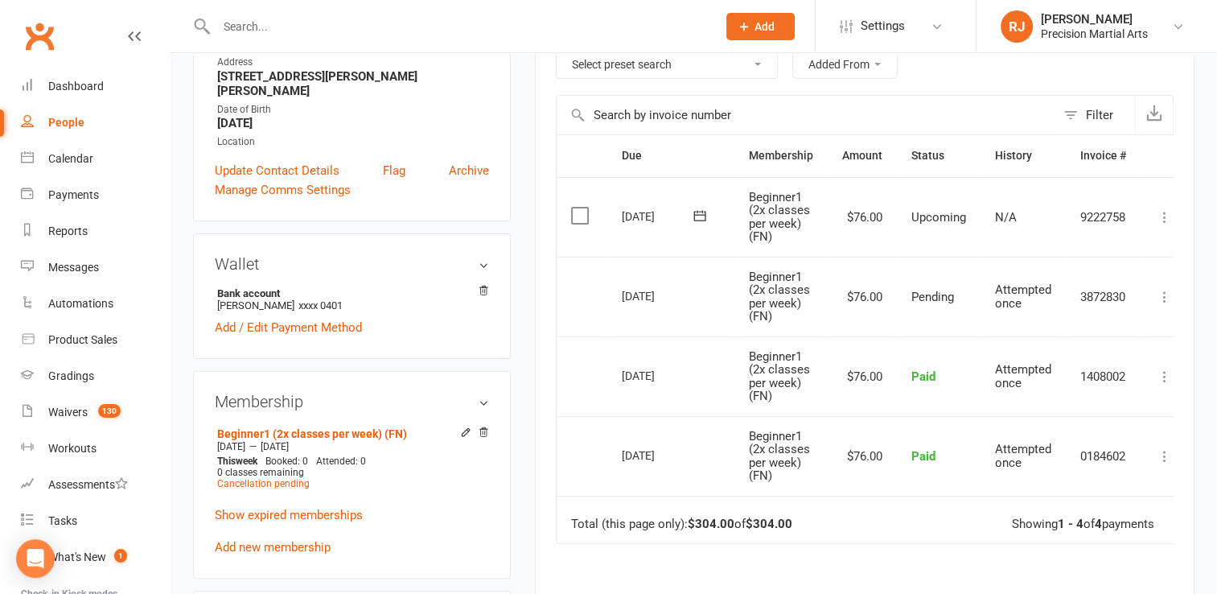
click at [1162, 213] on icon at bounding box center [1165, 217] width 16 height 16
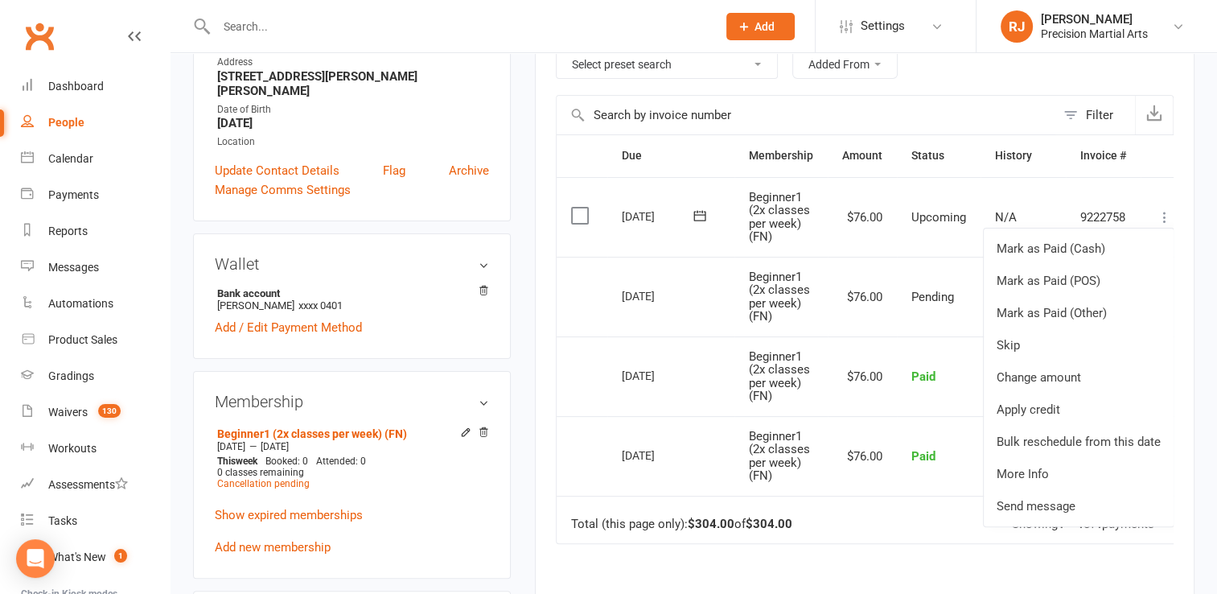
click at [1162, 213] on icon at bounding box center [1165, 217] width 16 height 16
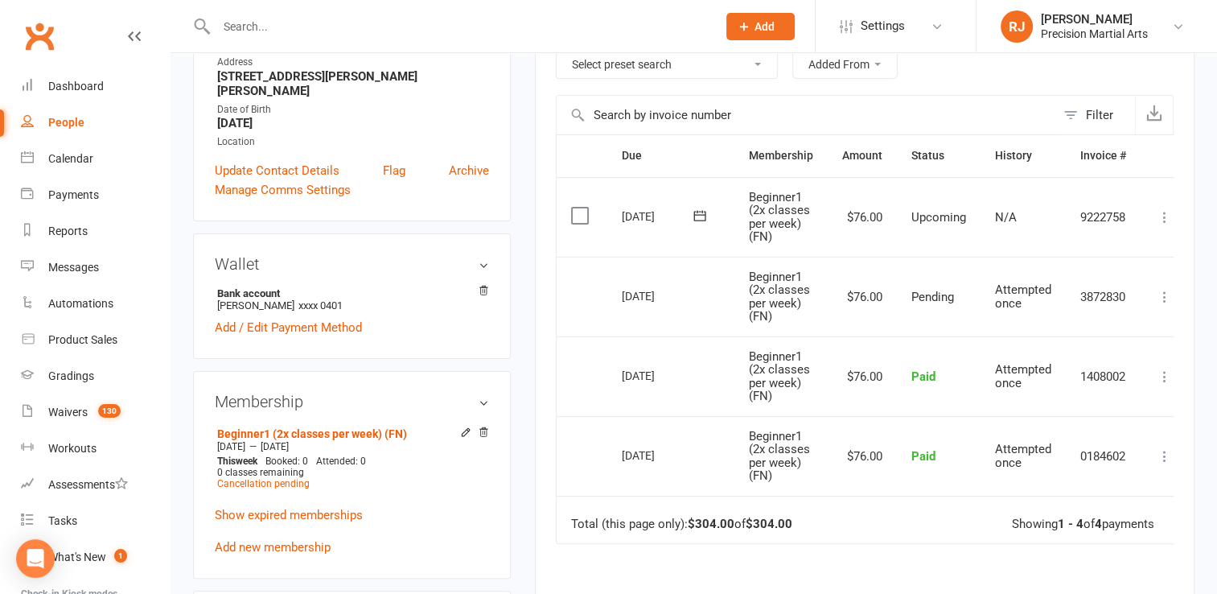
click at [1160, 216] on icon at bounding box center [1165, 217] width 16 height 16
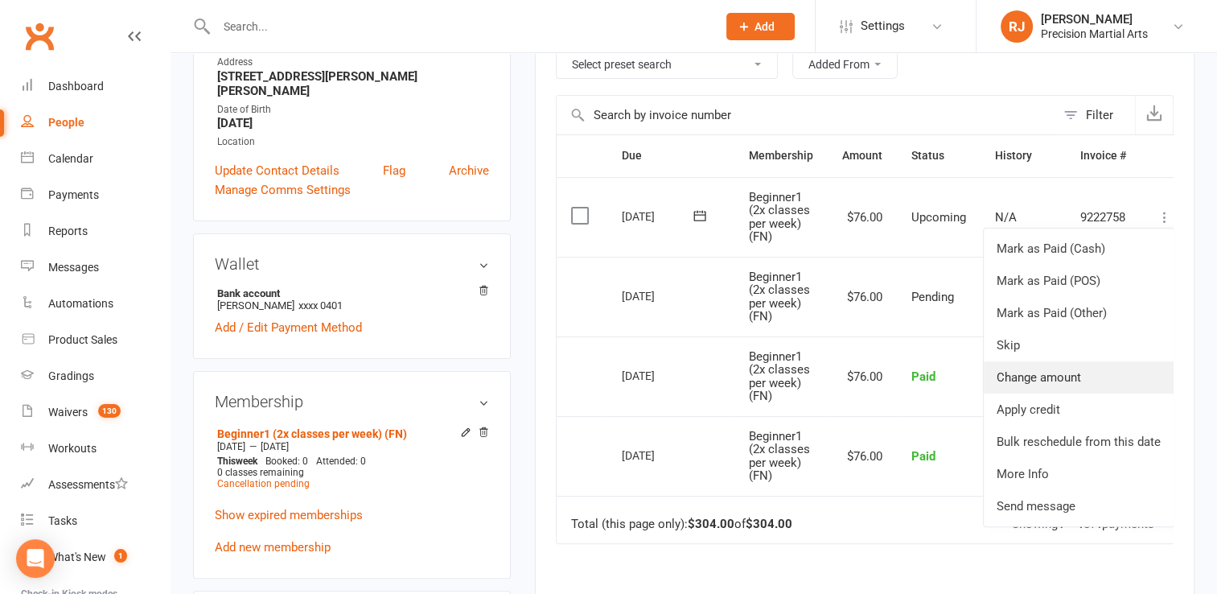
click at [1069, 373] on link "Change amount" at bounding box center [1079, 377] width 190 height 32
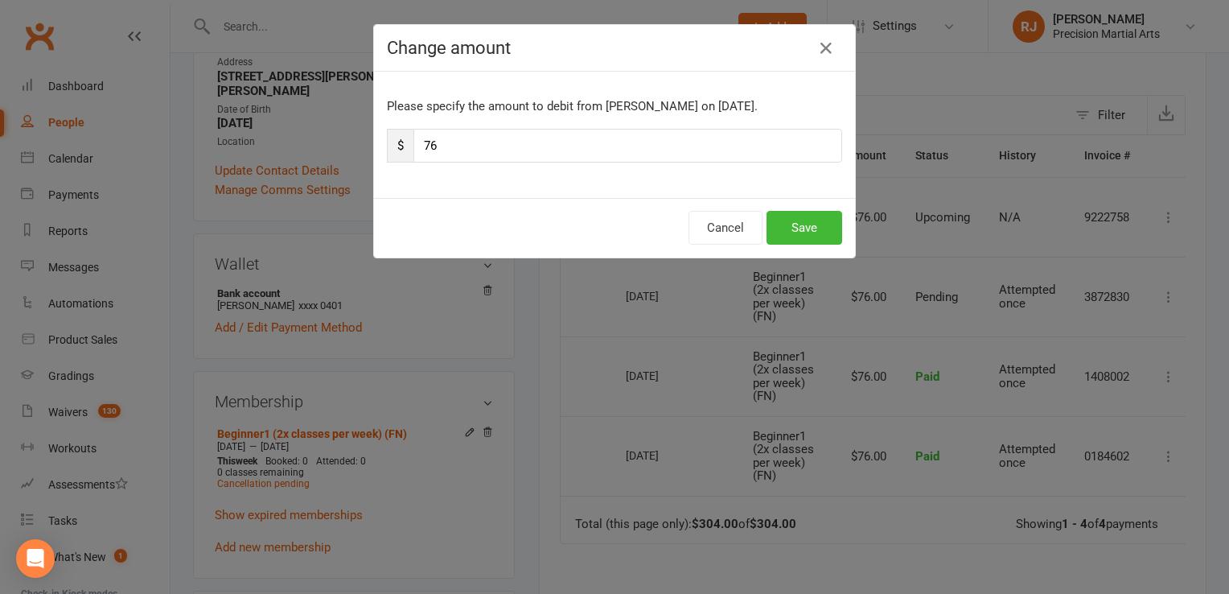
click at [1069, 373] on div "Change amount Please specify the amount to debit from [PERSON_NAME] on [DATE]. …" at bounding box center [614, 297] width 1229 height 594
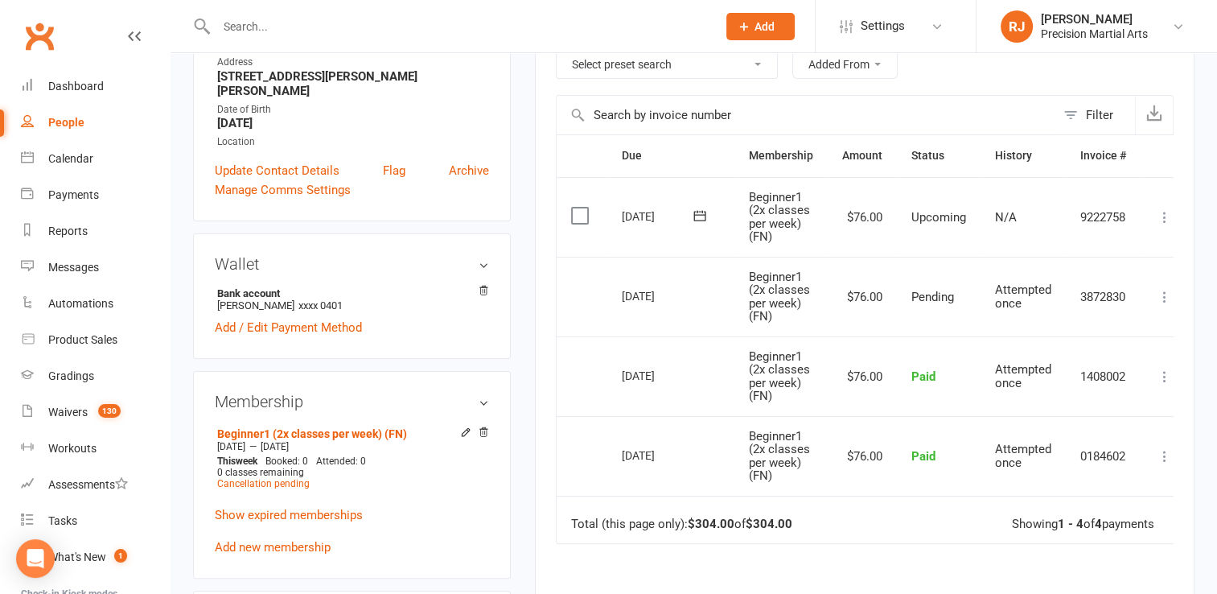
click at [1168, 211] on icon at bounding box center [1165, 217] width 16 height 16
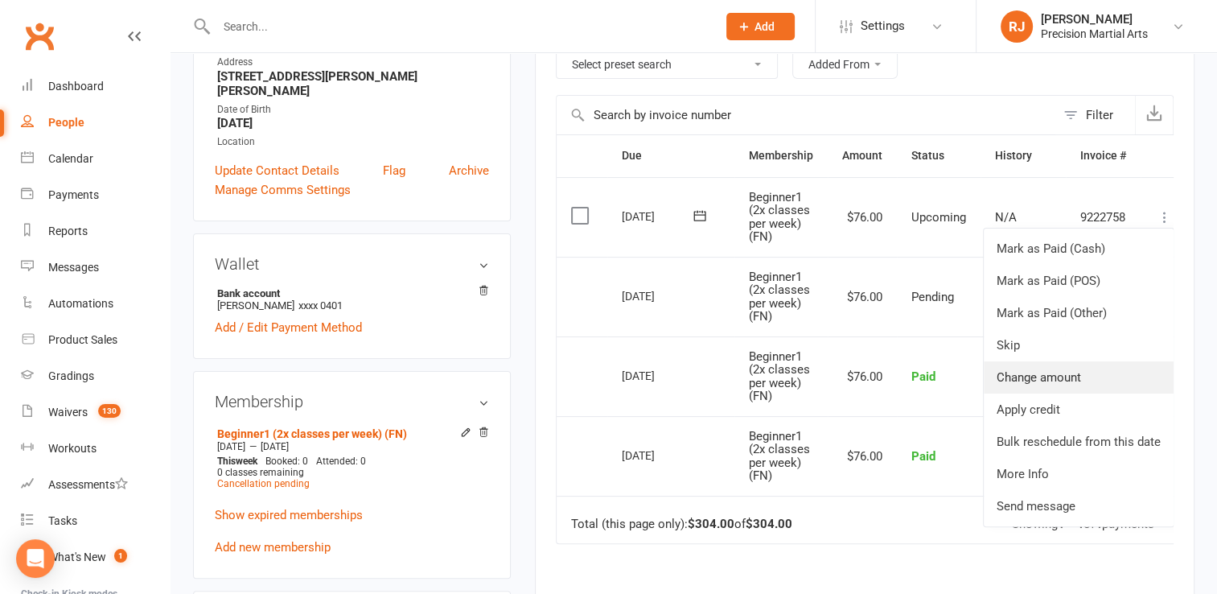
click at [1073, 371] on link "Change amount" at bounding box center [1079, 377] width 190 height 32
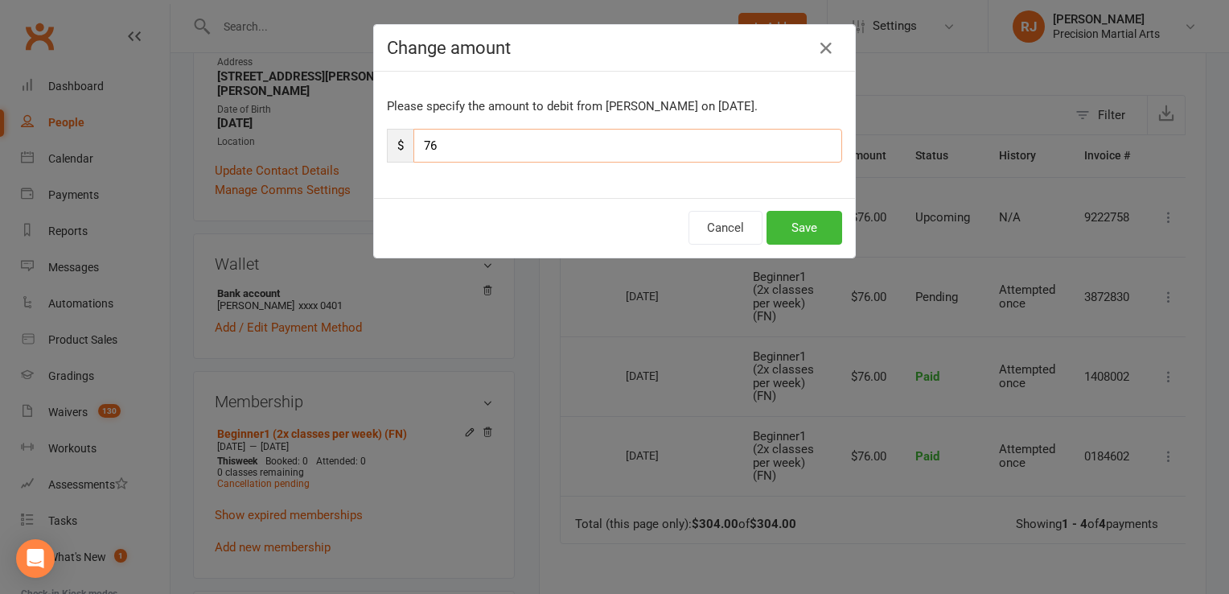
click at [452, 140] on input "76" at bounding box center [628, 146] width 429 height 34
type input "175"
click at [809, 224] on button "Save" at bounding box center [805, 228] width 76 height 34
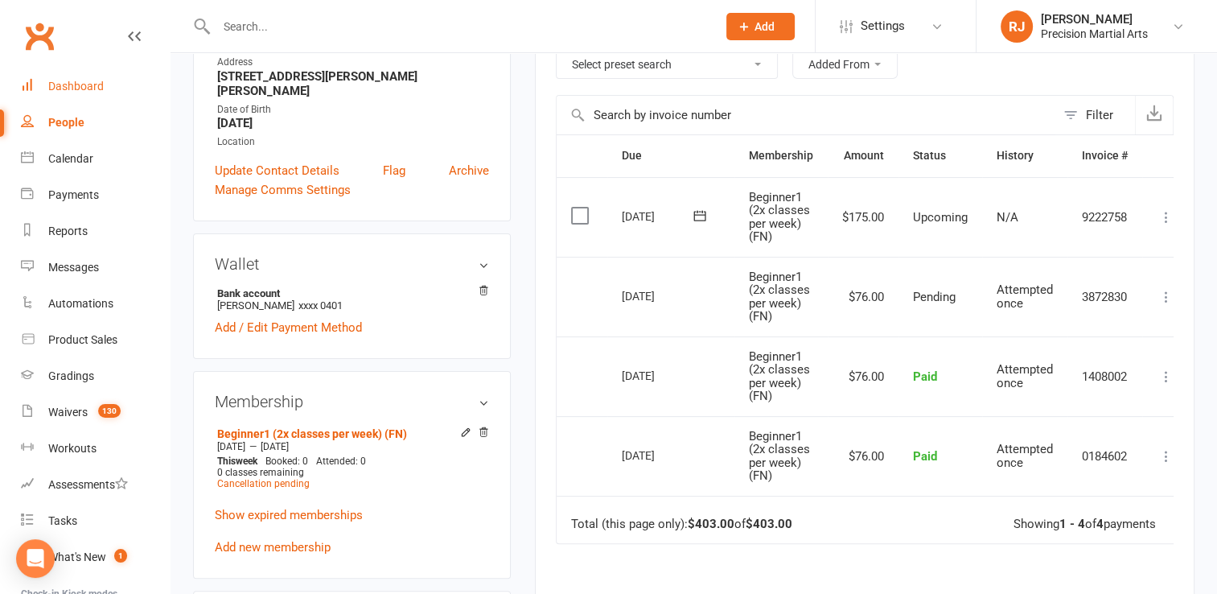
click at [91, 89] on div "Dashboard" at bounding box center [76, 86] width 56 height 13
